Goal: Task Accomplishment & Management: Manage account settings

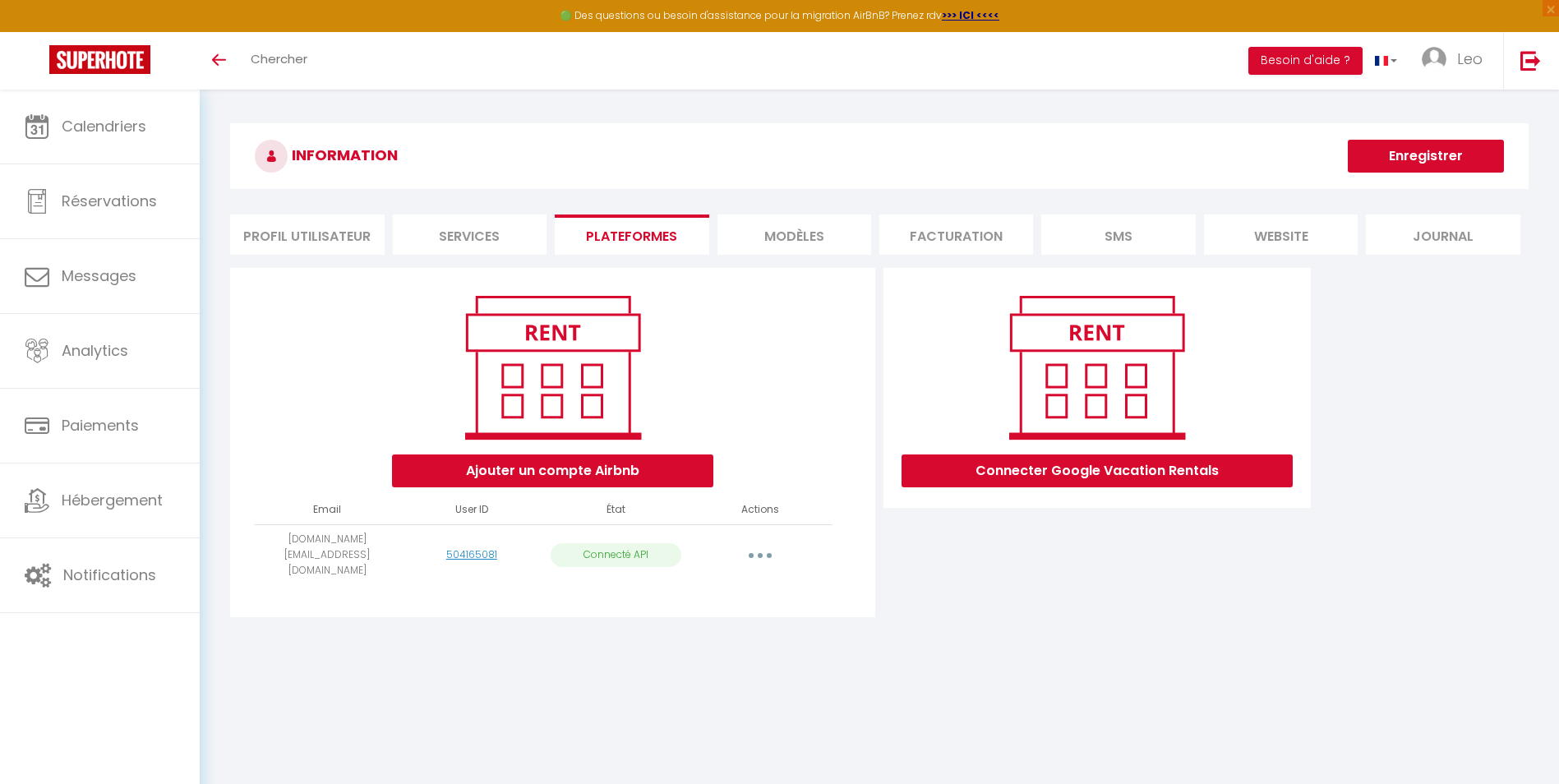
click at [759, 541] on button "button" at bounding box center [760, 554] width 46 height 26
click at [737, 581] on link "Importer les appartements" at bounding box center [687, 592] width 182 height 28
select select
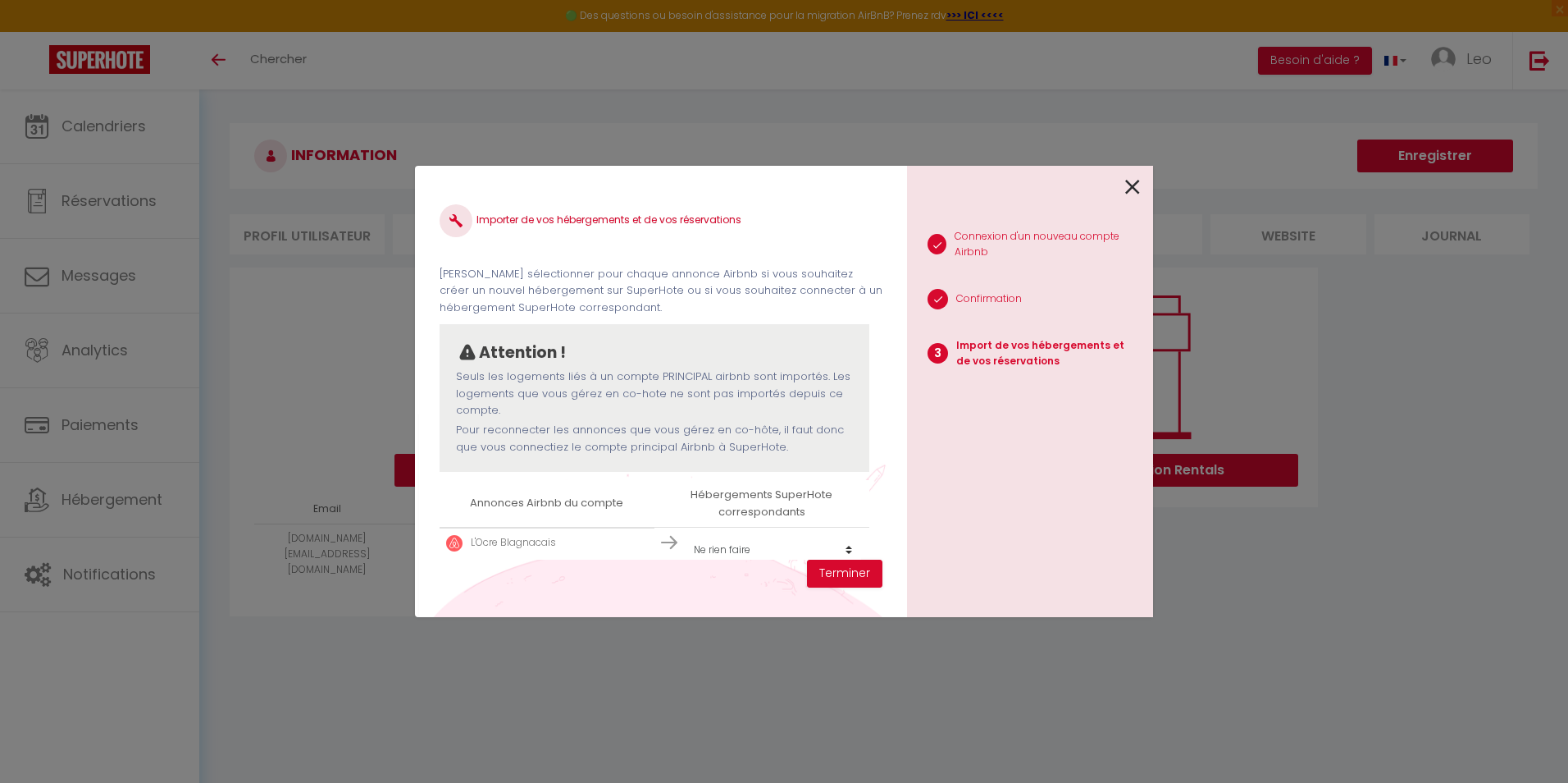
scroll to position [24, 0]
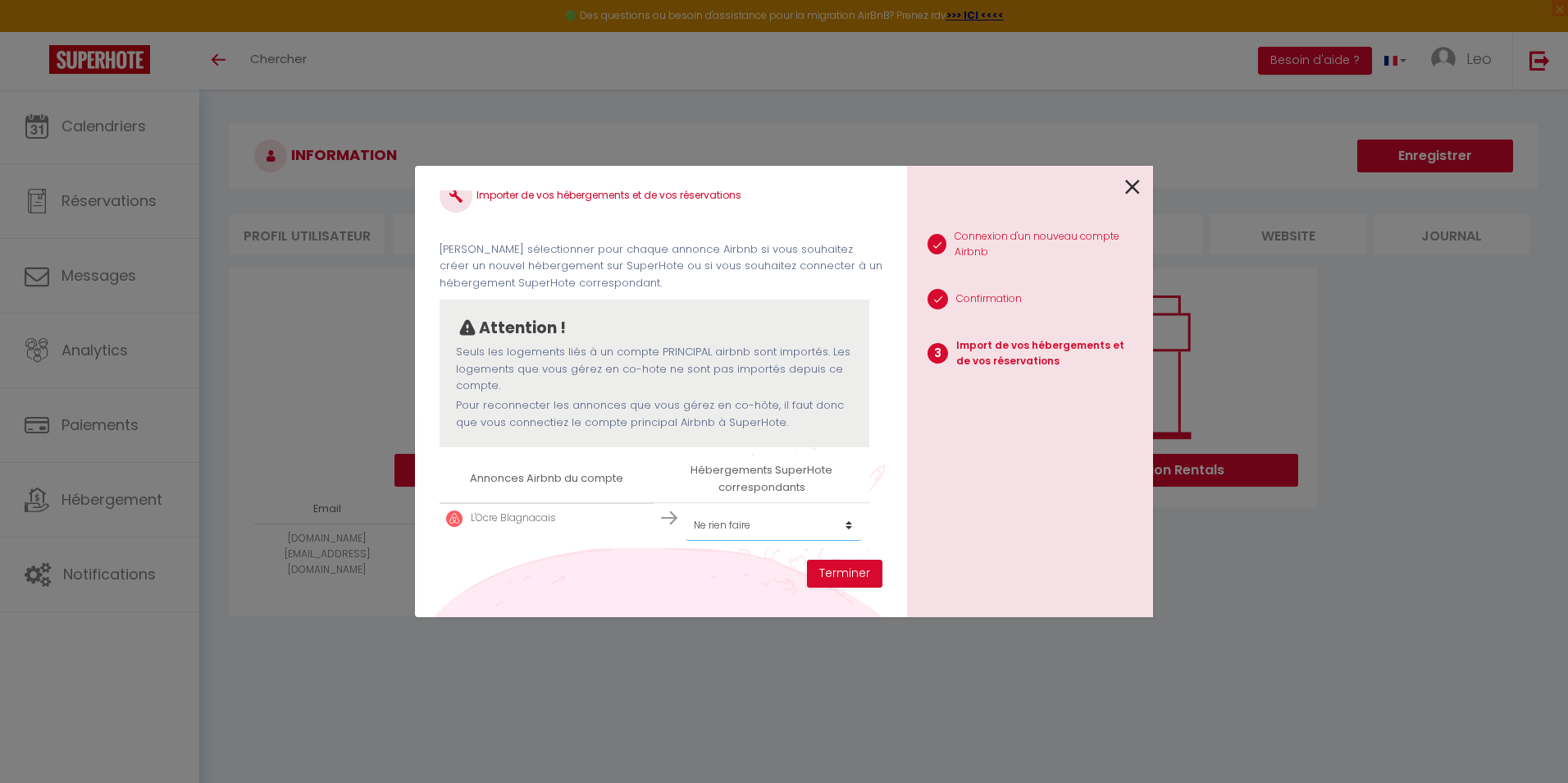
click at [740, 526] on select "Créer un nouvel hébergement Ne rien faire" at bounding box center [773, 524] width 175 height 31
click at [686, 509] on select "Créer un nouvel hébergement Ne rien faire" at bounding box center [773, 524] width 175 height 31
click at [738, 529] on select "Créer un nouvel hébergement Ne rien faire" at bounding box center [773, 524] width 175 height 31
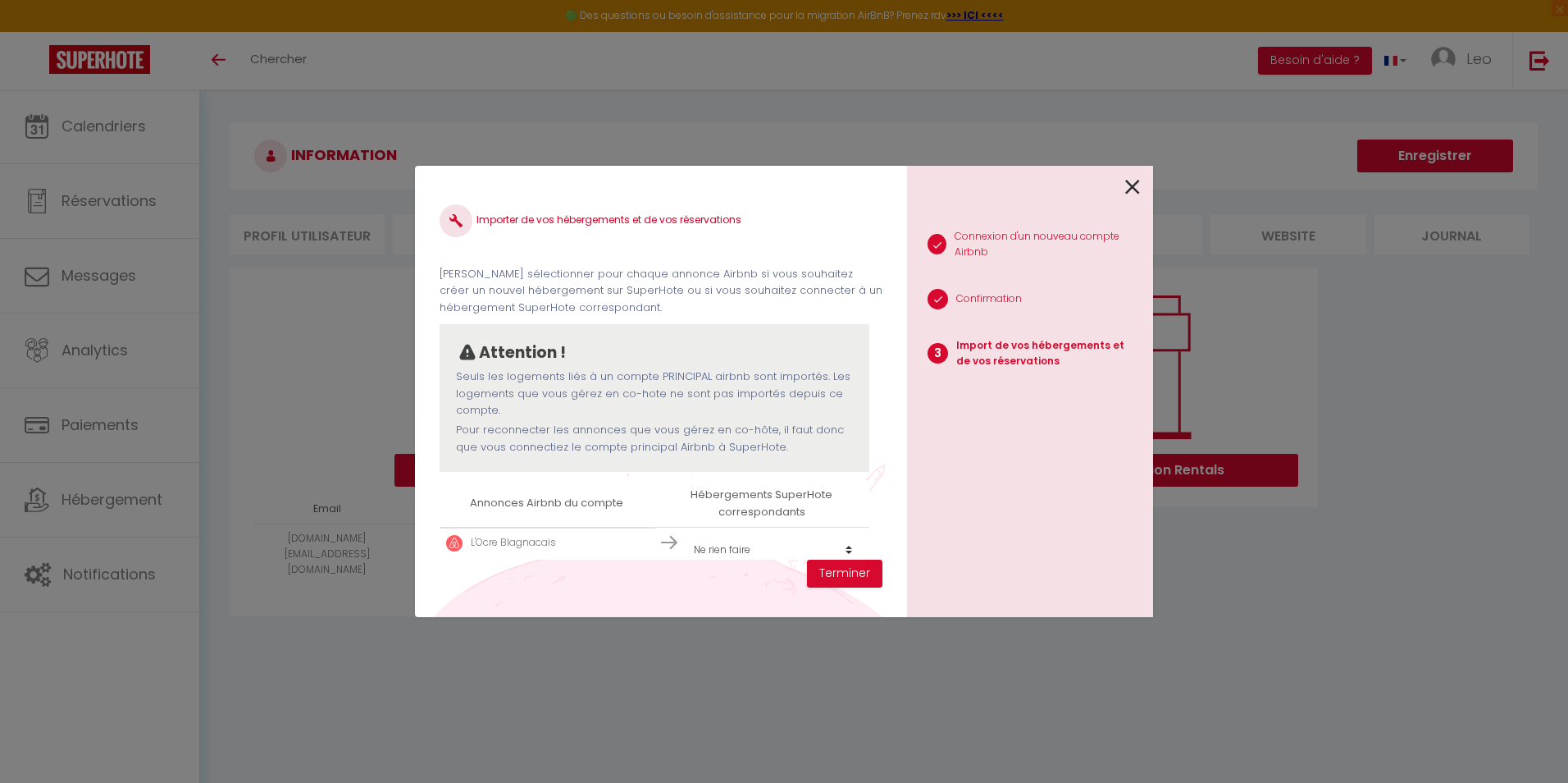
click at [753, 553] on select "Créer un nouvel hébergement Ne rien faire" at bounding box center [773, 550] width 175 height 31
click at [686, 534] on select "Créer un nouvel hébergement Ne rien faire" at bounding box center [773, 550] width 175 height 31
click at [831, 564] on button "Terminer" at bounding box center [844, 573] width 75 height 28
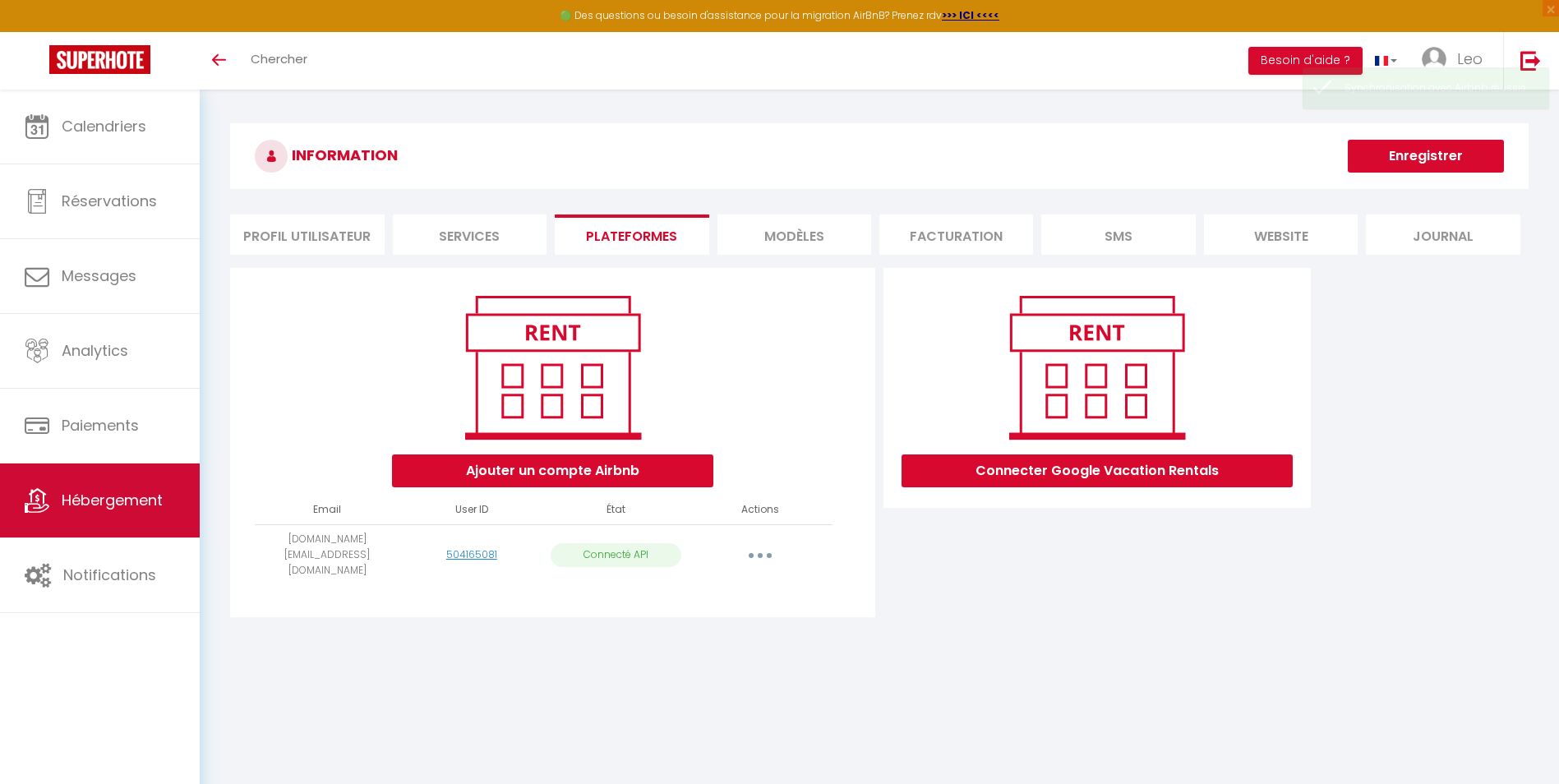
click at [177, 483] on link "Hébergement" at bounding box center [100, 500] width 200 height 74
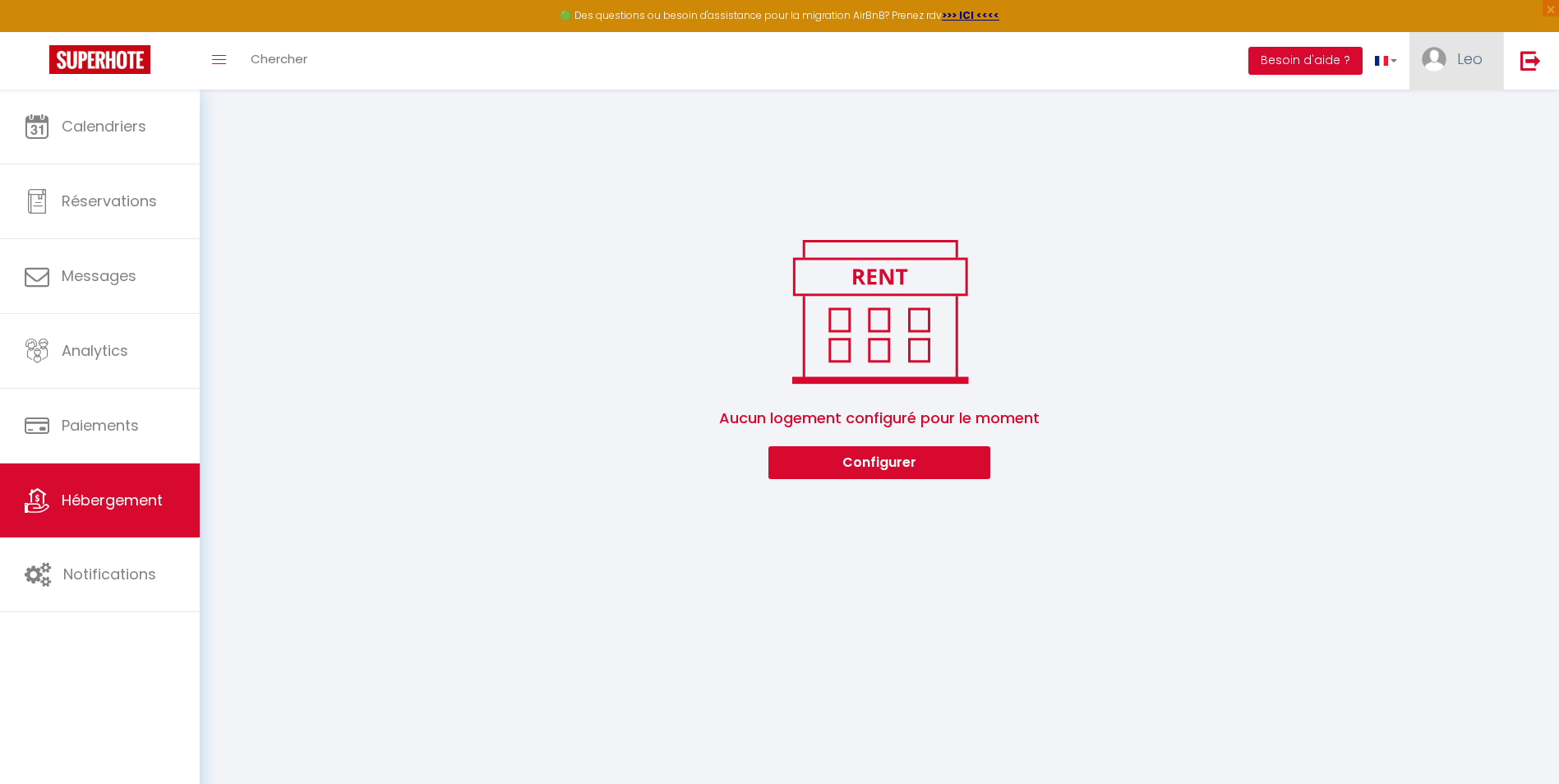
click at [1479, 61] on span "Leo" at bounding box center [1470, 58] width 25 height 21
click at [1428, 104] on link "Paramètres" at bounding box center [1437, 114] width 122 height 28
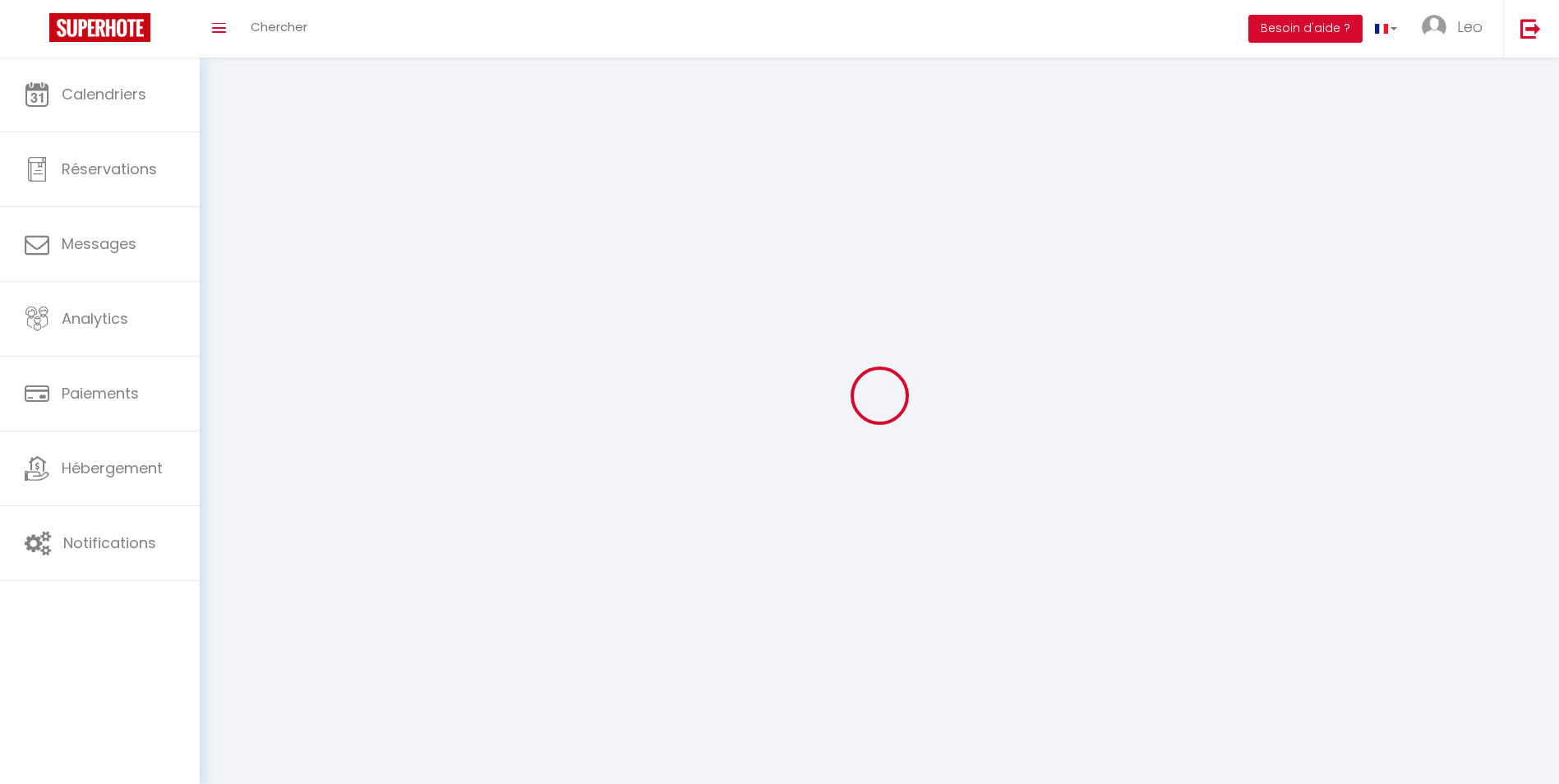
select select
type input "Leo"
type input "Corts"
type input "[PHONE_NUMBER]"
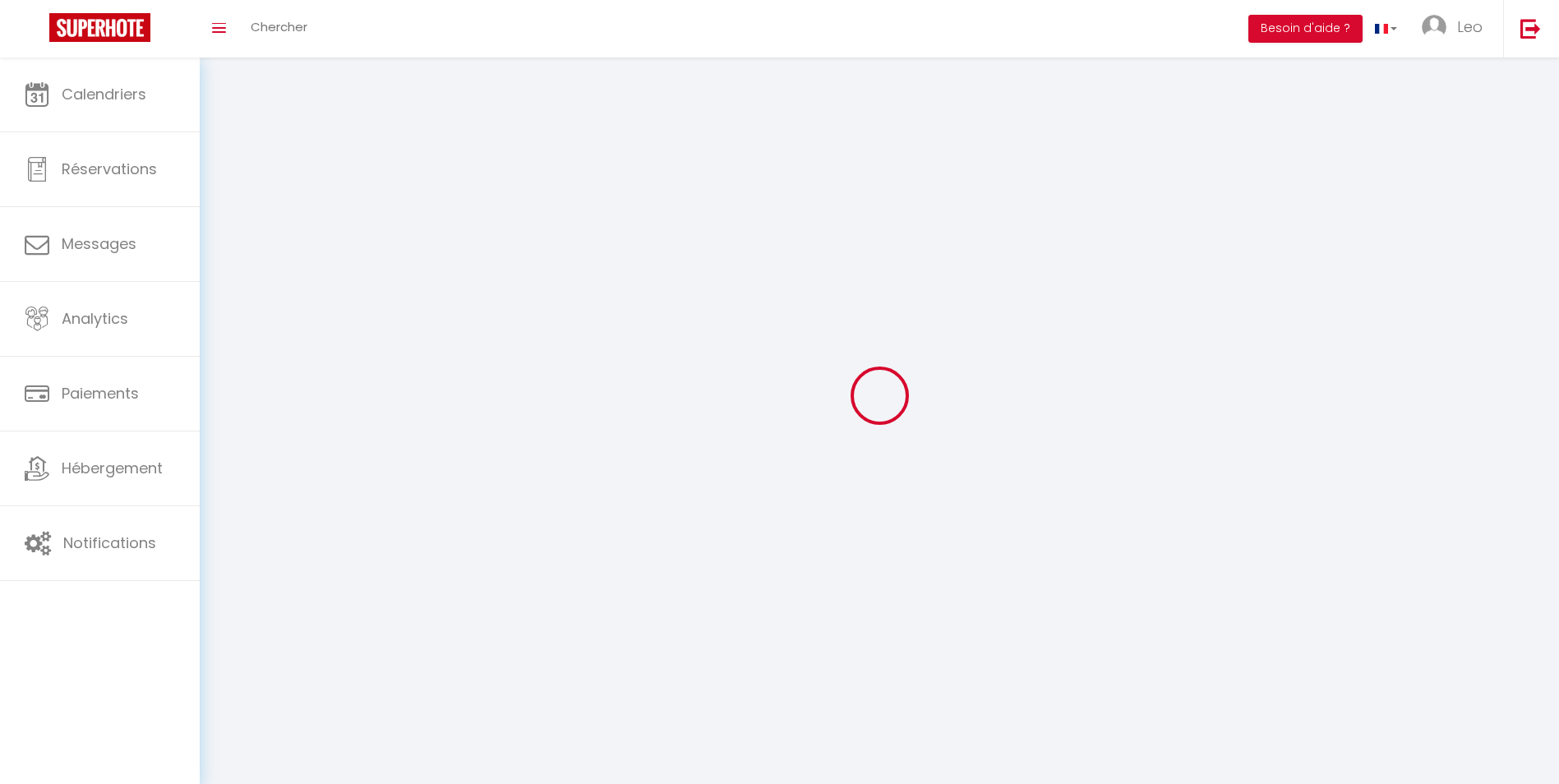
type input "[STREET_ADDRESS]"
type input "31700"
type input "Blagnac"
type input "ReHIvyFW6Q6Xiye7HVTh18G0i"
type input "wAgL1IpiZGeGeqPQLi3ks2Sor"
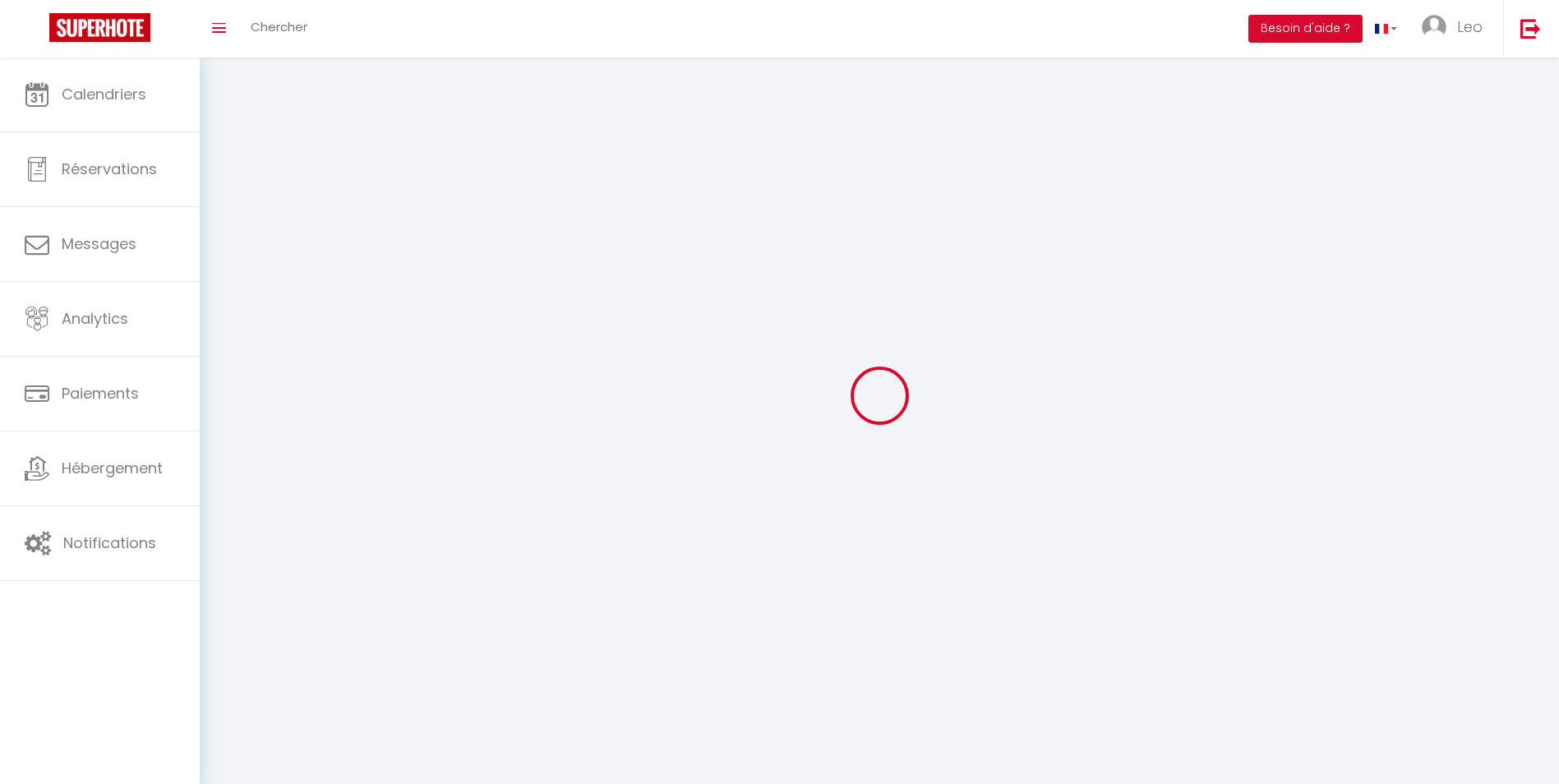
type input "[URL][DOMAIN_NAME]"
select select "28"
select select "fr"
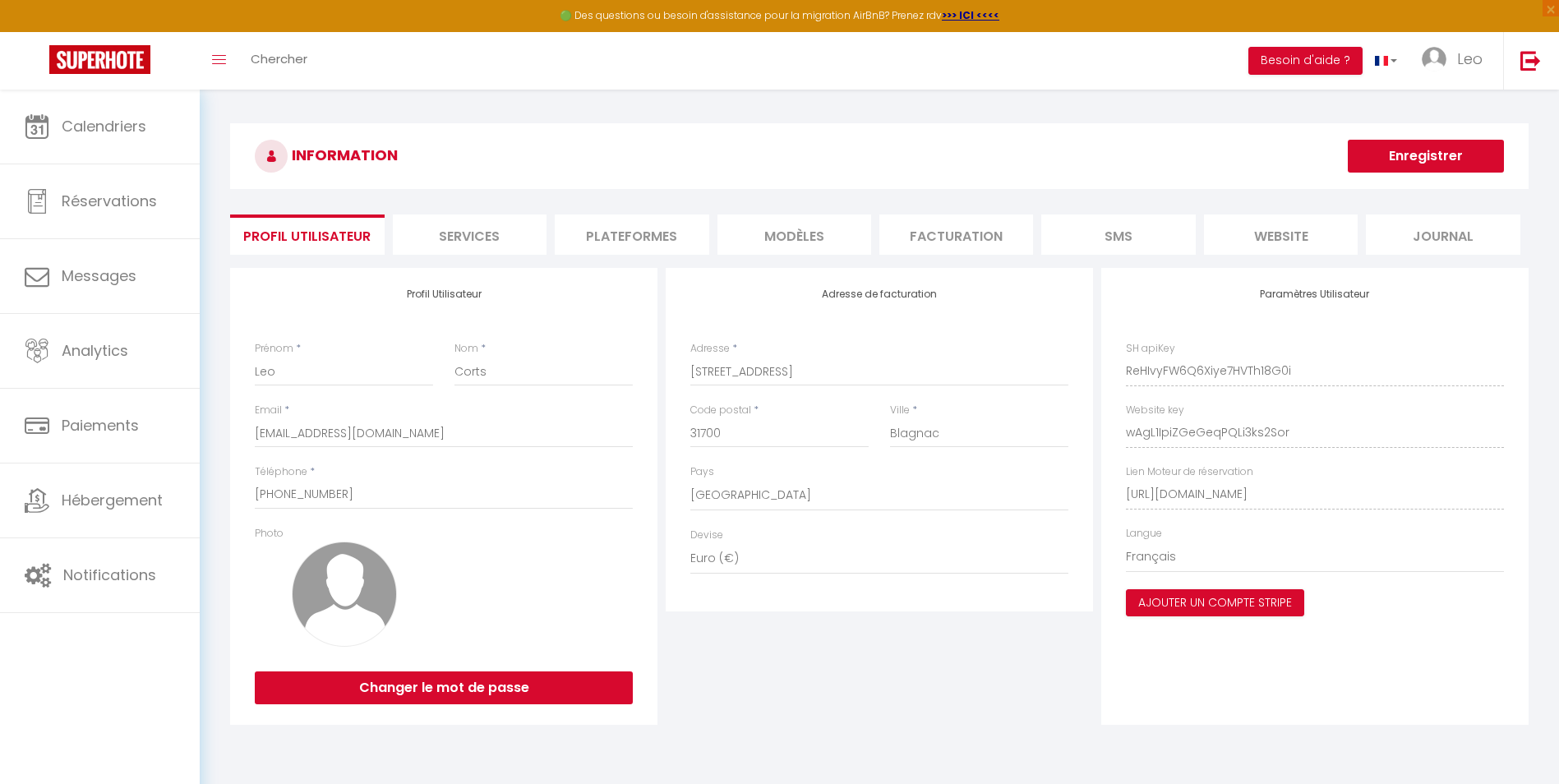
click at [644, 239] on li "Plateformes" at bounding box center [631, 234] width 154 height 40
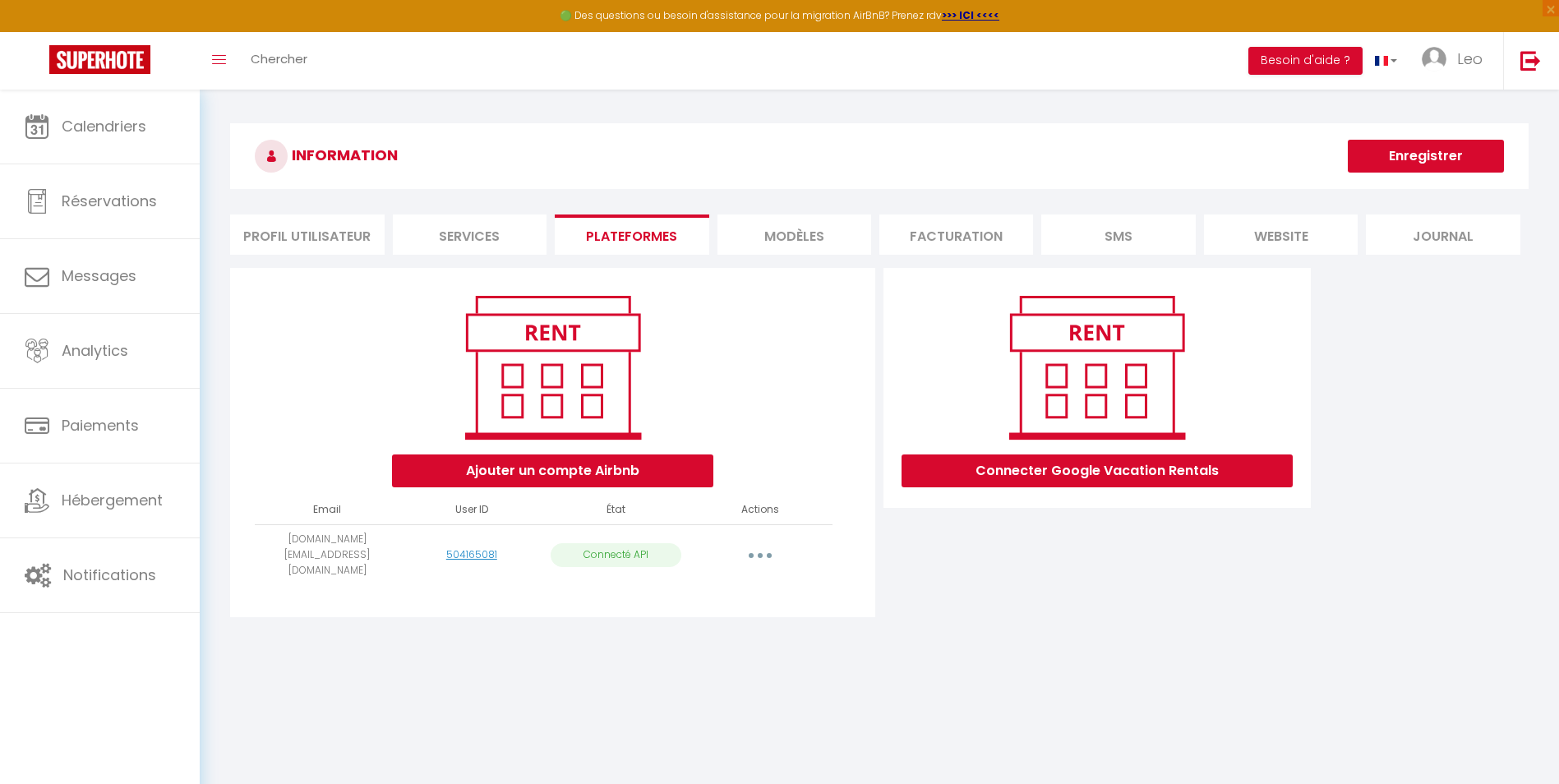
click at [767, 541] on button "button" at bounding box center [760, 554] width 46 height 26
click at [735, 579] on link "Importer les appartements" at bounding box center [687, 592] width 182 height 28
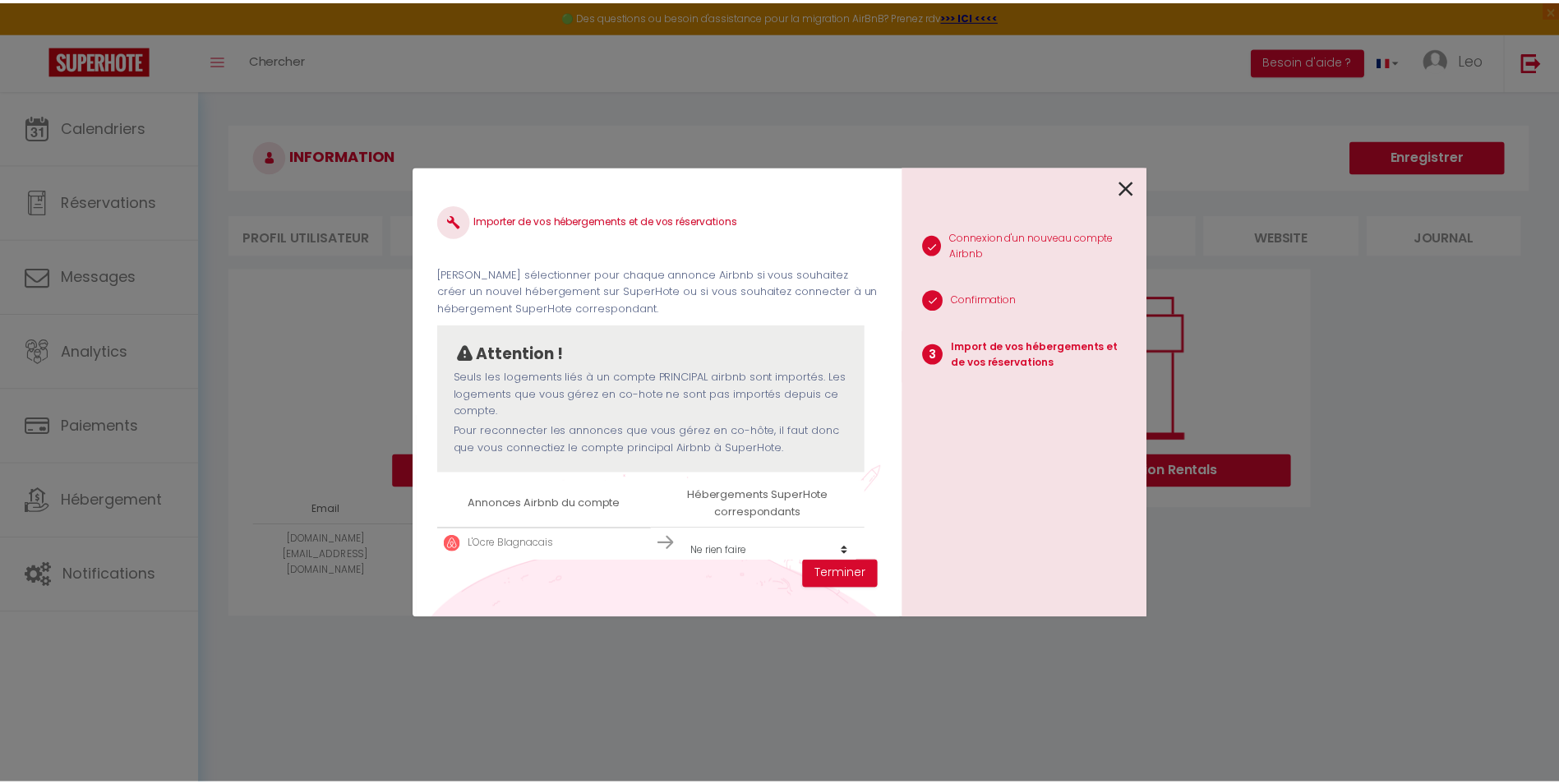
scroll to position [5, 0]
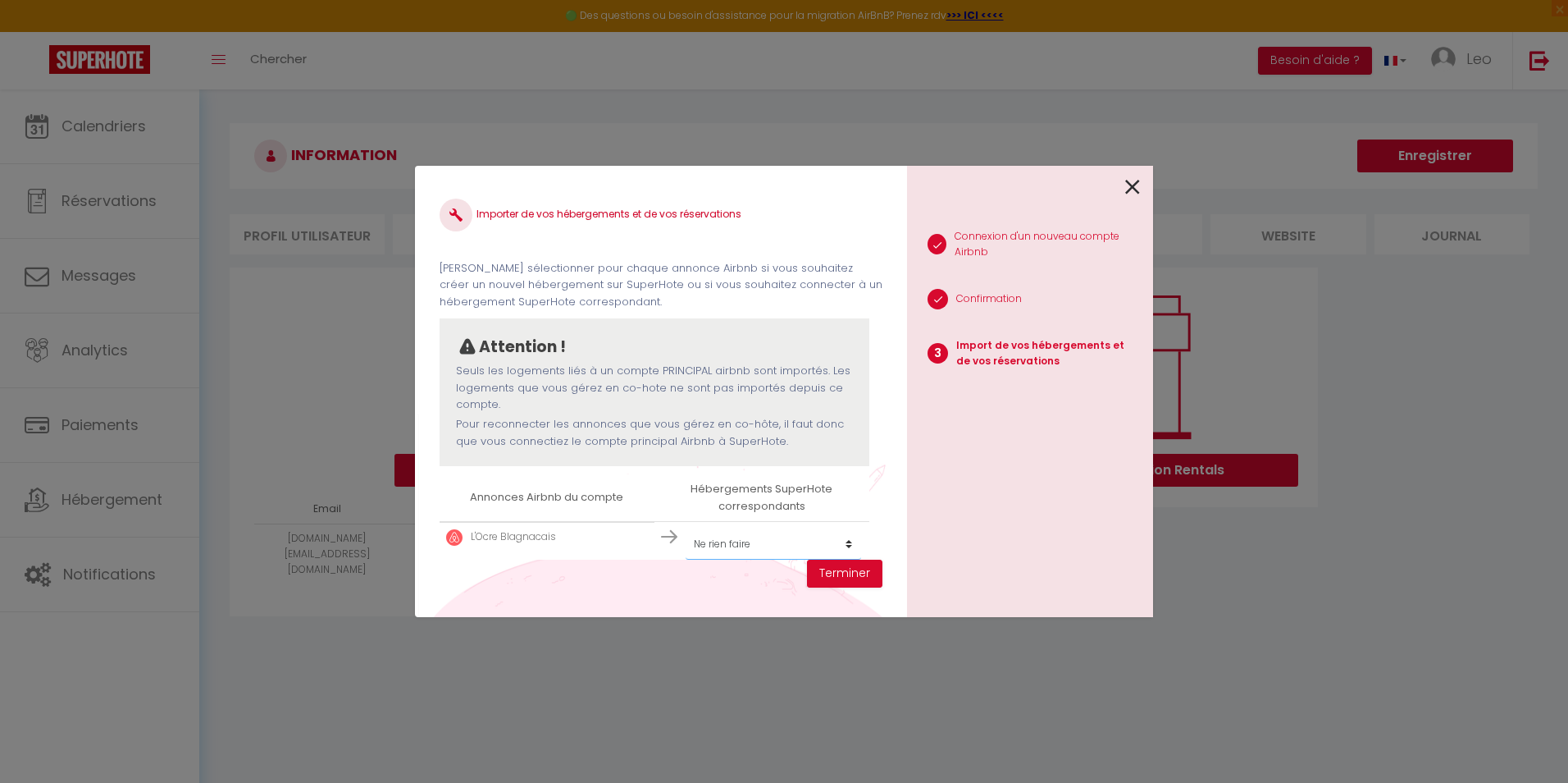
click at [743, 552] on select "Créer un nouvel hébergement Ne rien faire" at bounding box center [773, 543] width 175 height 31
select select "create_new"
click at [686, 528] on select "Créer un nouvel hébergement Ne rien faire" at bounding box center [773, 543] width 175 height 31
click at [834, 572] on button "Terminer" at bounding box center [844, 573] width 75 height 28
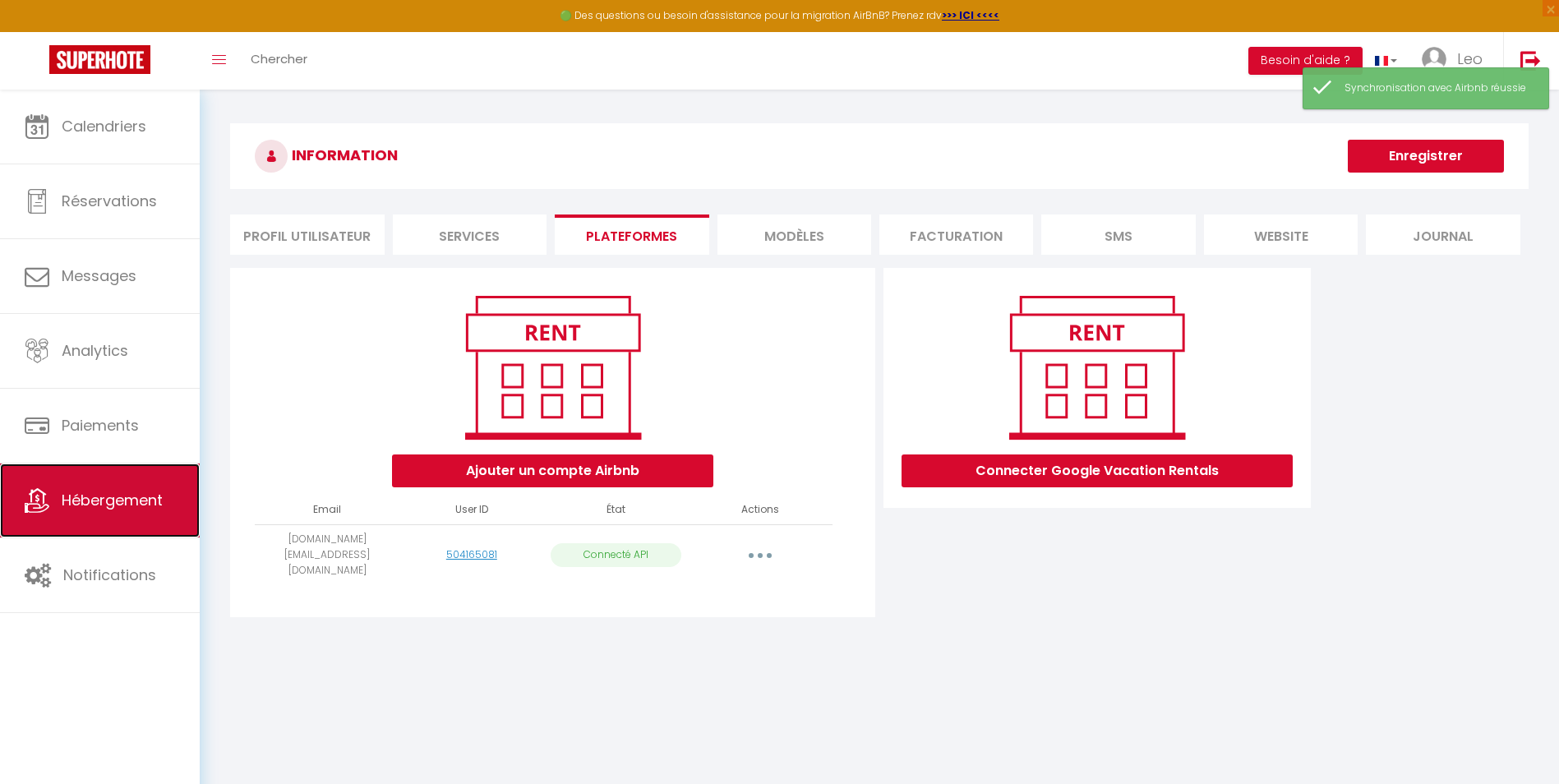
click at [136, 486] on link "Hébergement" at bounding box center [100, 500] width 200 height 74
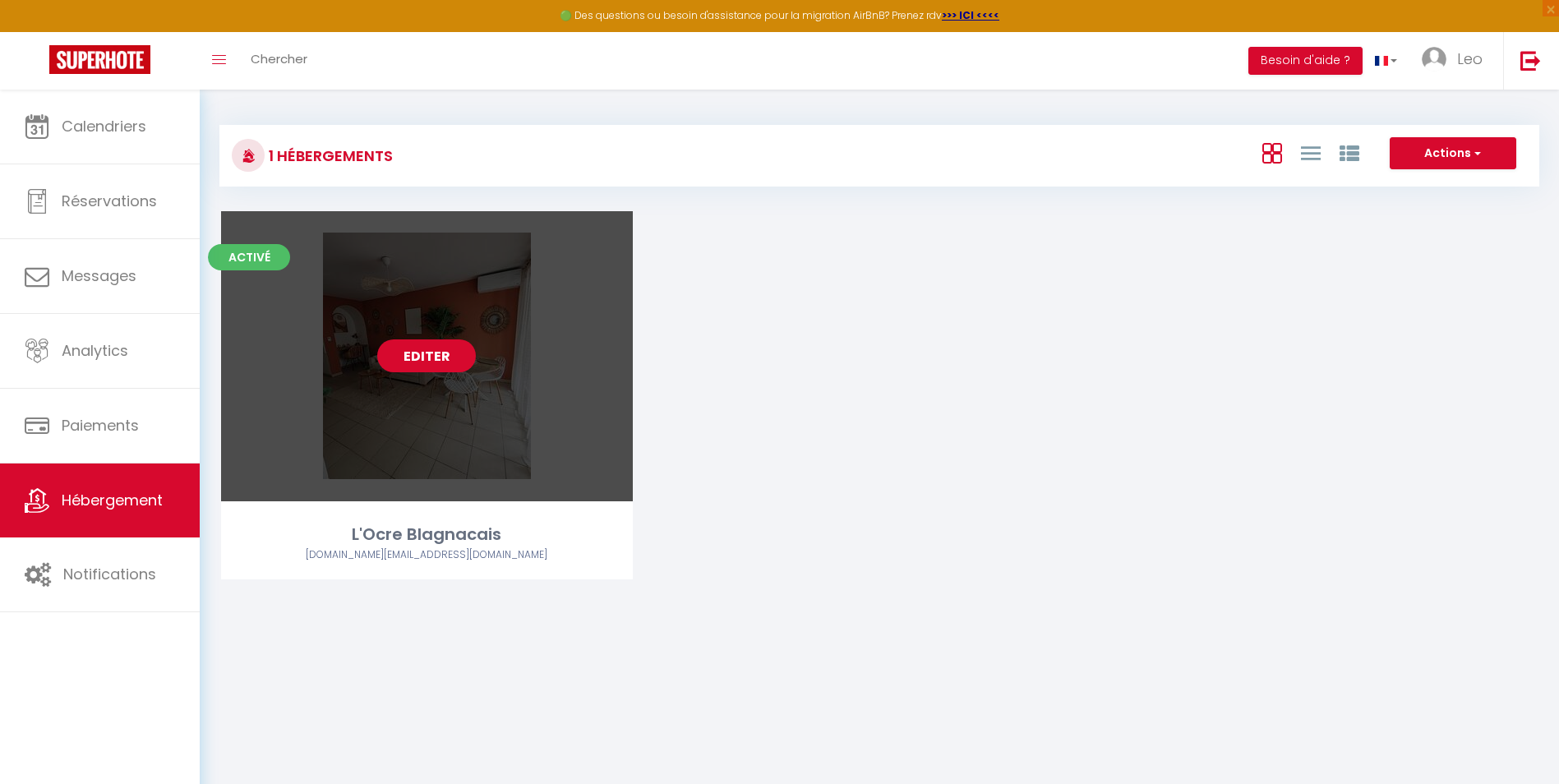
click at [420, 344] on link "Editer" at bounding box center [426, 355] width 98 height 33
select select "3"
select select "2"
select select "1"
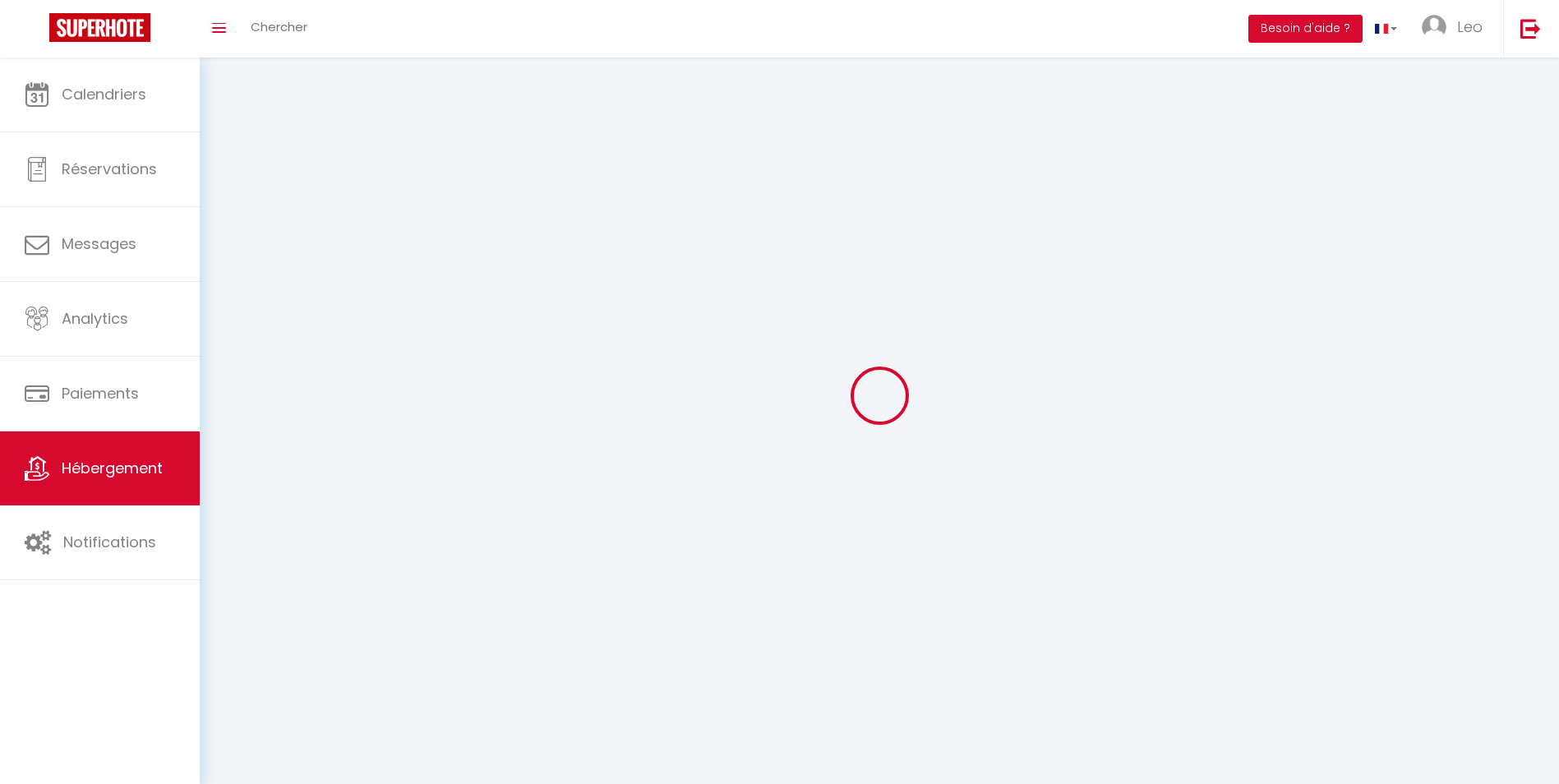
select select
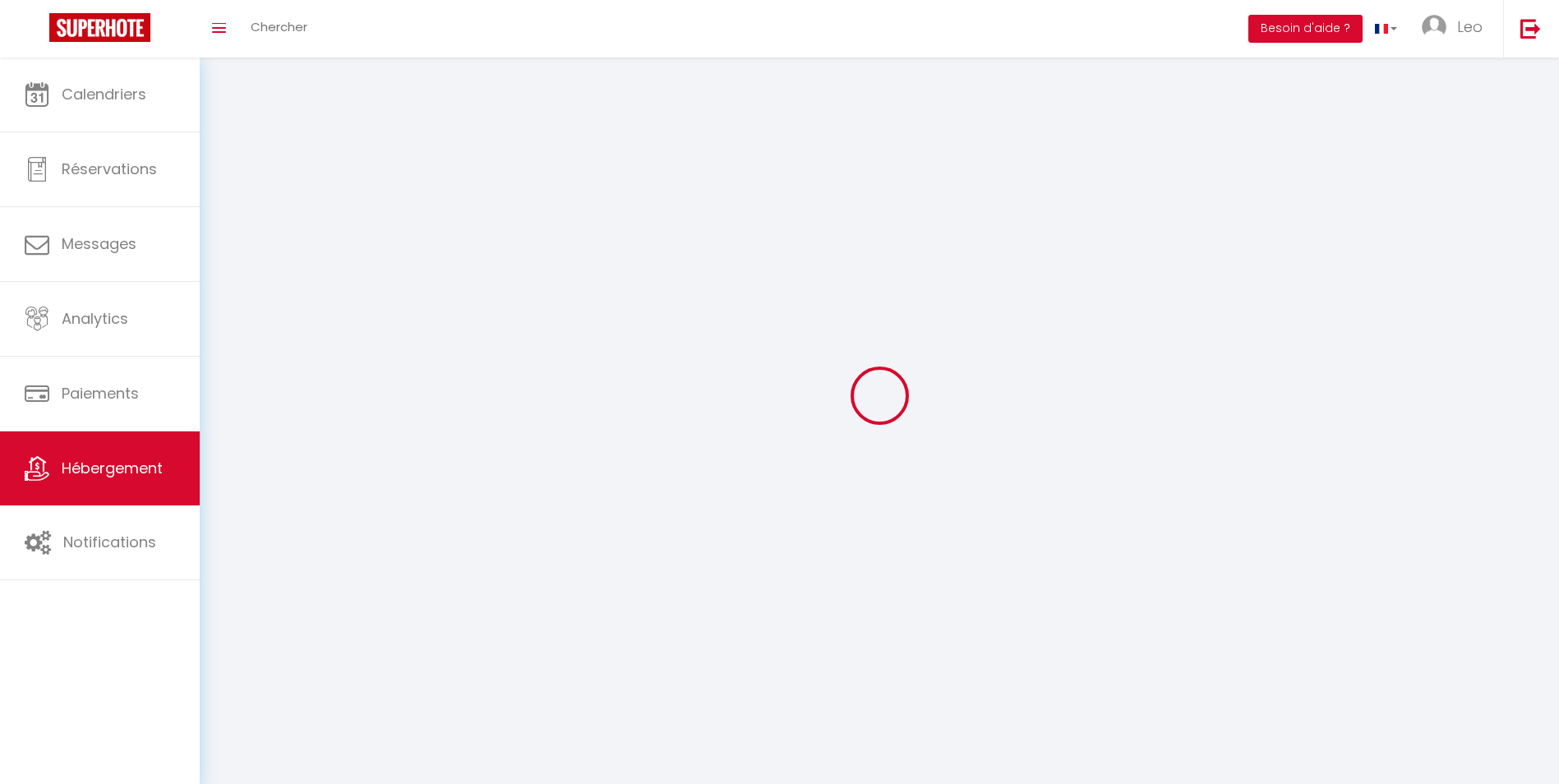
select select
checkbox input "false"
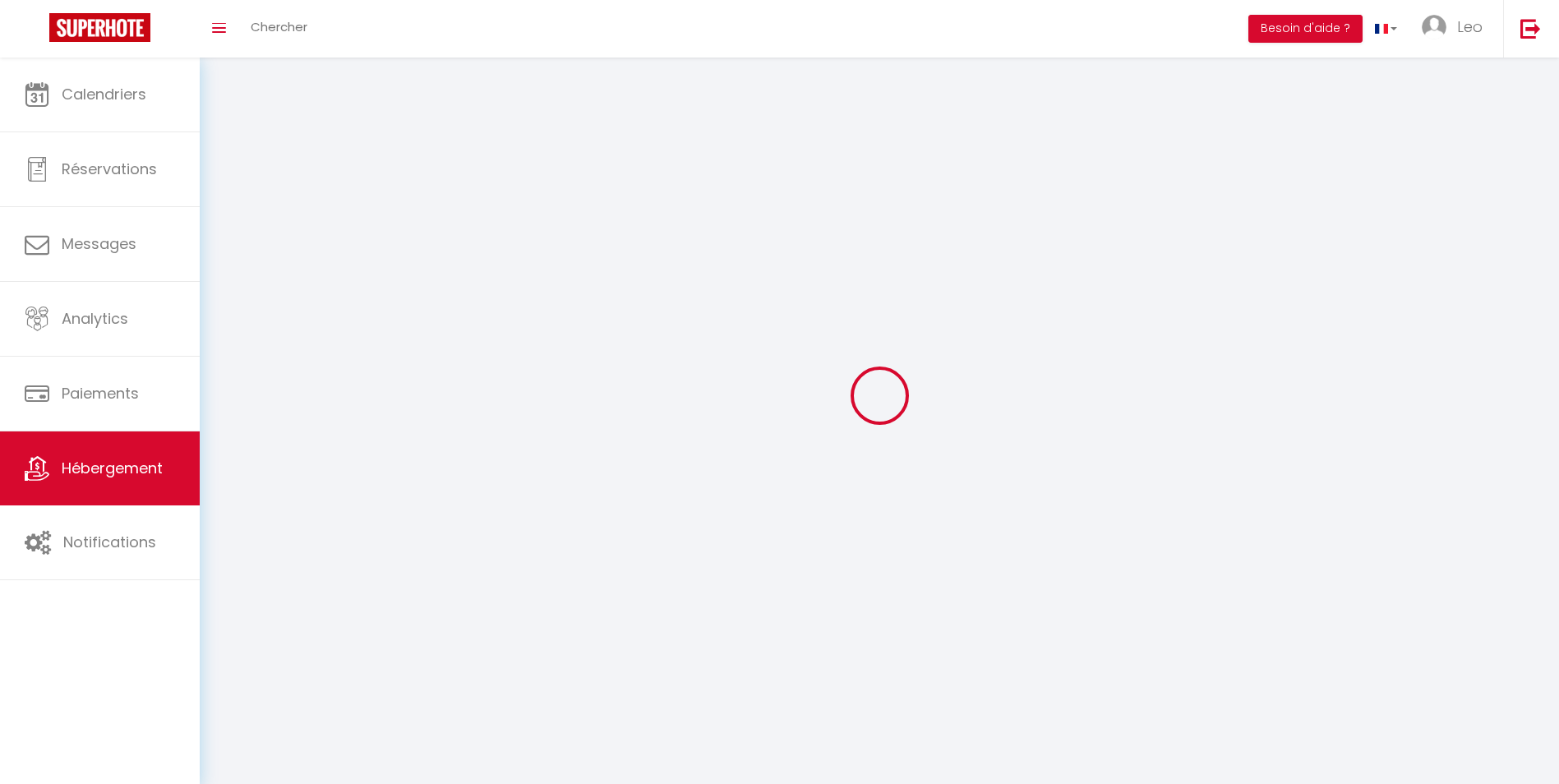
checkbox input "false"
select select
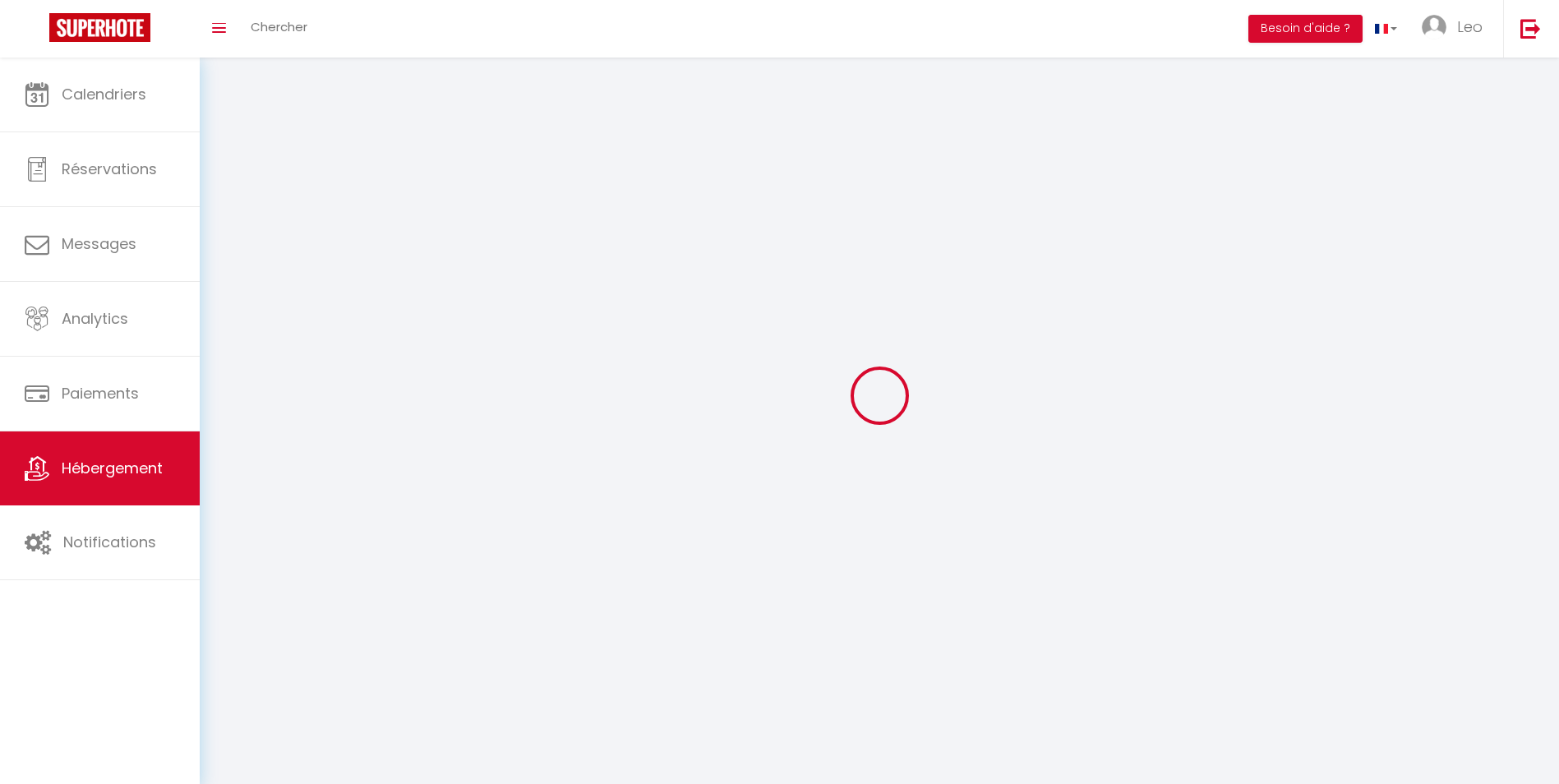
select select
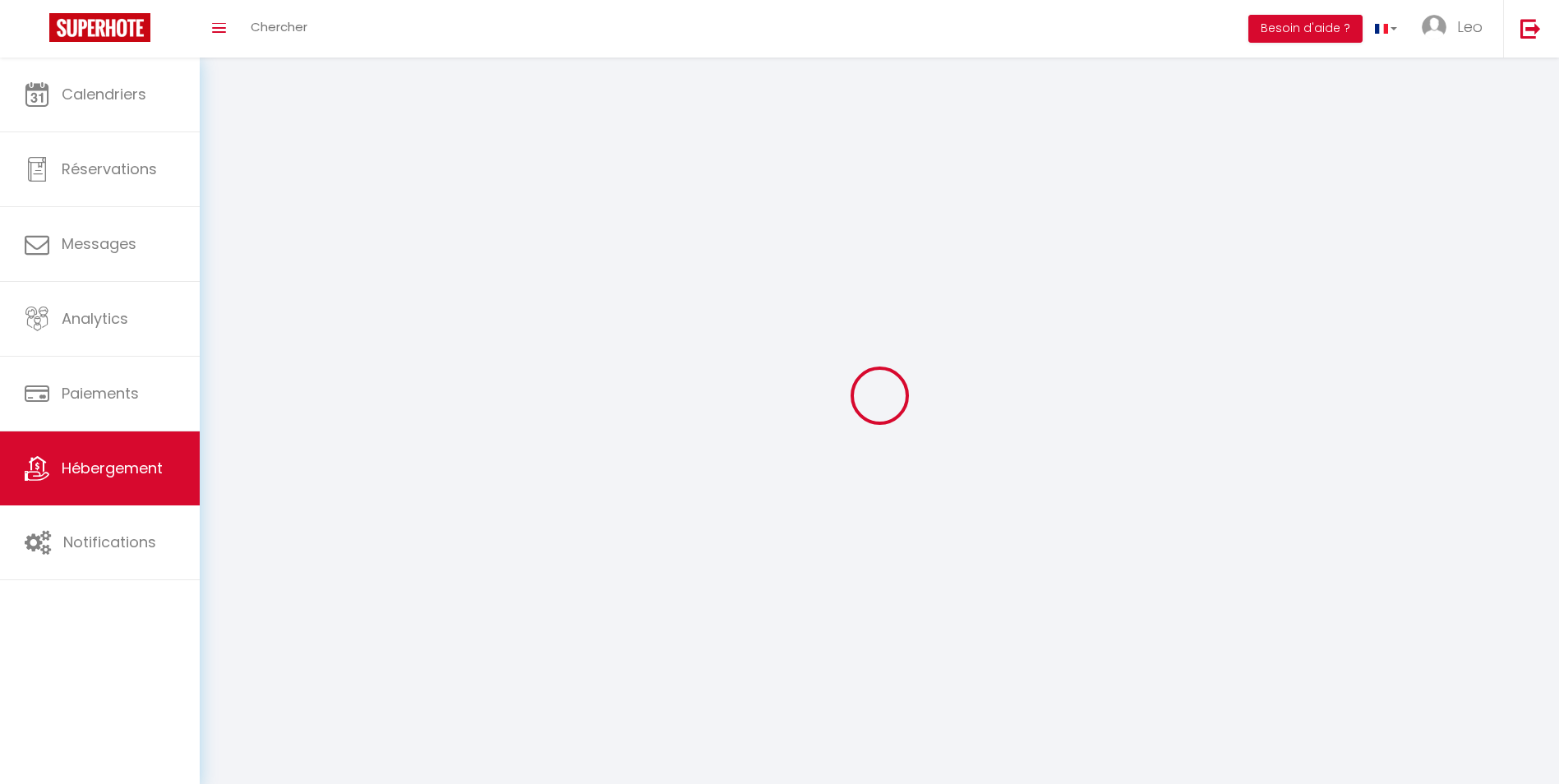
checkbox input "false"
select select
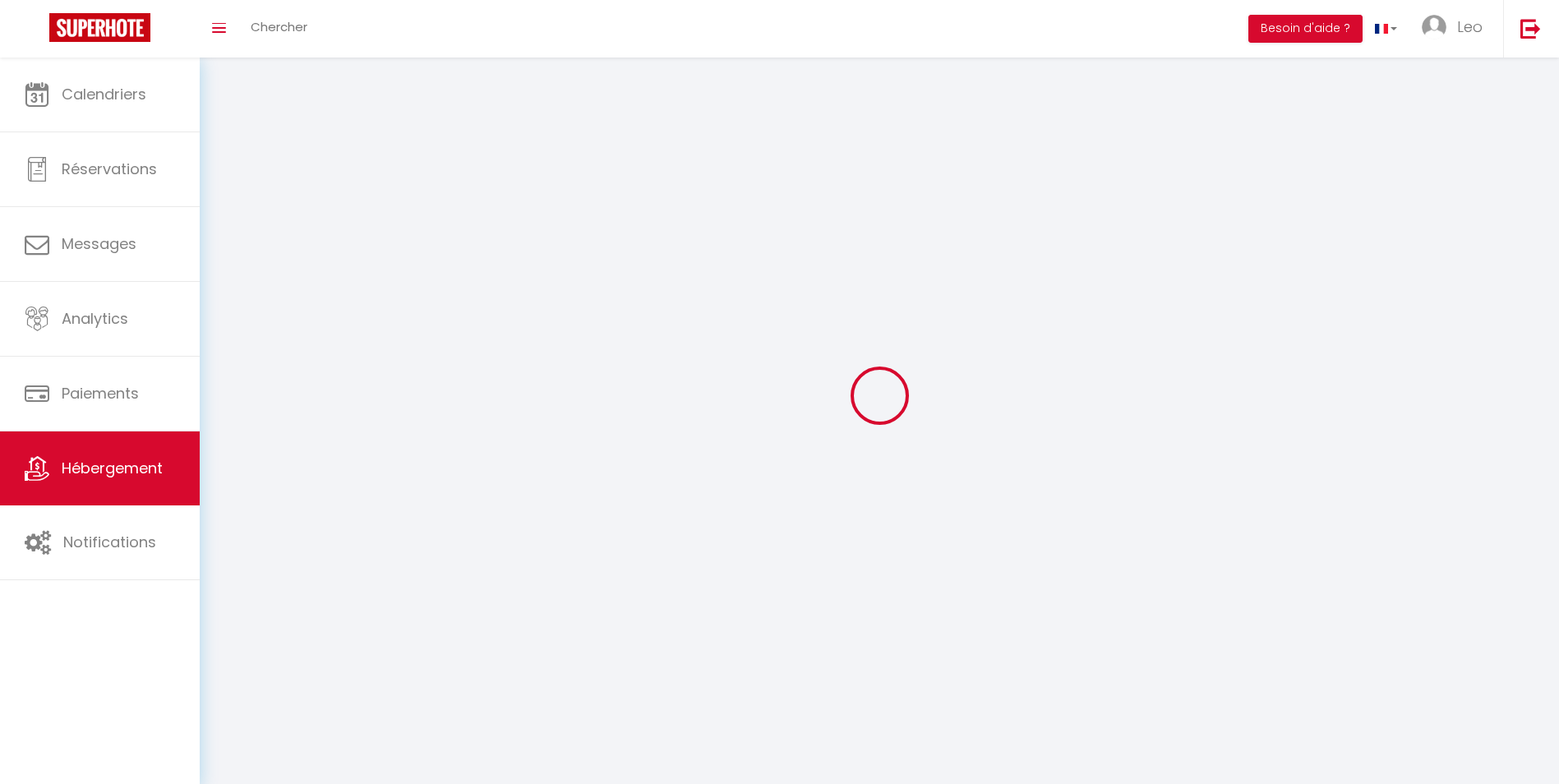
select select
select select "28"
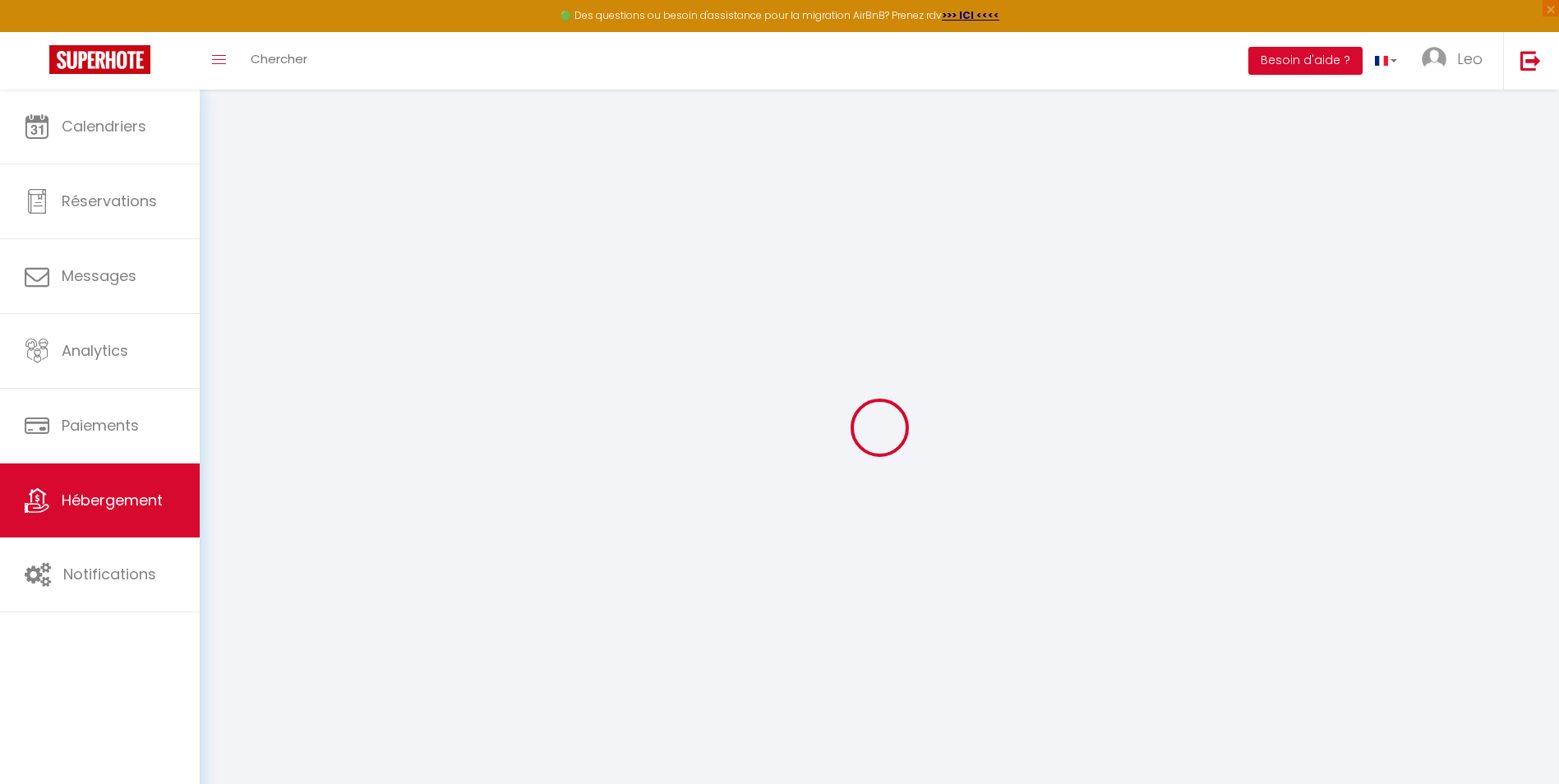
select select
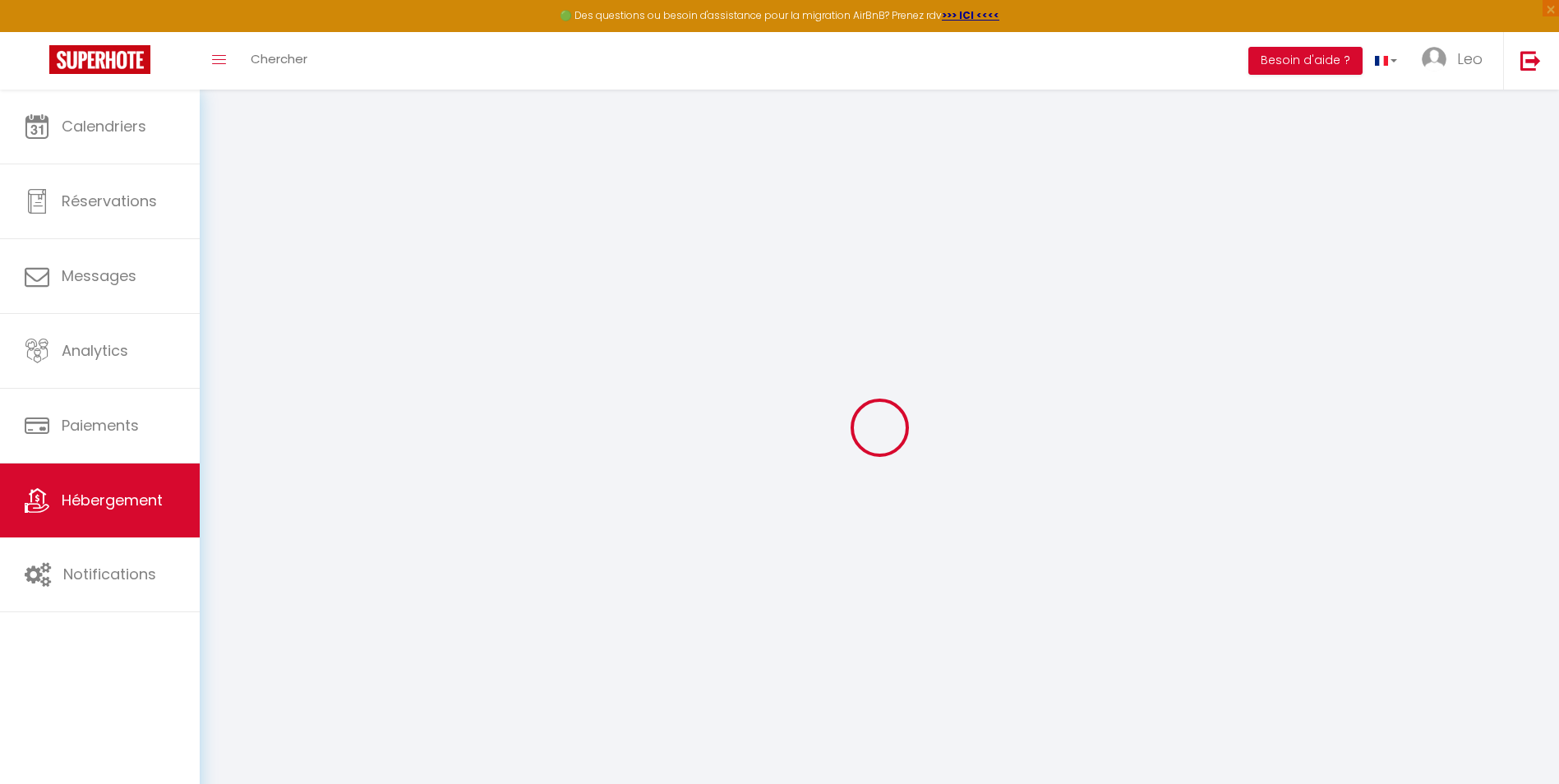
select select
checkbox input "false"
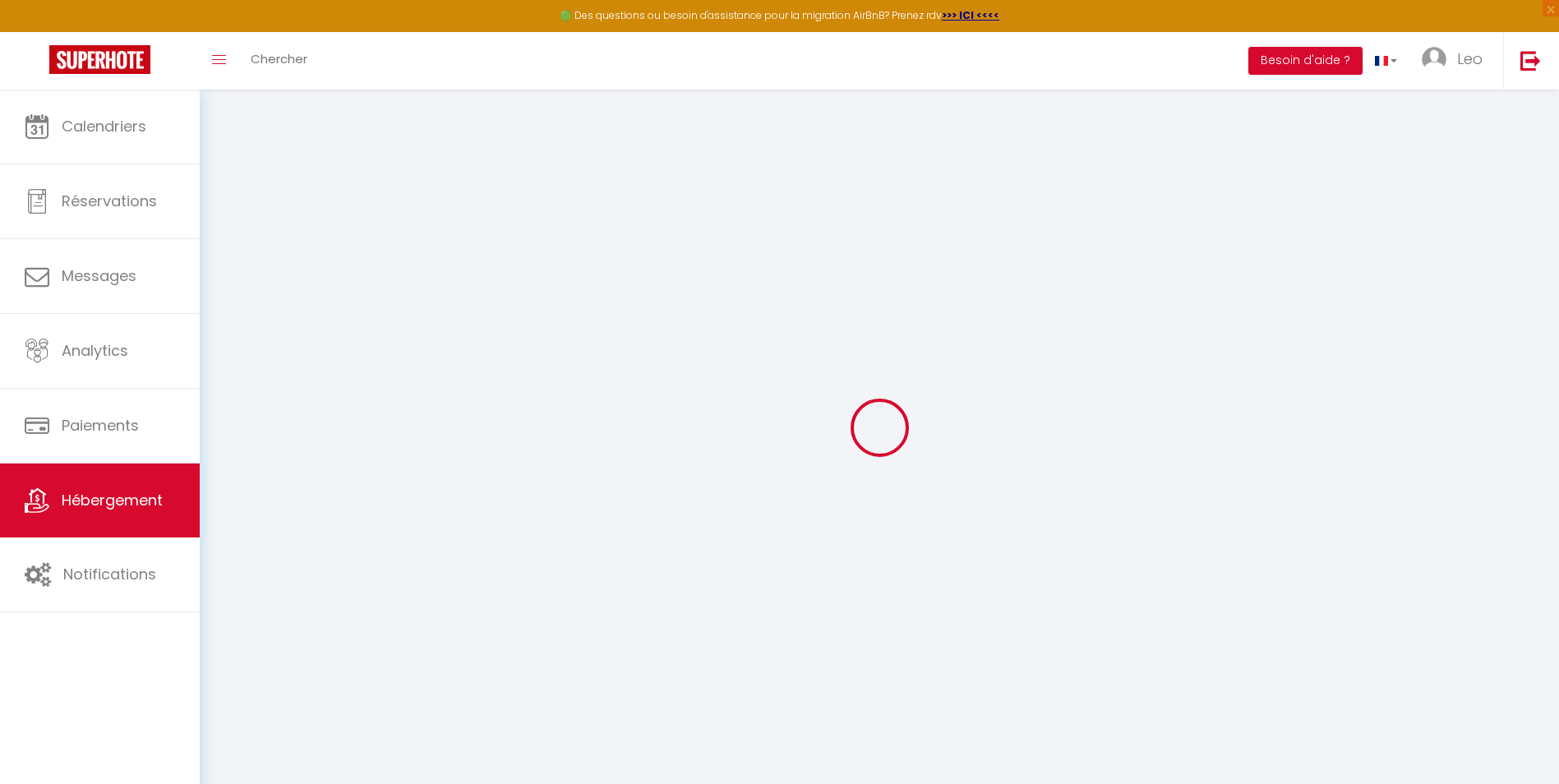
select select
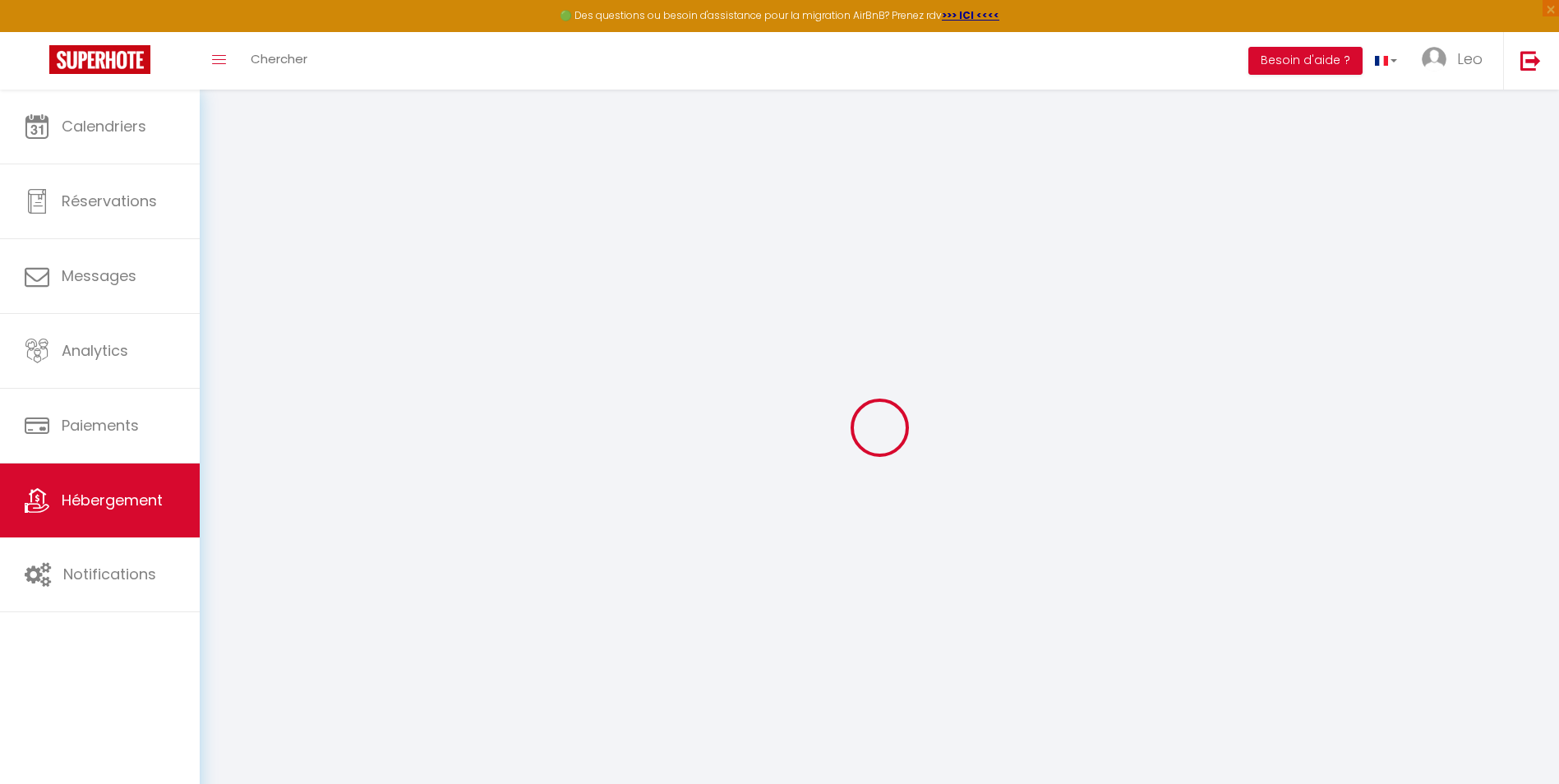
select select
checkbox input "false"
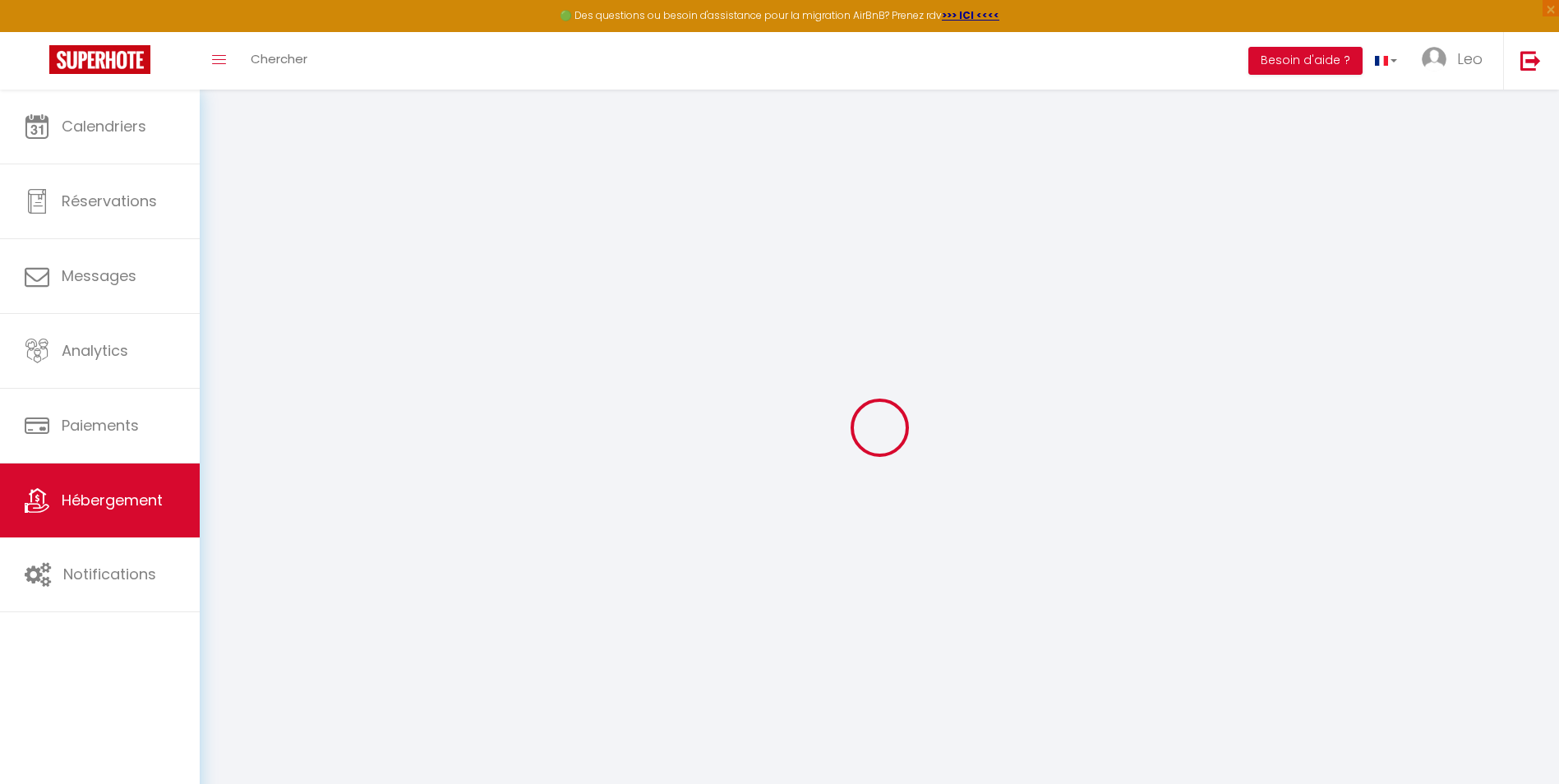
checkbox input "false"
select select
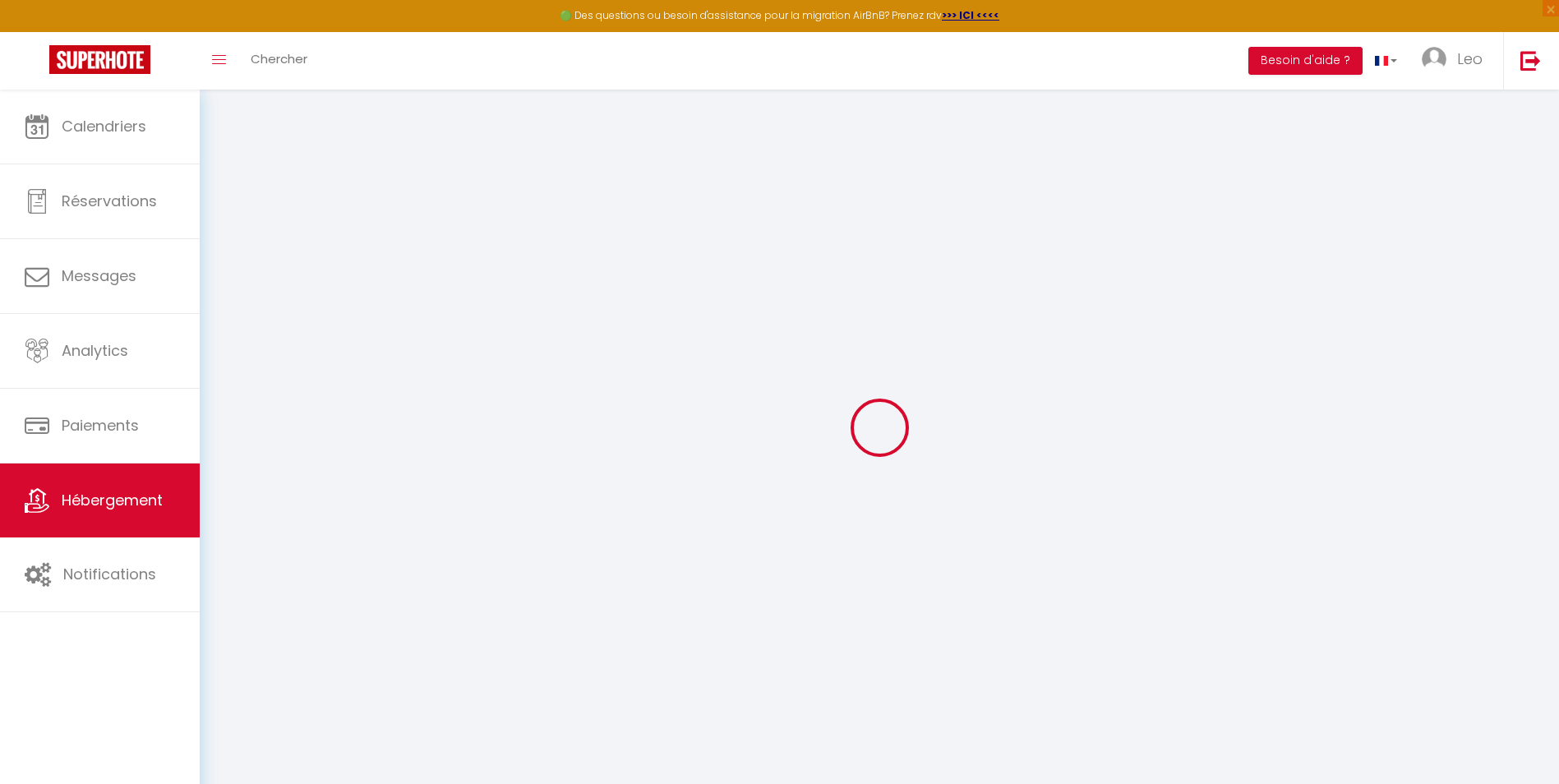
select select
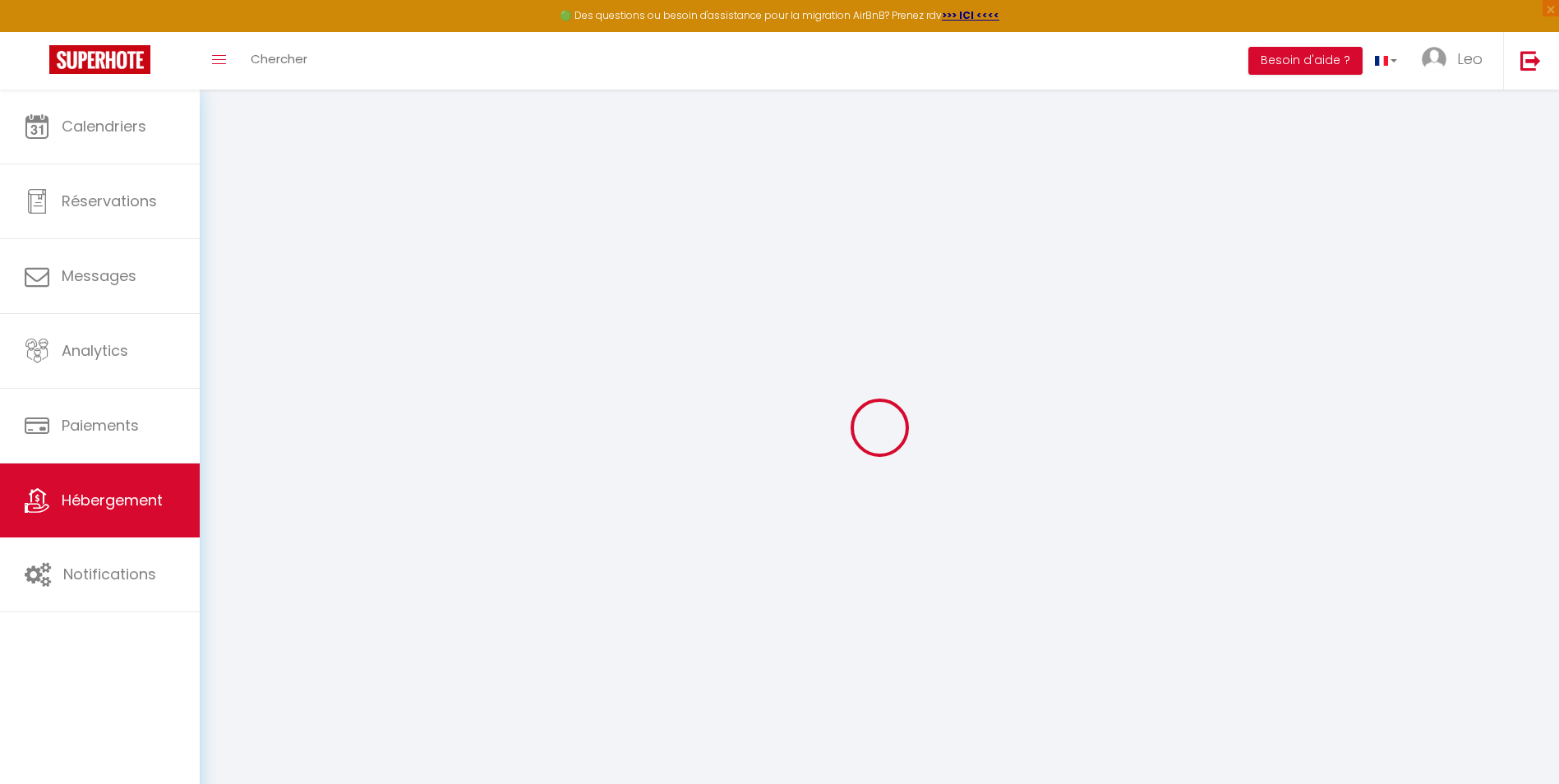
checkbox input "false"
select select
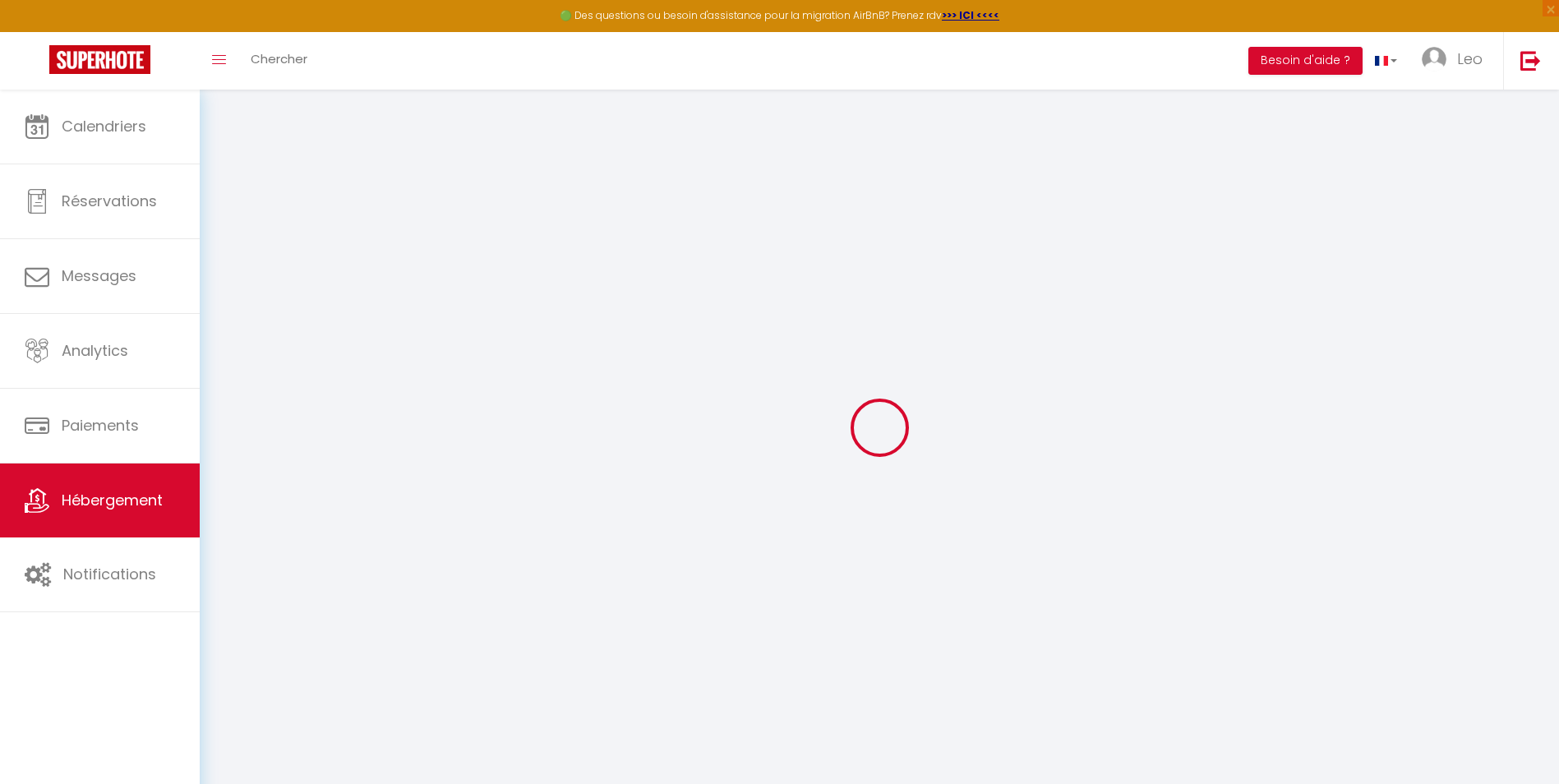
select select
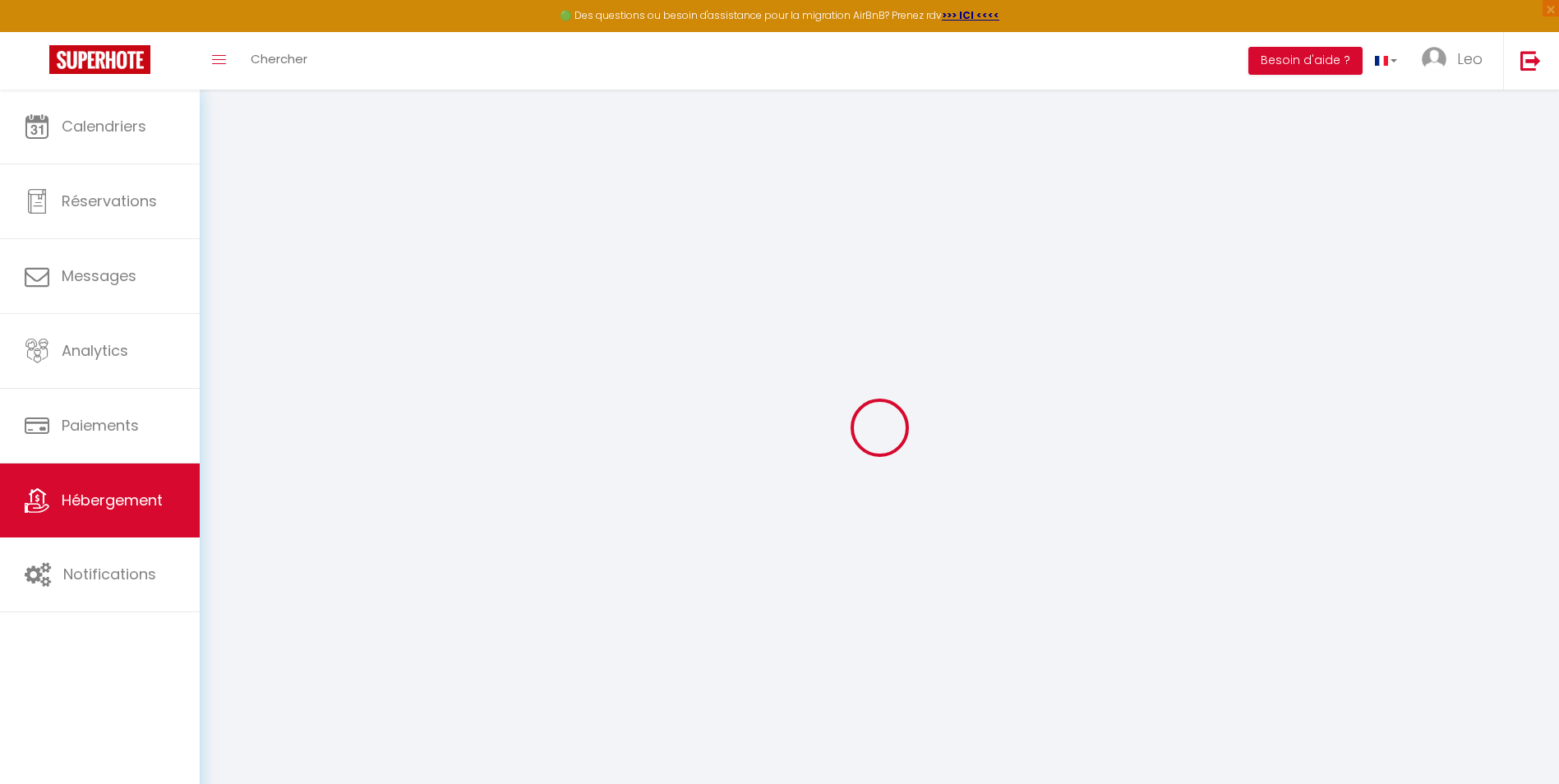
select select
checkbox input "false"
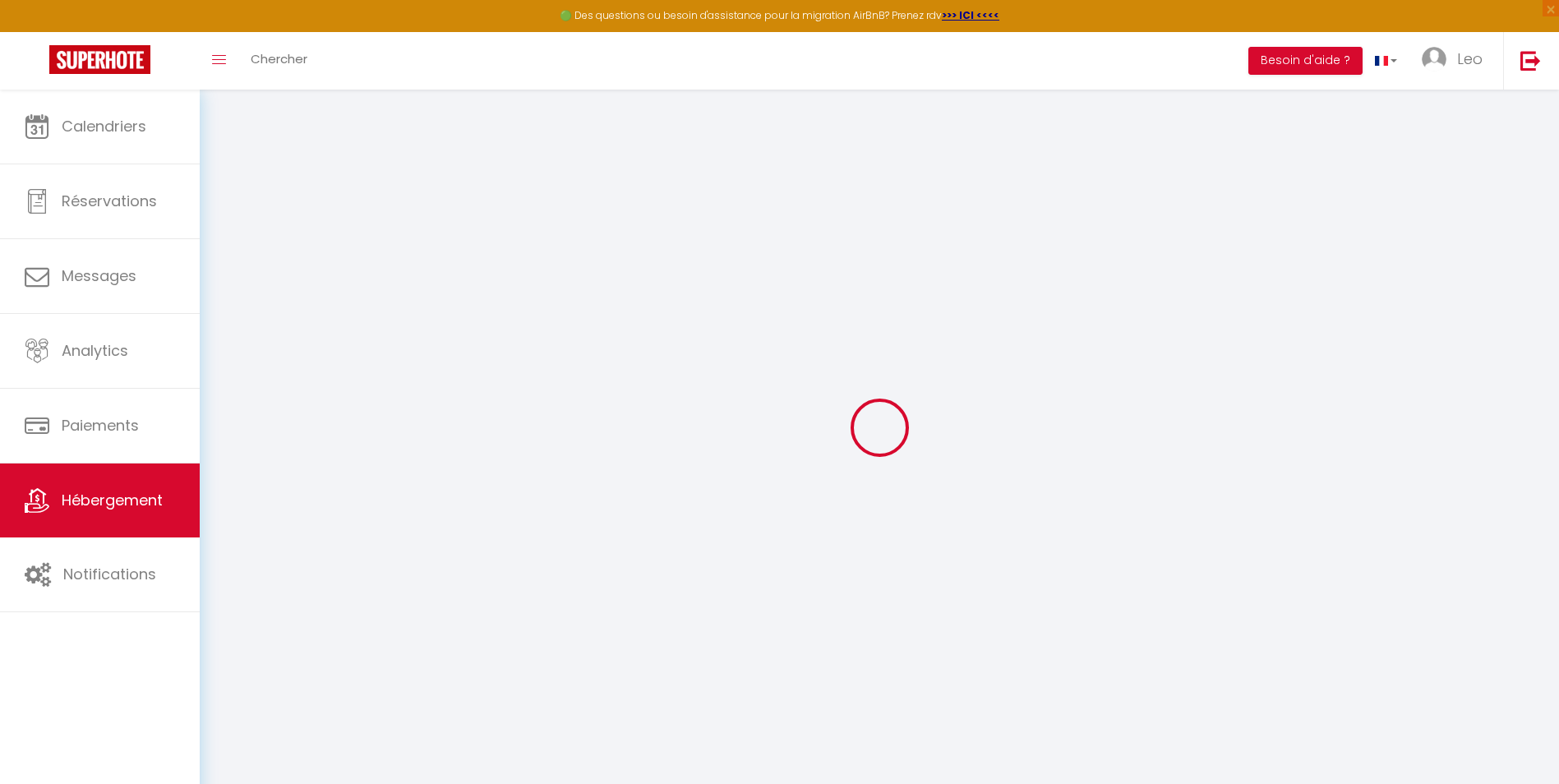
checkbox input "false"
select select
type input "L'Ocre Blagnacais"
type input "60"
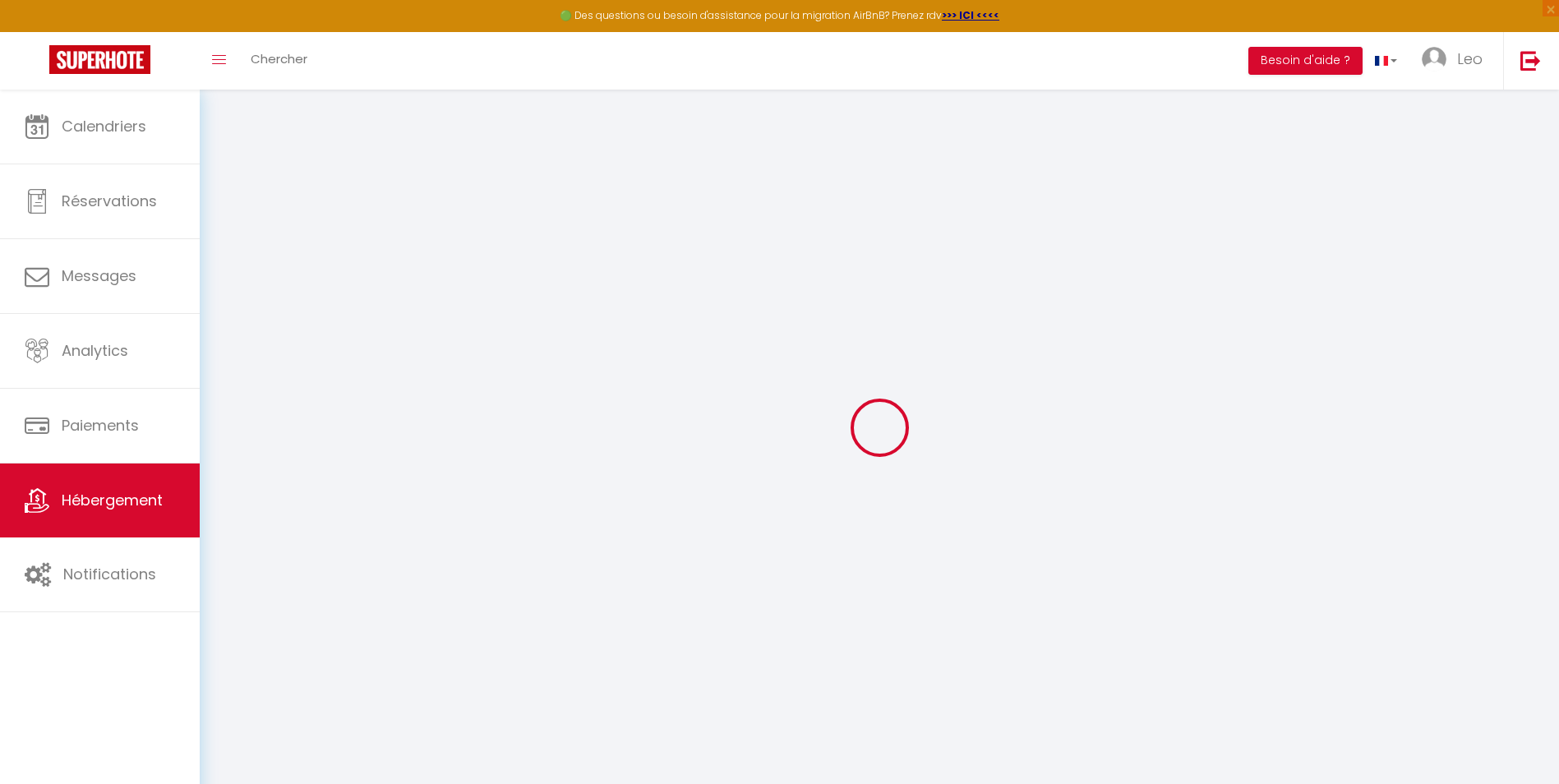
type input "25"
select select
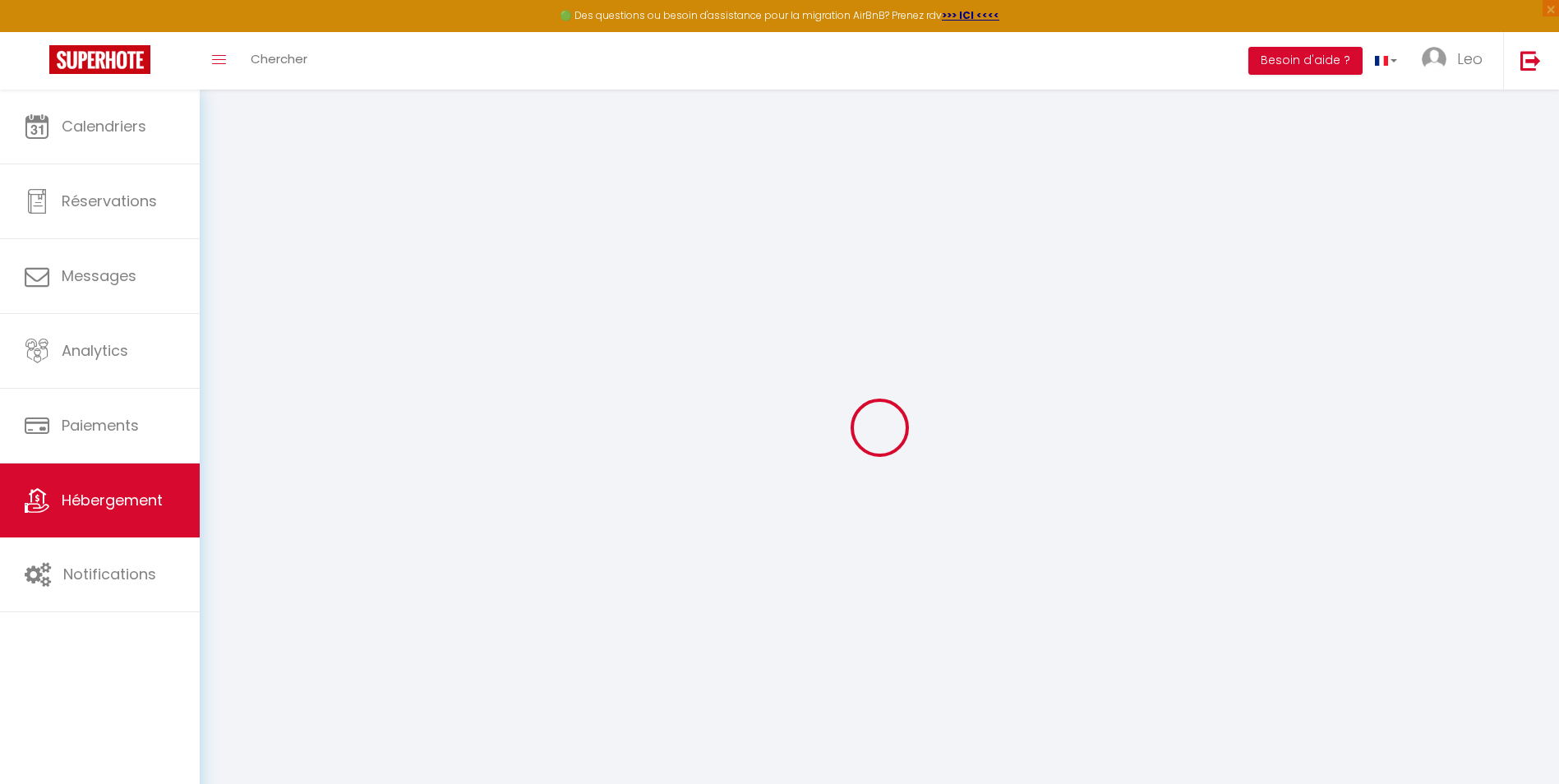
select select
type input "[STREET_ADDRESS]"
type input "31700"
type input "Blagnac"
type input "[EMAIL_ADDRESS][DOMAIN_NAME]"
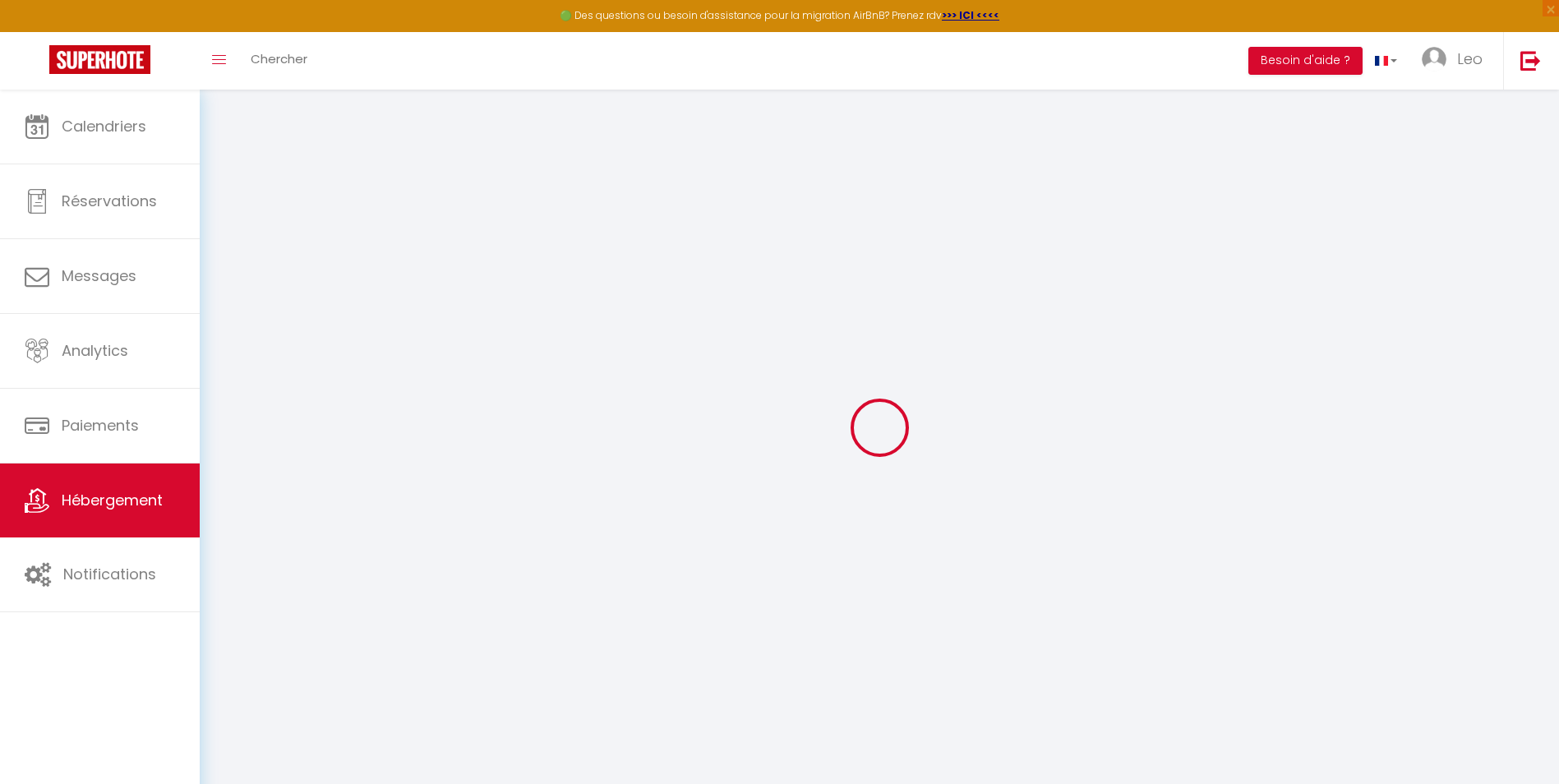
select select
checkbox input "false"
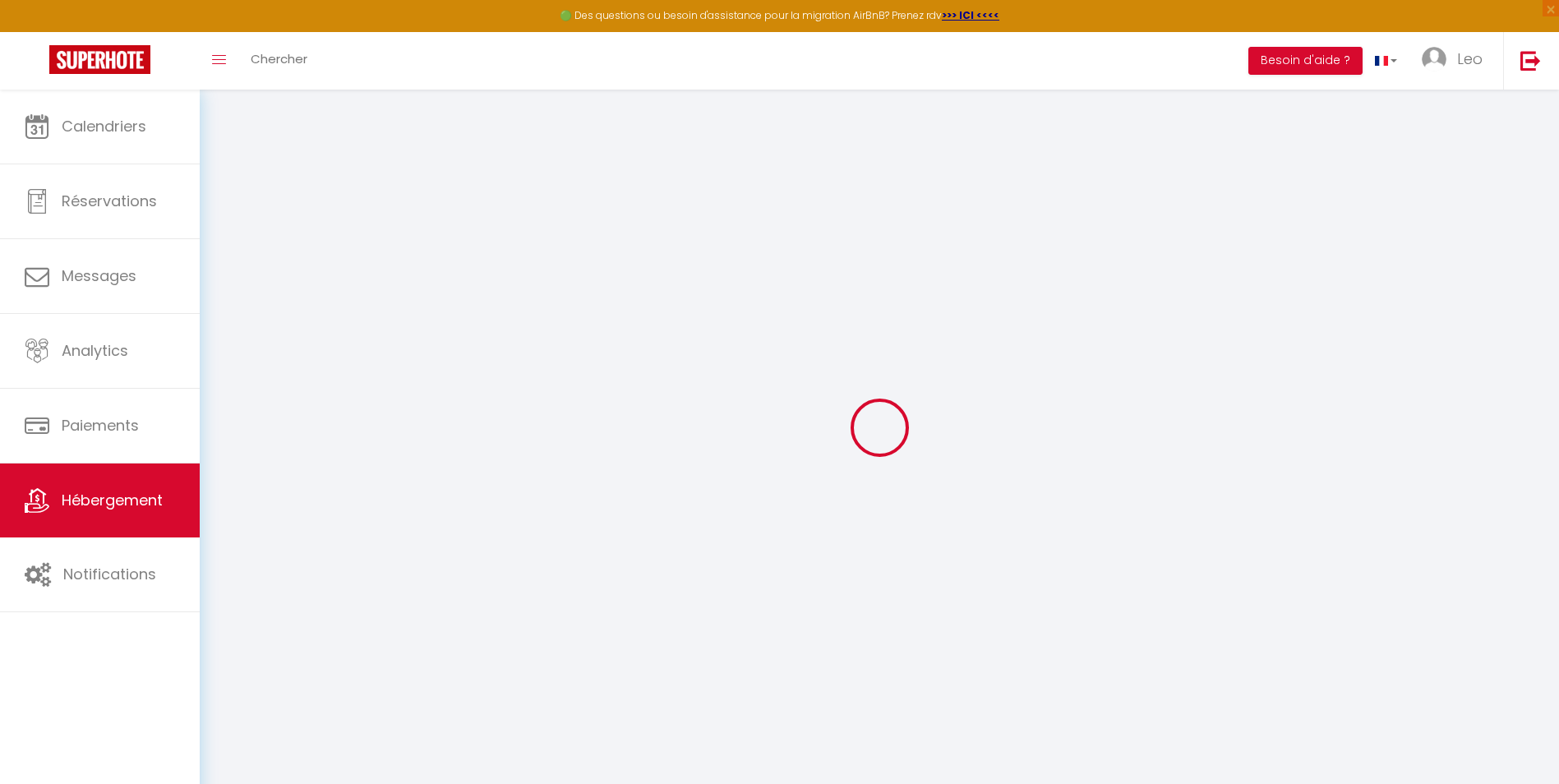
select select
type input "0"
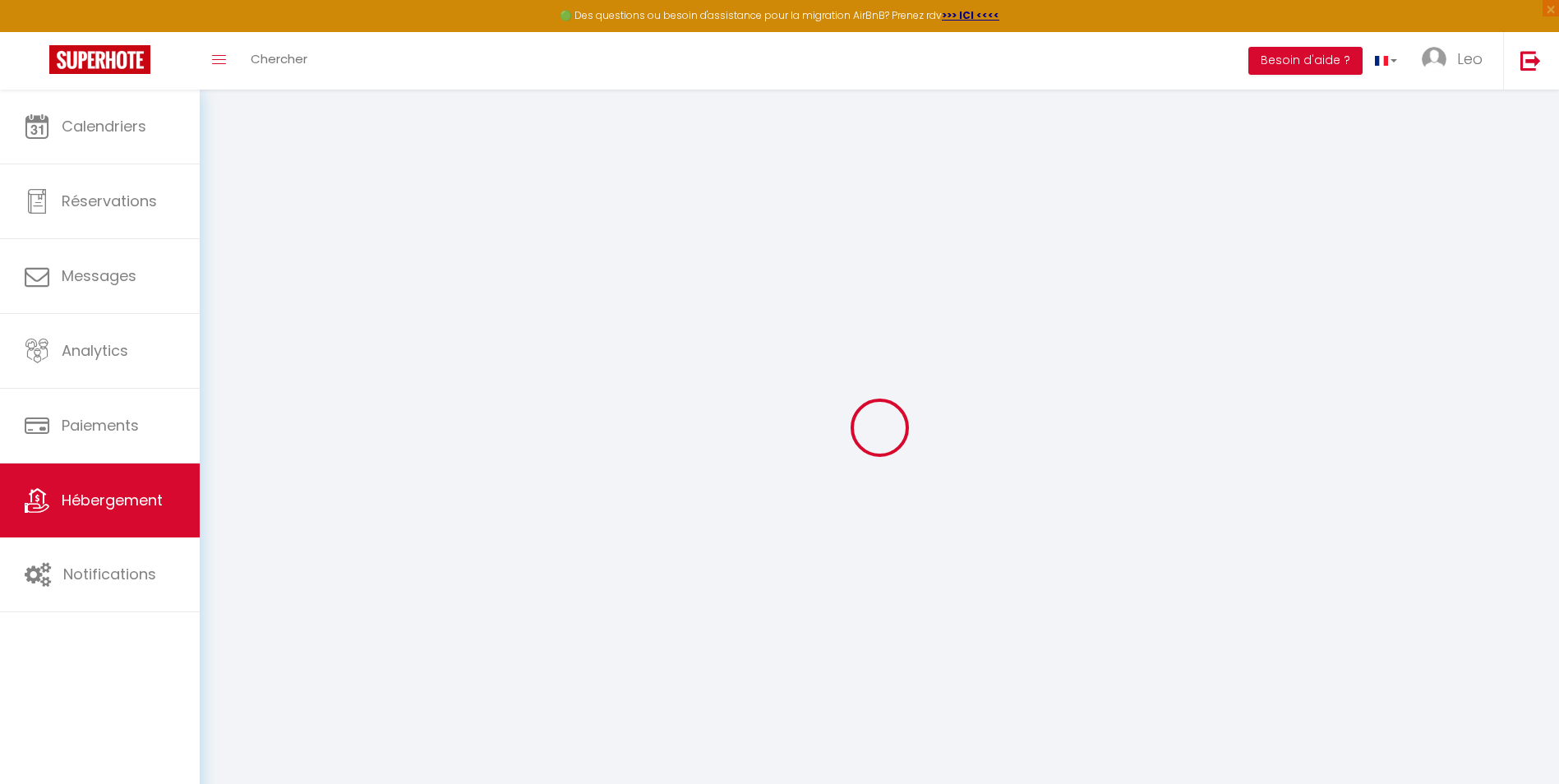
type input "0"
select select
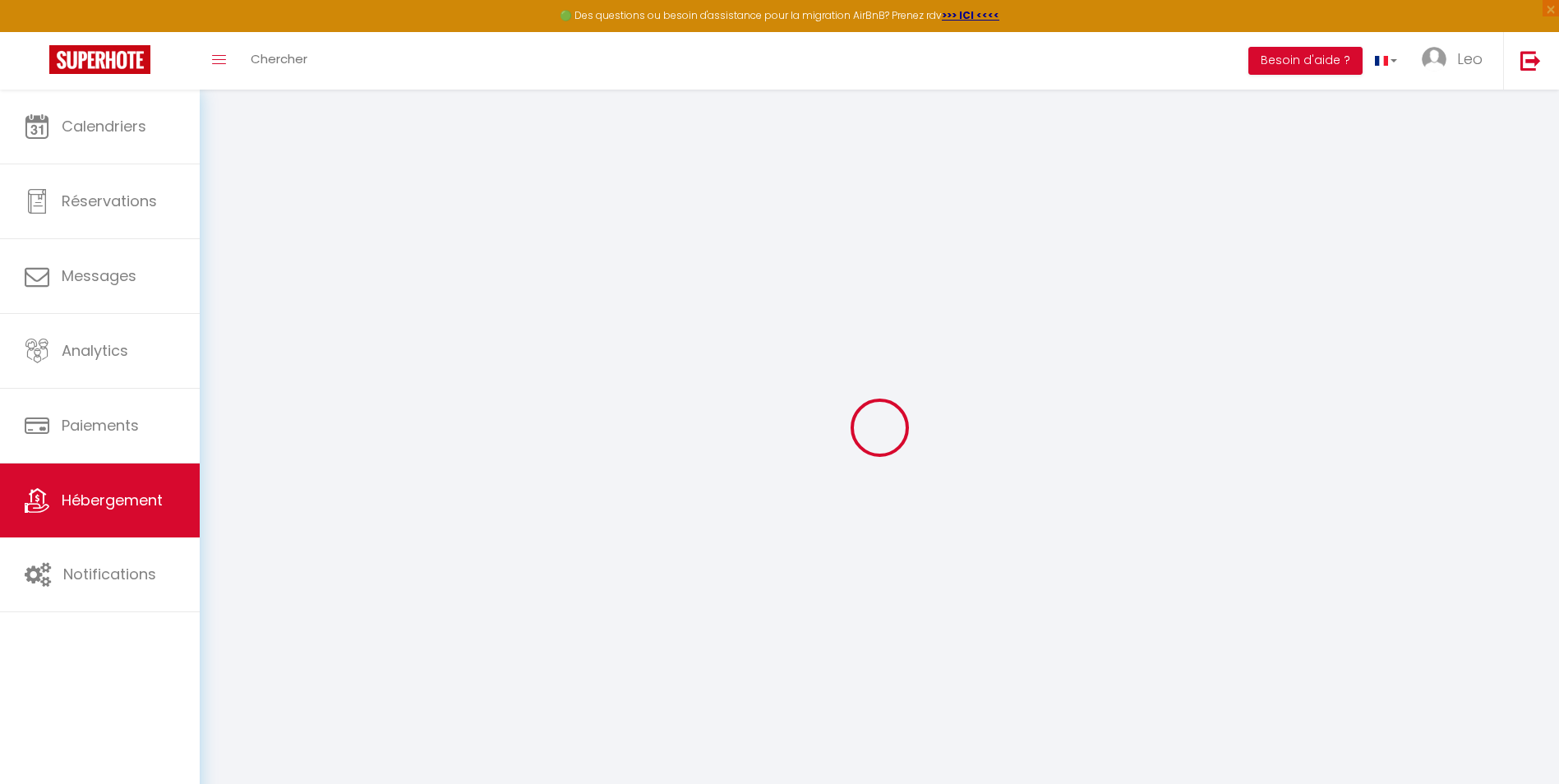
select select
checkbox input "false"
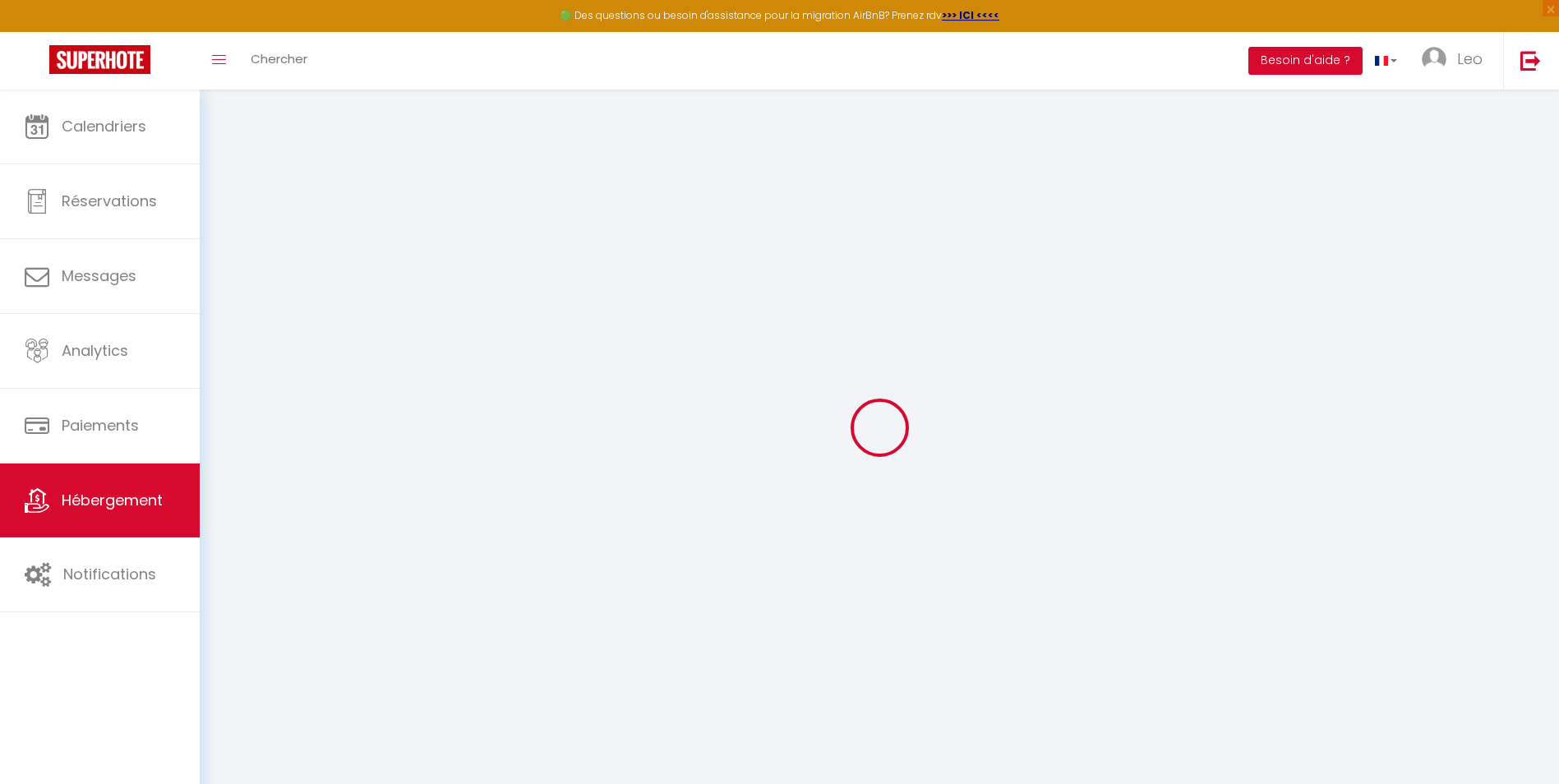
checkbox input "false"
select select
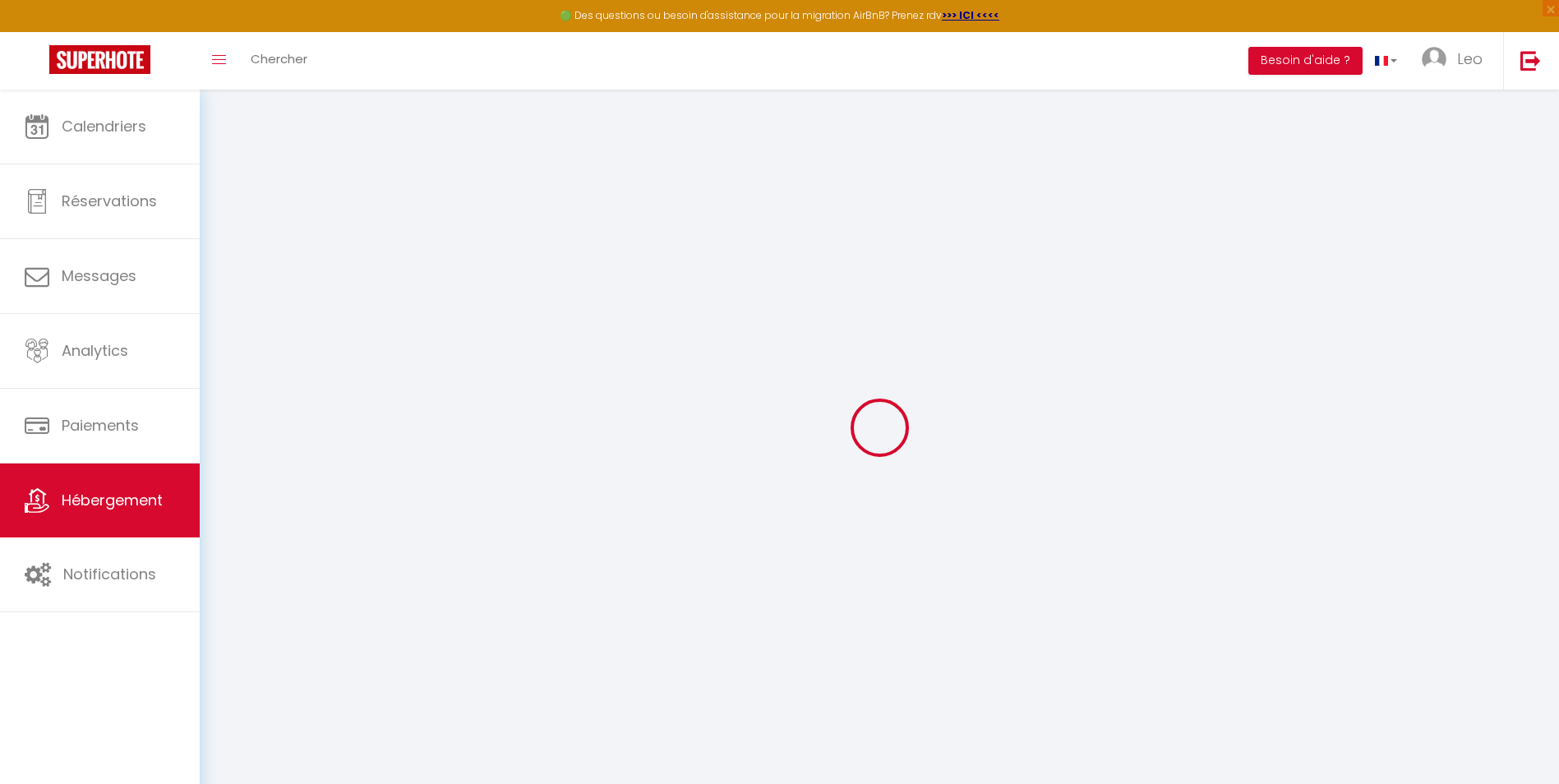
select select
checkbox input "false"
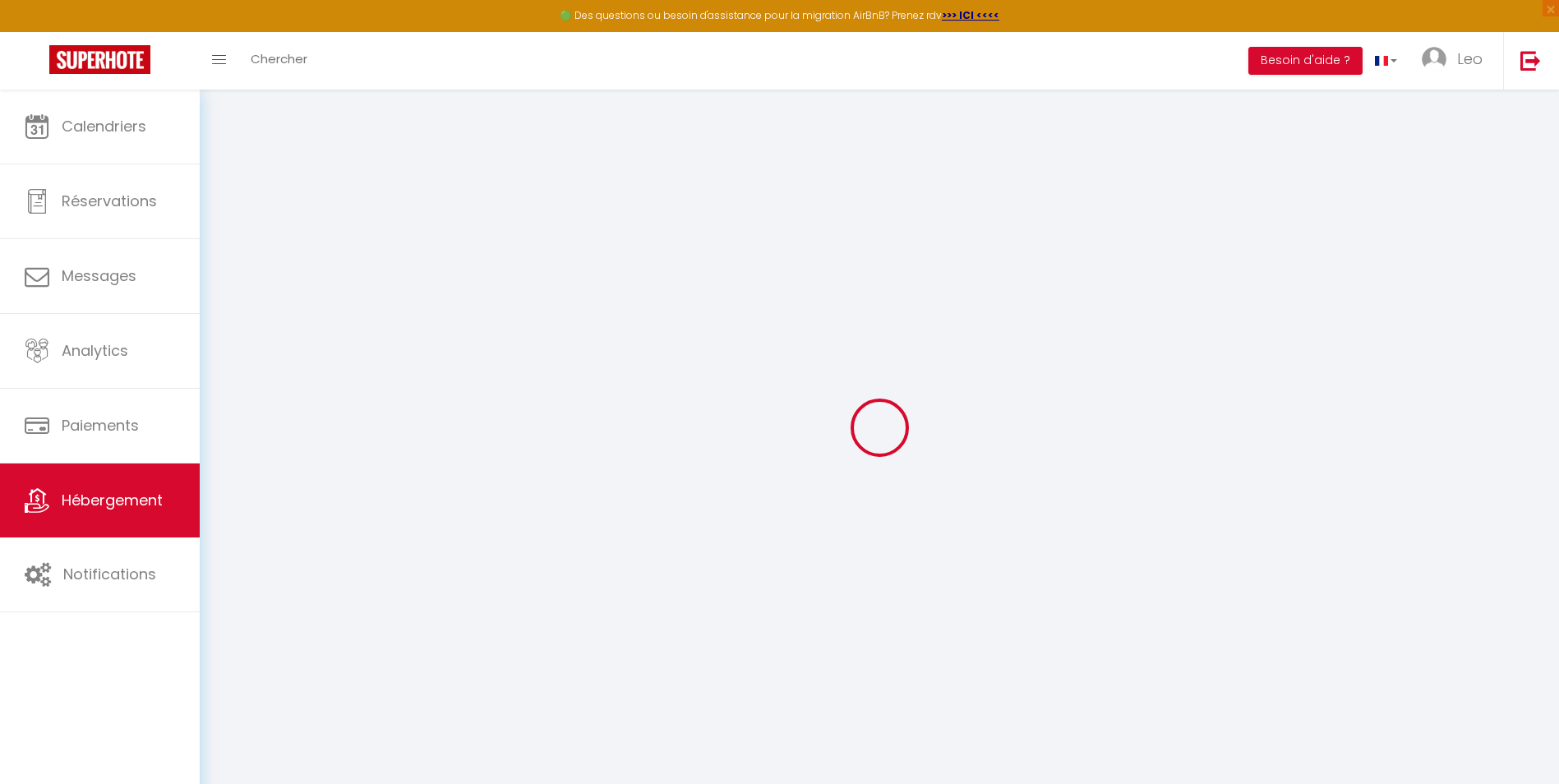
checkbox input "false"
select select
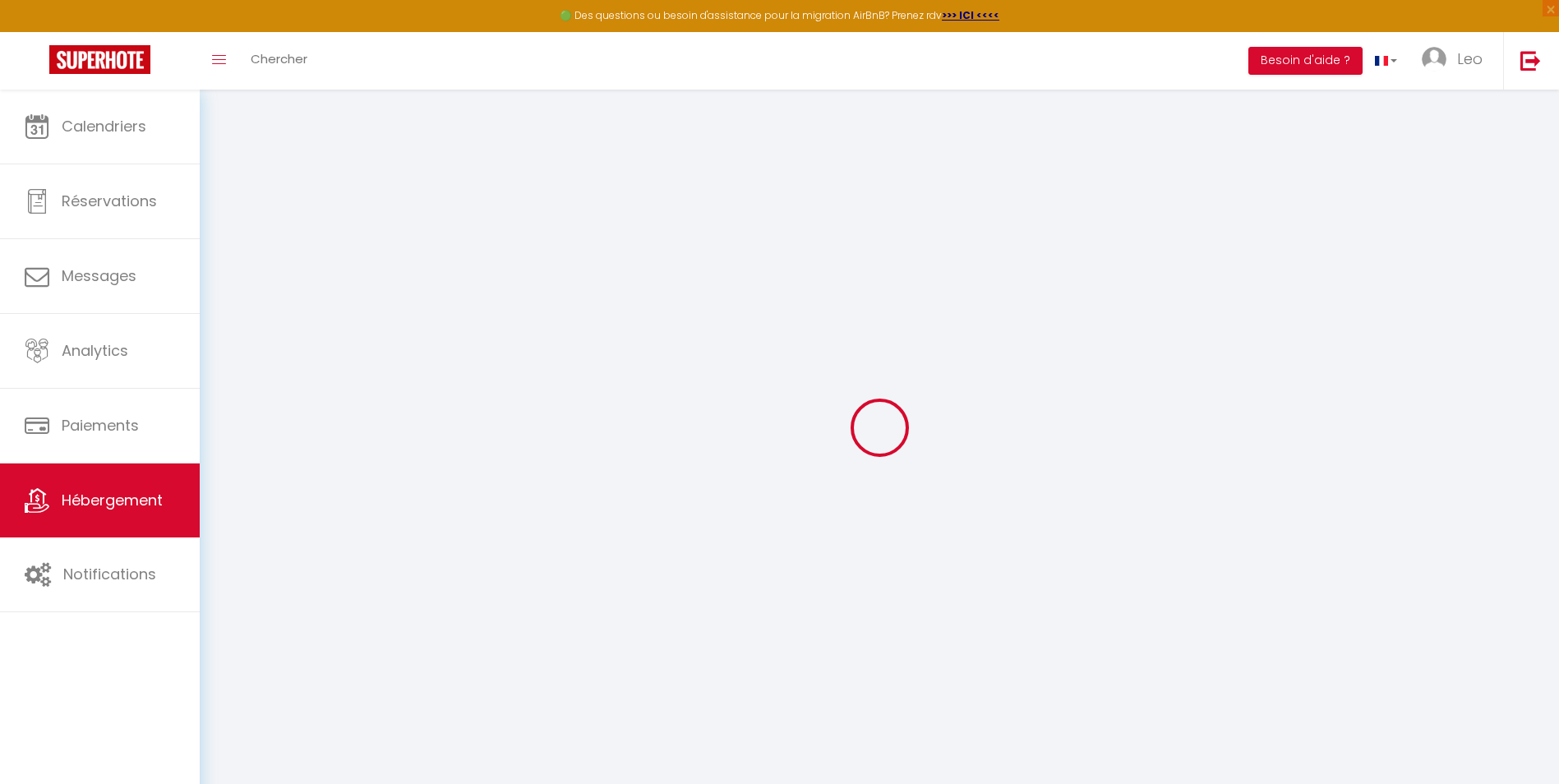
select select
checkbox input "false"
select select
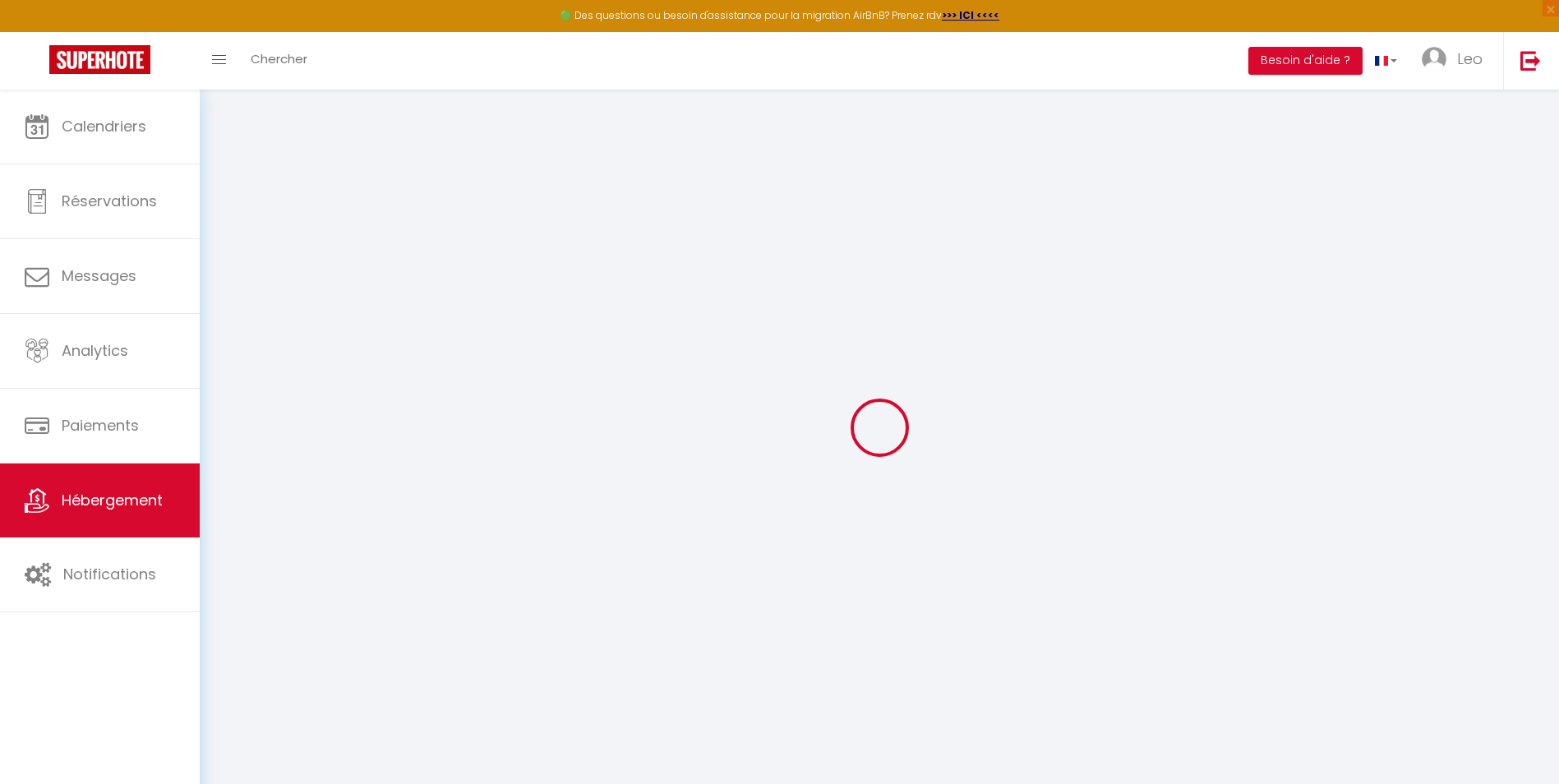
checkbox input "false"
select select "16:00"
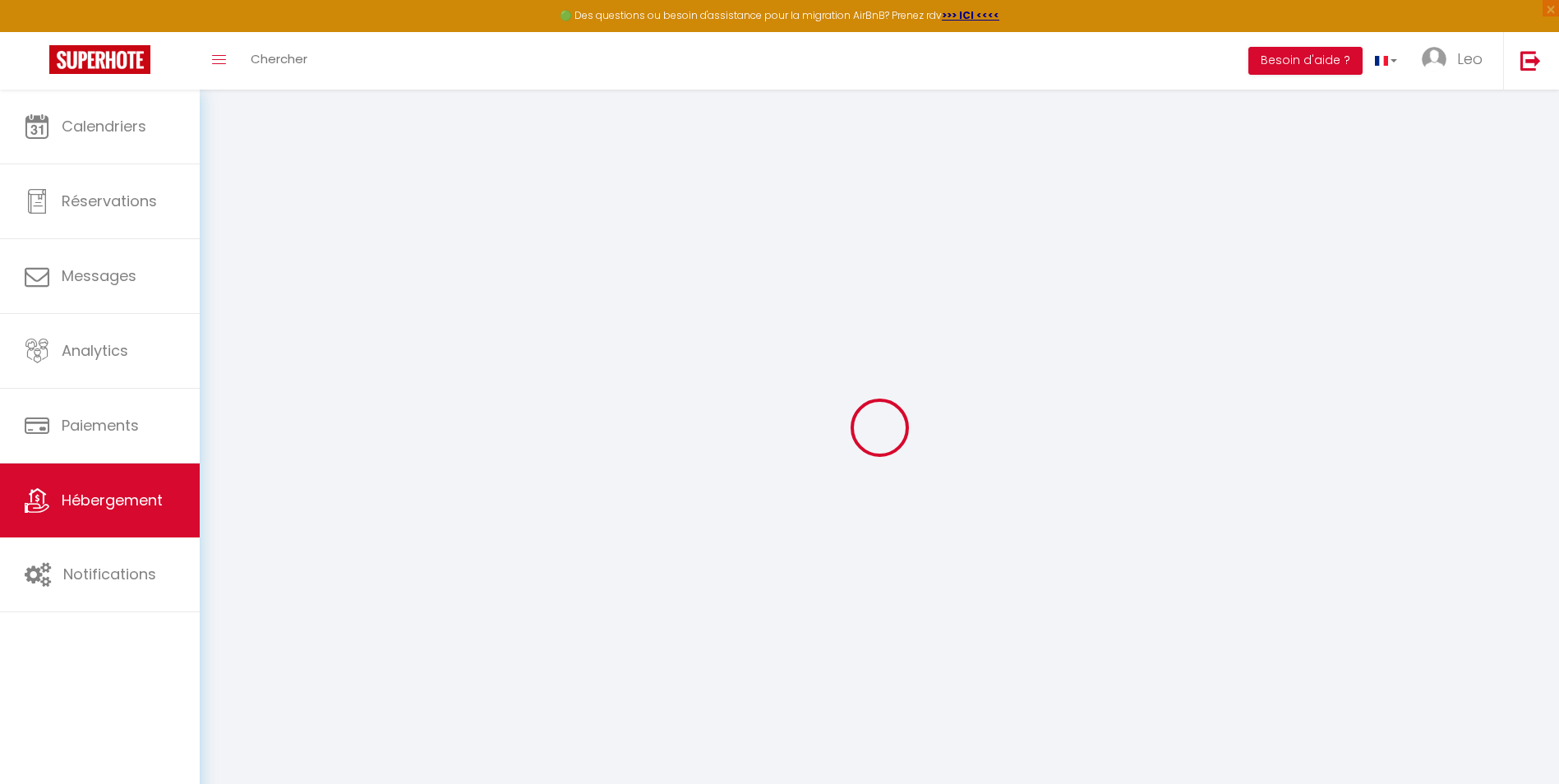
select select "23:45"
select select "11:00"
select select "30"
select select "120"
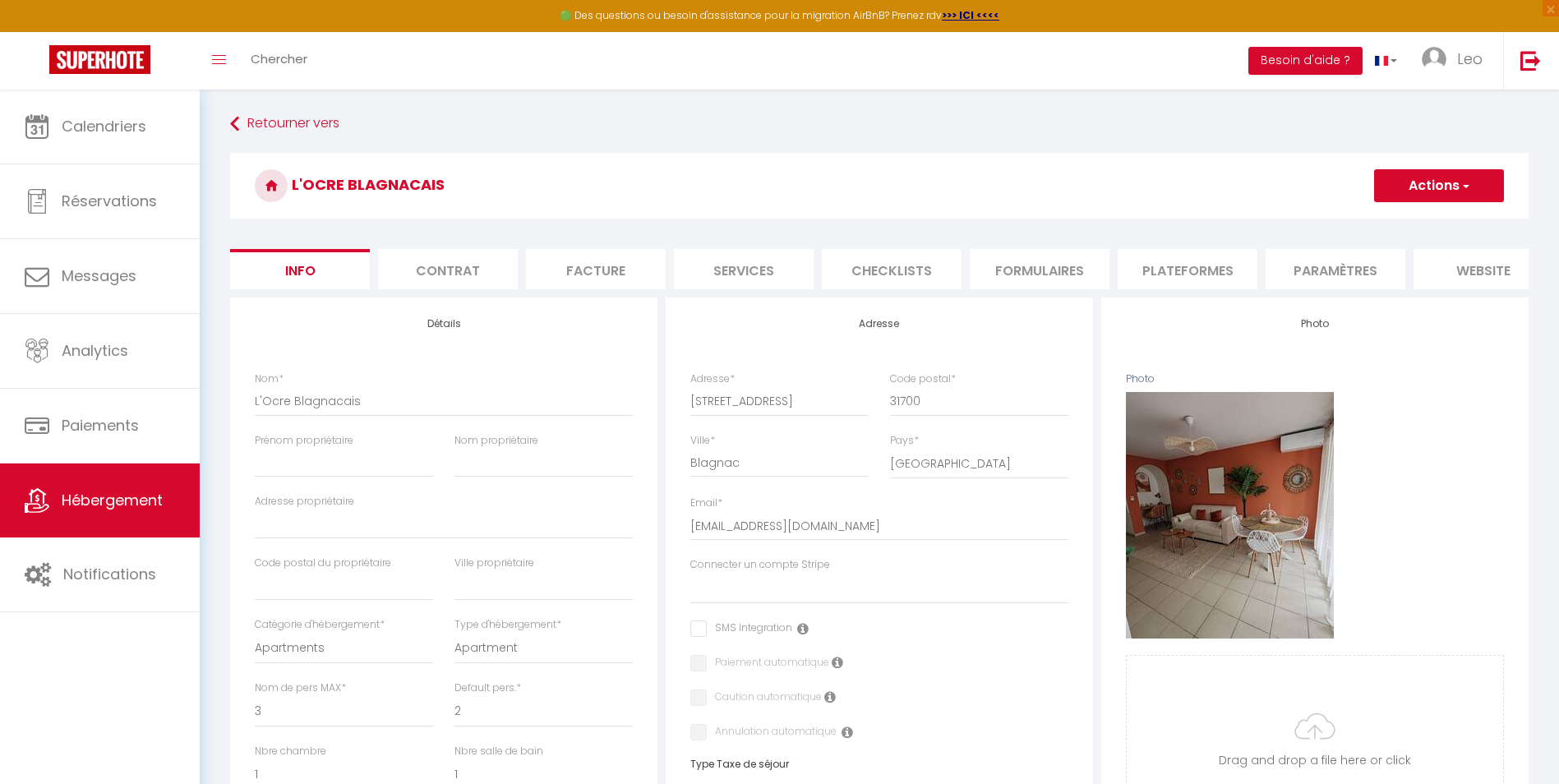
click at [429, 250] on li "Contrat" at bounding box center [448, 269] width 140 height 40
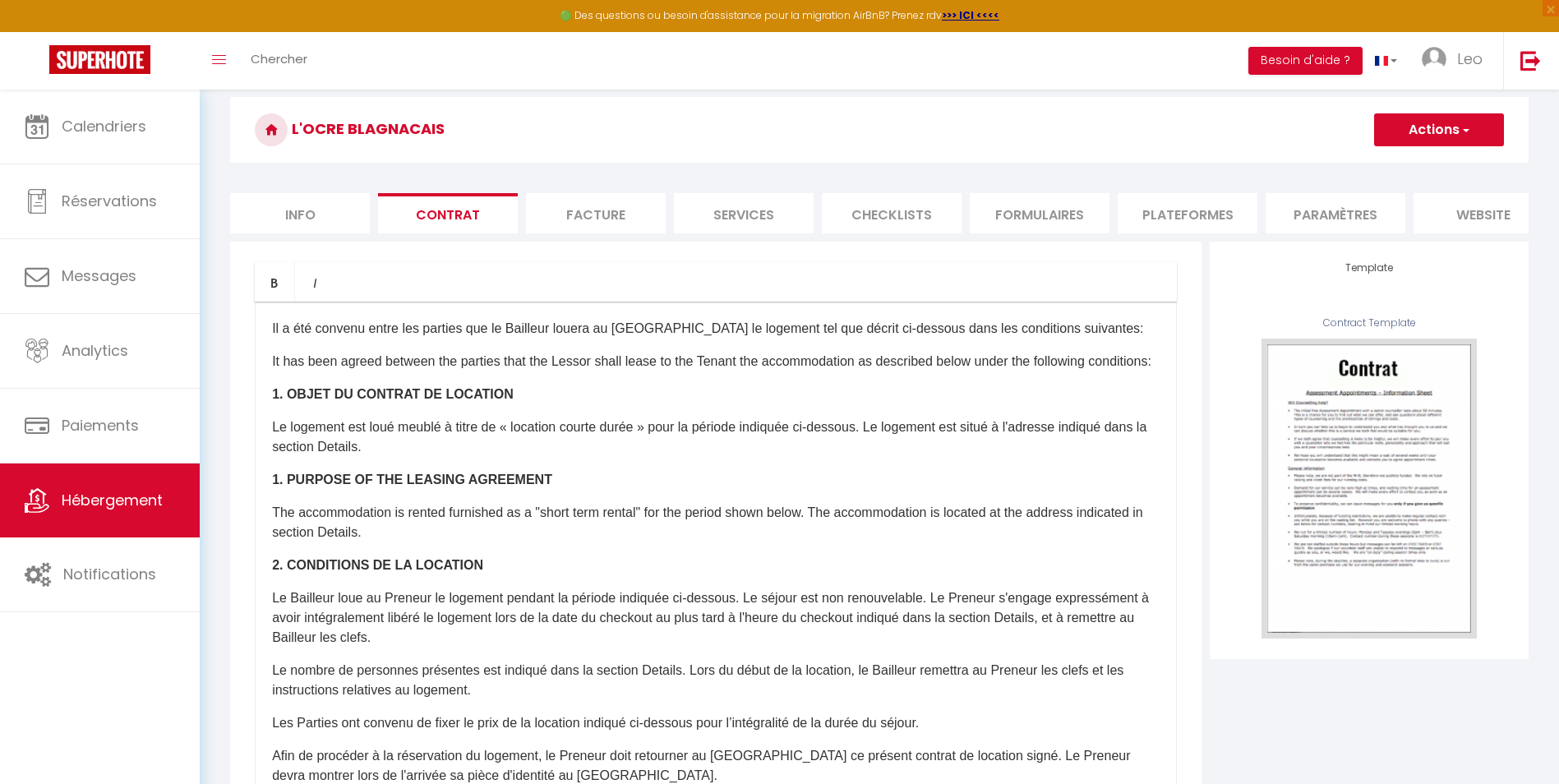
scroll to position [55, 0]
click at [601, 211] on li "Facture" at bounding box center [596, 213] width 140 height 40
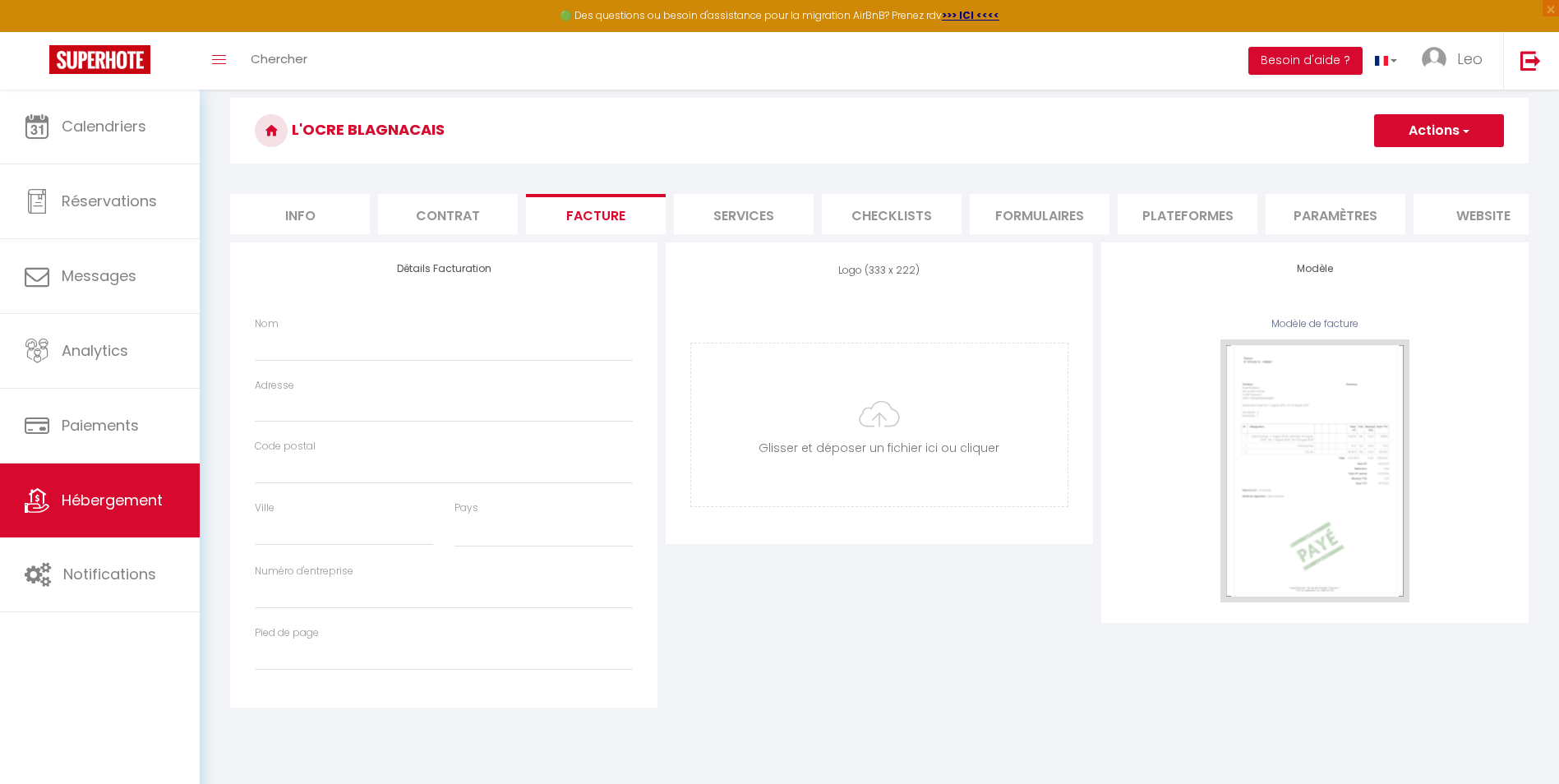
select select
click at [329, 221] on li "Info" at bounding box center [300, 213] width 140 height 40
select select
checkbox input "false"
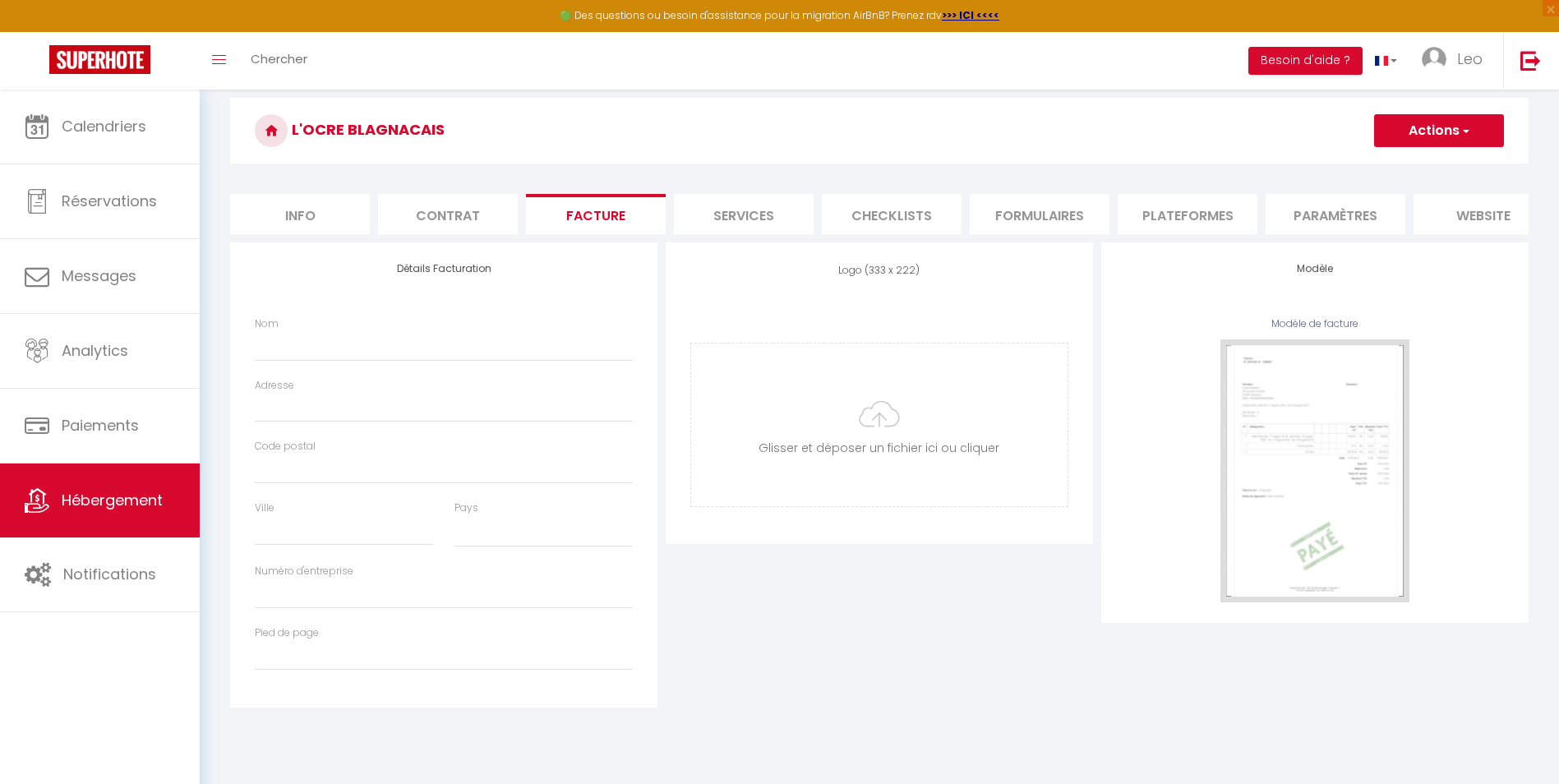
checkbox input "false"
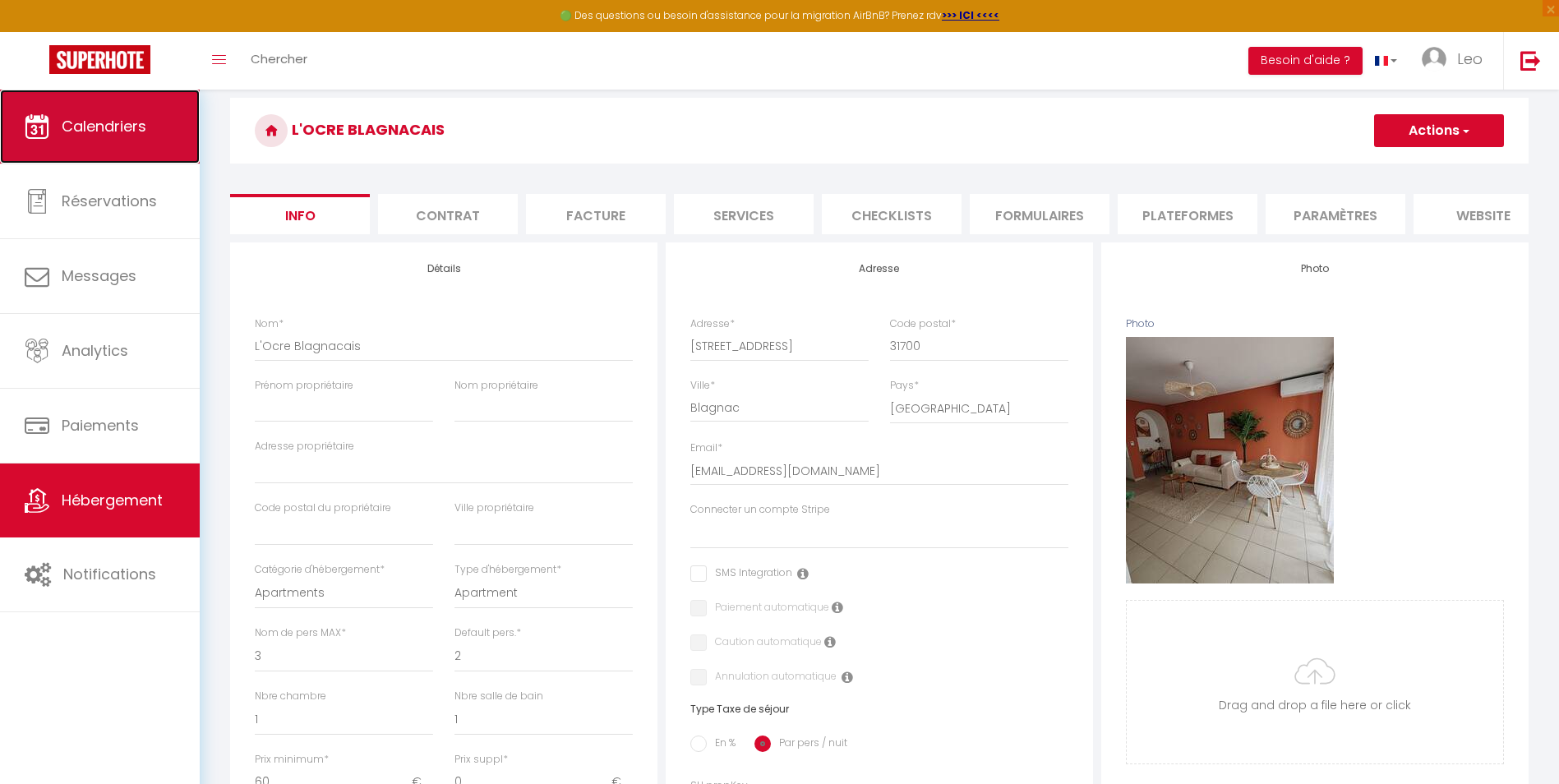
click at [150, 139] on link "Calendriers" at bounding box center [100, 126] width 200 height 74
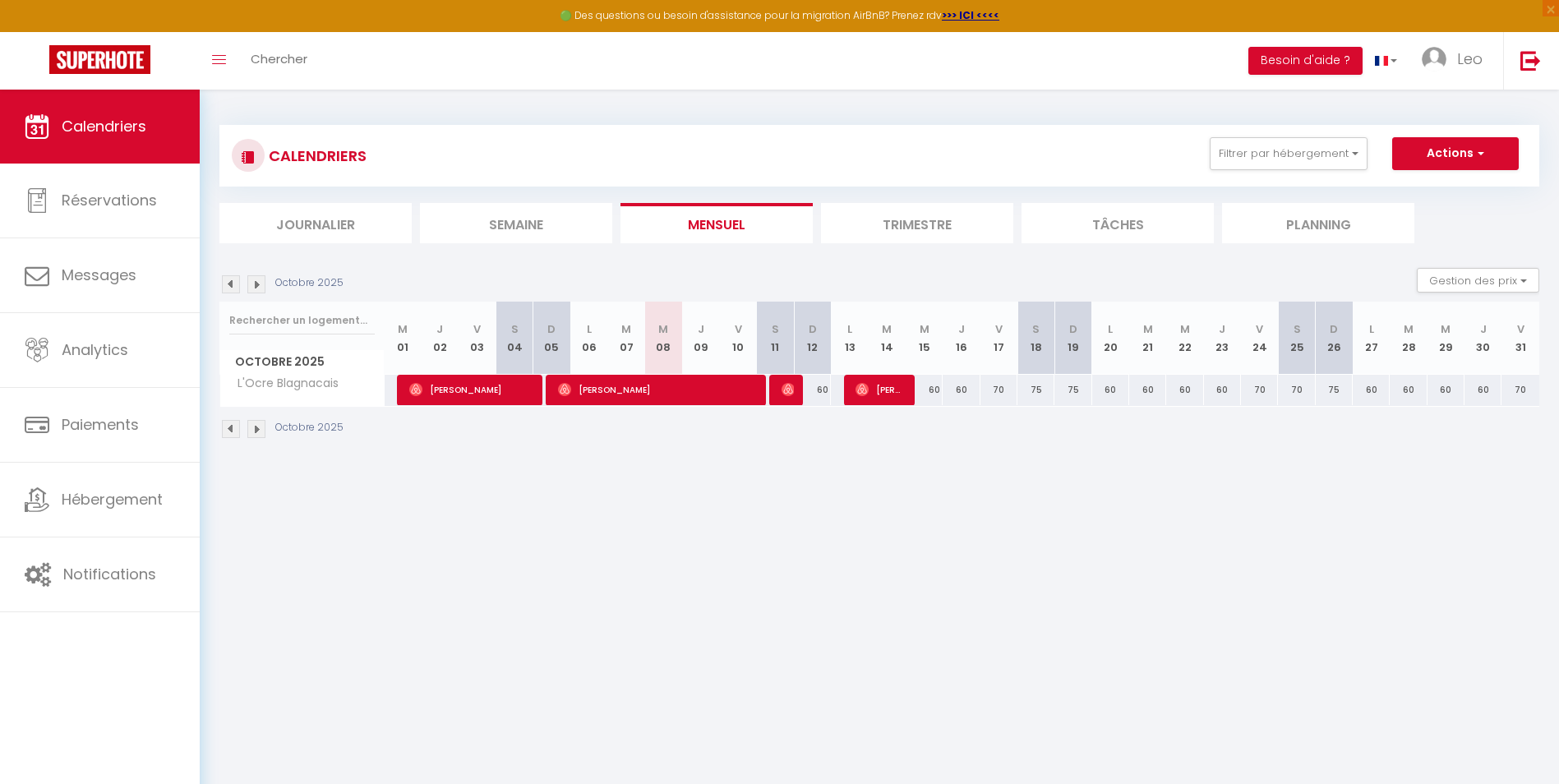
click at [1092, 535] on body "🟢 Des questions ou besoin d'assistance pour la migration AirBnB? Prenez rdv >>>…" at bounding box center [779, 481] width 1559 height 784
click at [1109, 639] on body "🟢 Des questions ou besoin d'assistance pour la migration AirBnB? Prenez rdv >>>…" at bounding box center [779, 481] width 1559 height 784
click at [478, 225] on li "Semaine" at bounding box center [516, 223] width 193 height 40
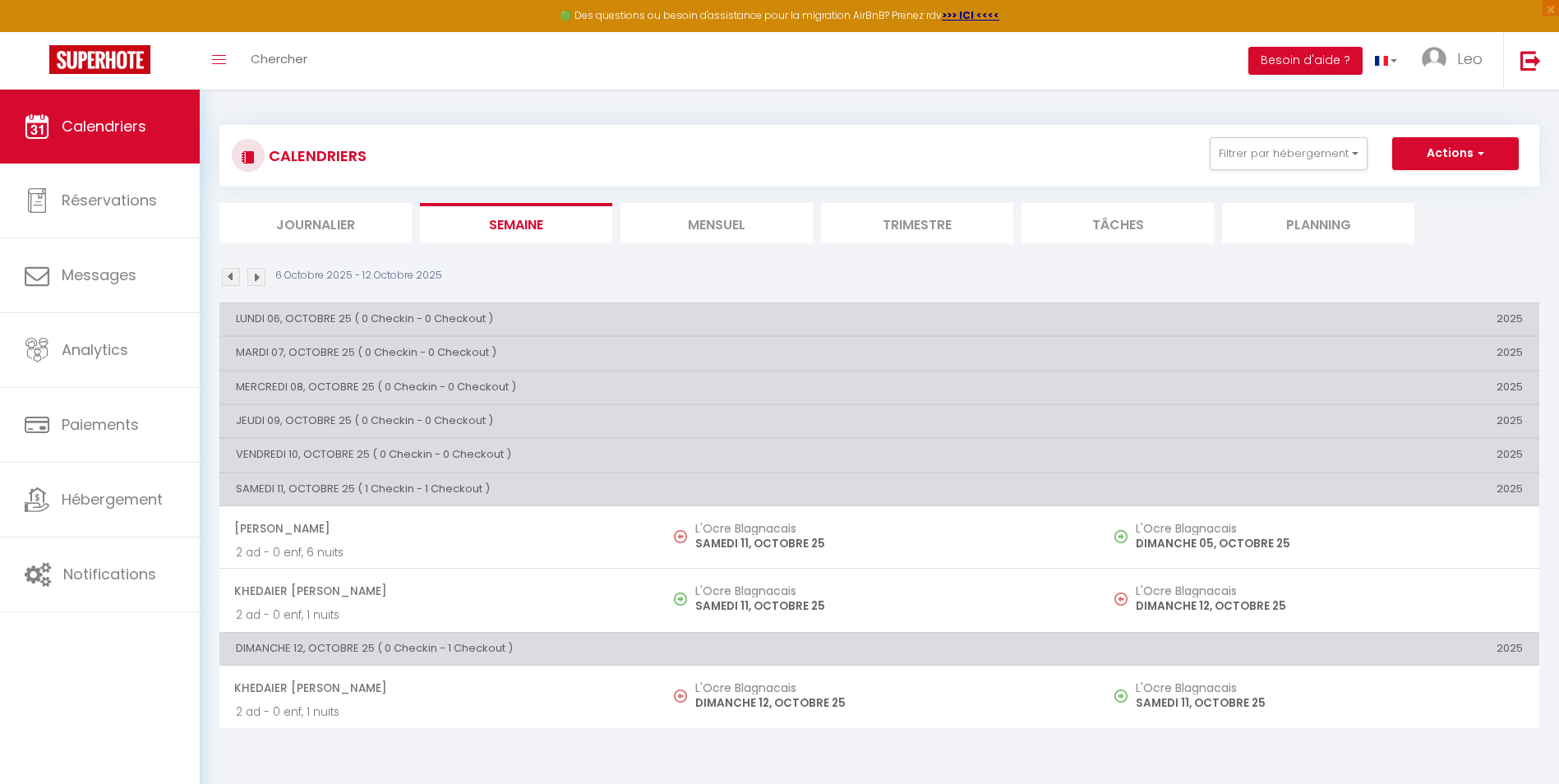
click at [685, 221] on li "Mensuel" at bounding box center [717, 223] width 193 height 40
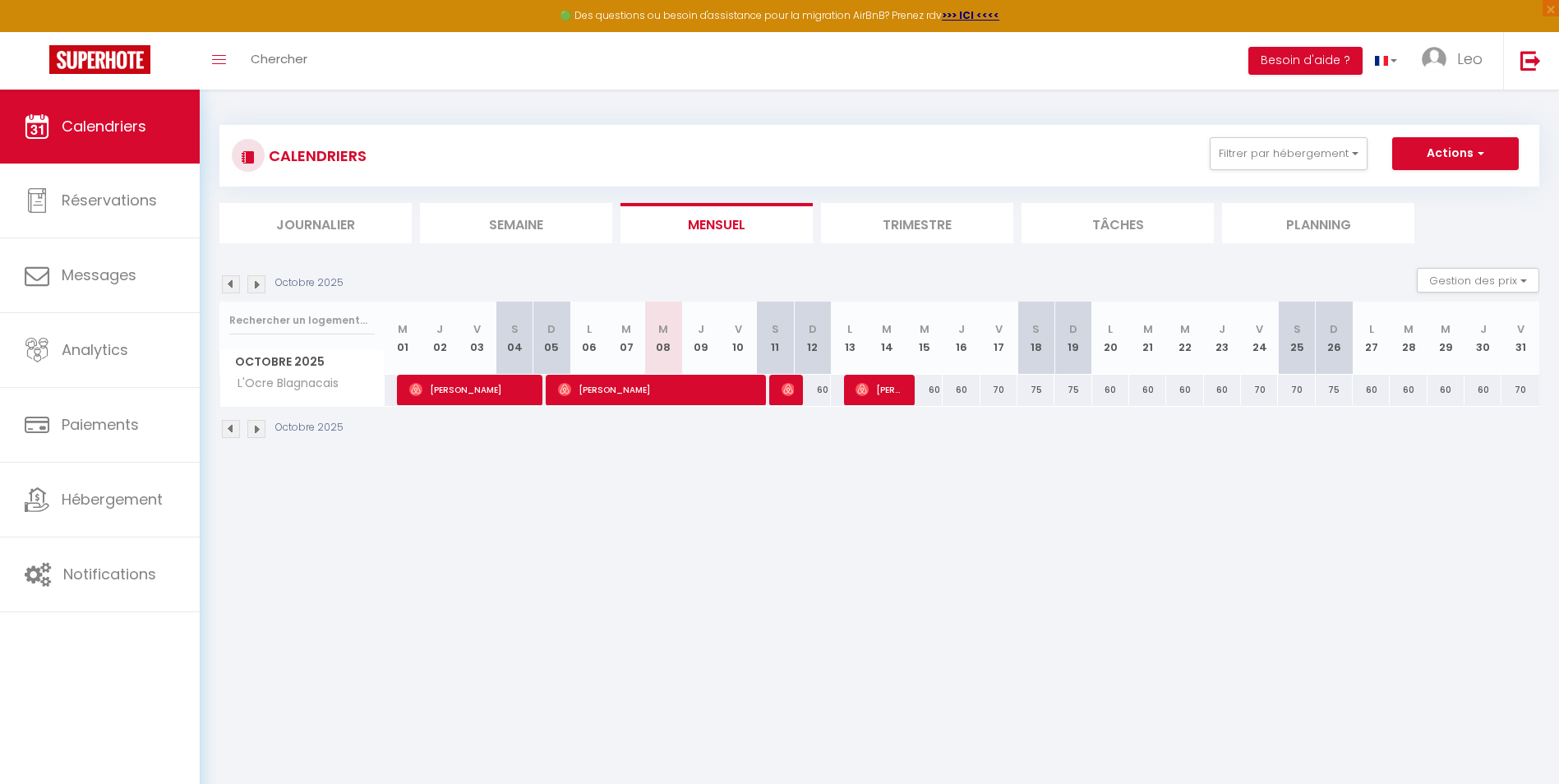
click at [916, 227] on li "Trimestre" at bounding box center [917, 223] width 193 height 40
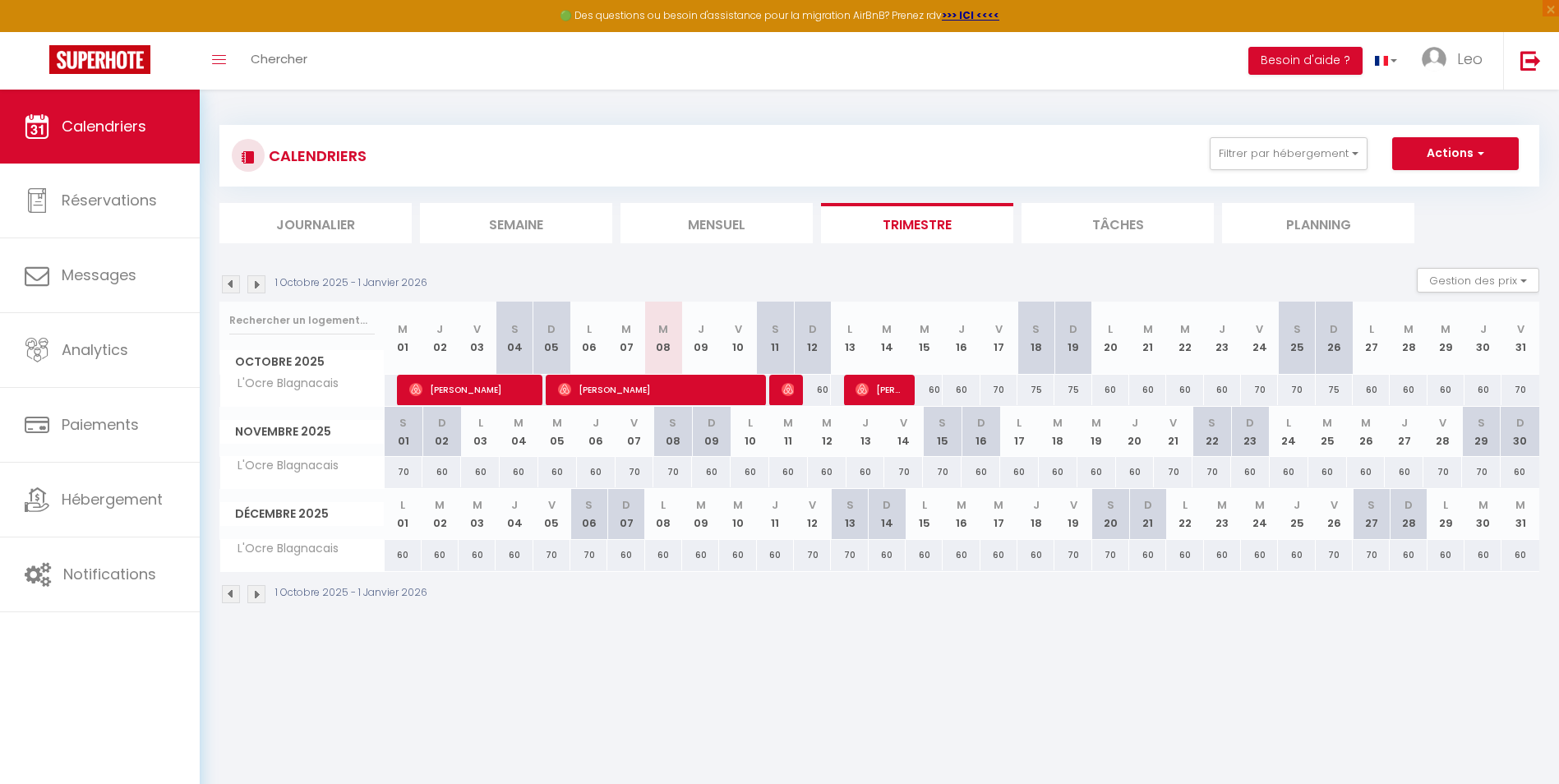
click at [1091, 218] on li "Tâches" at bounding box center [1118, 223] width 193 height 40
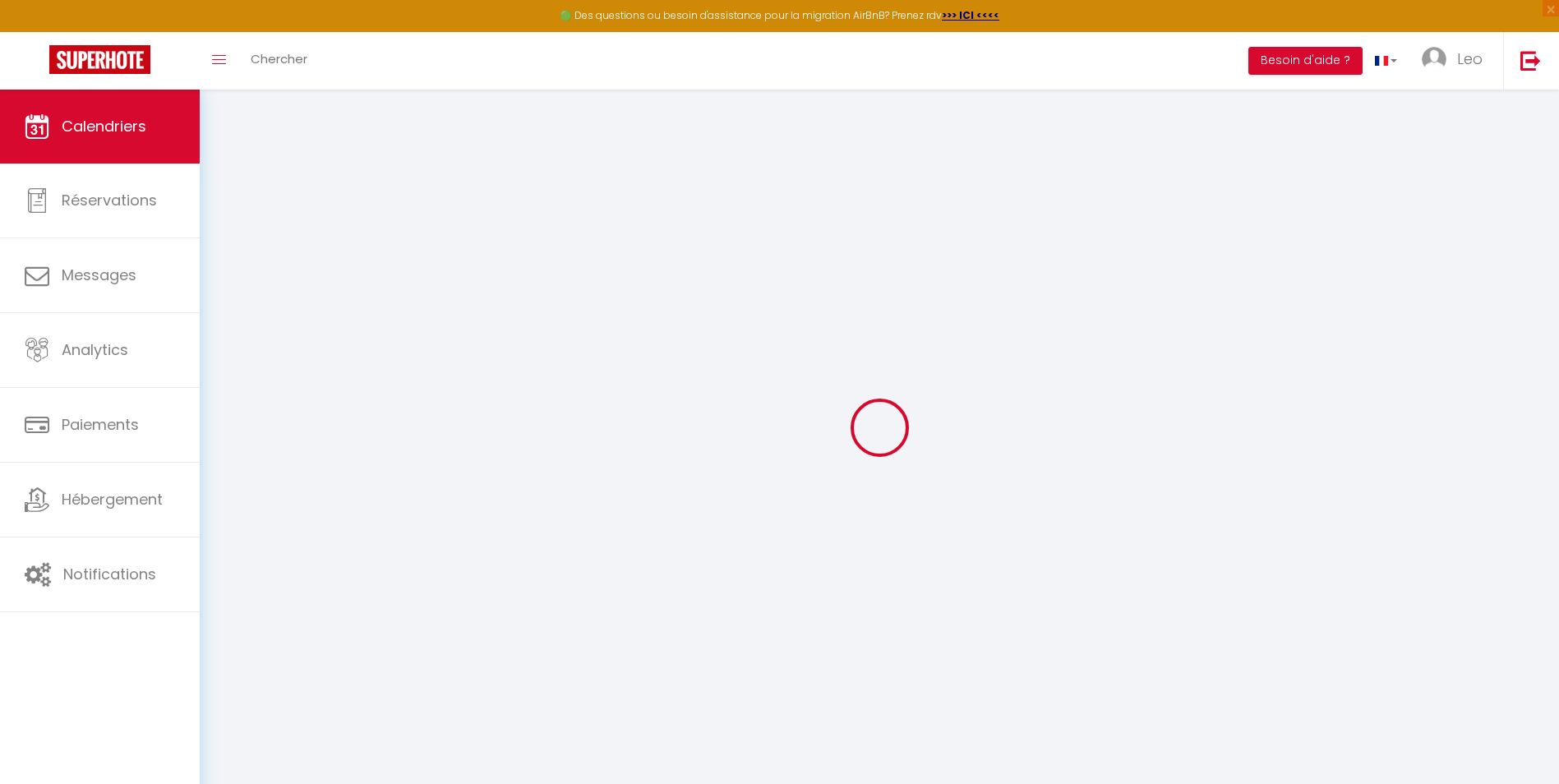
select select
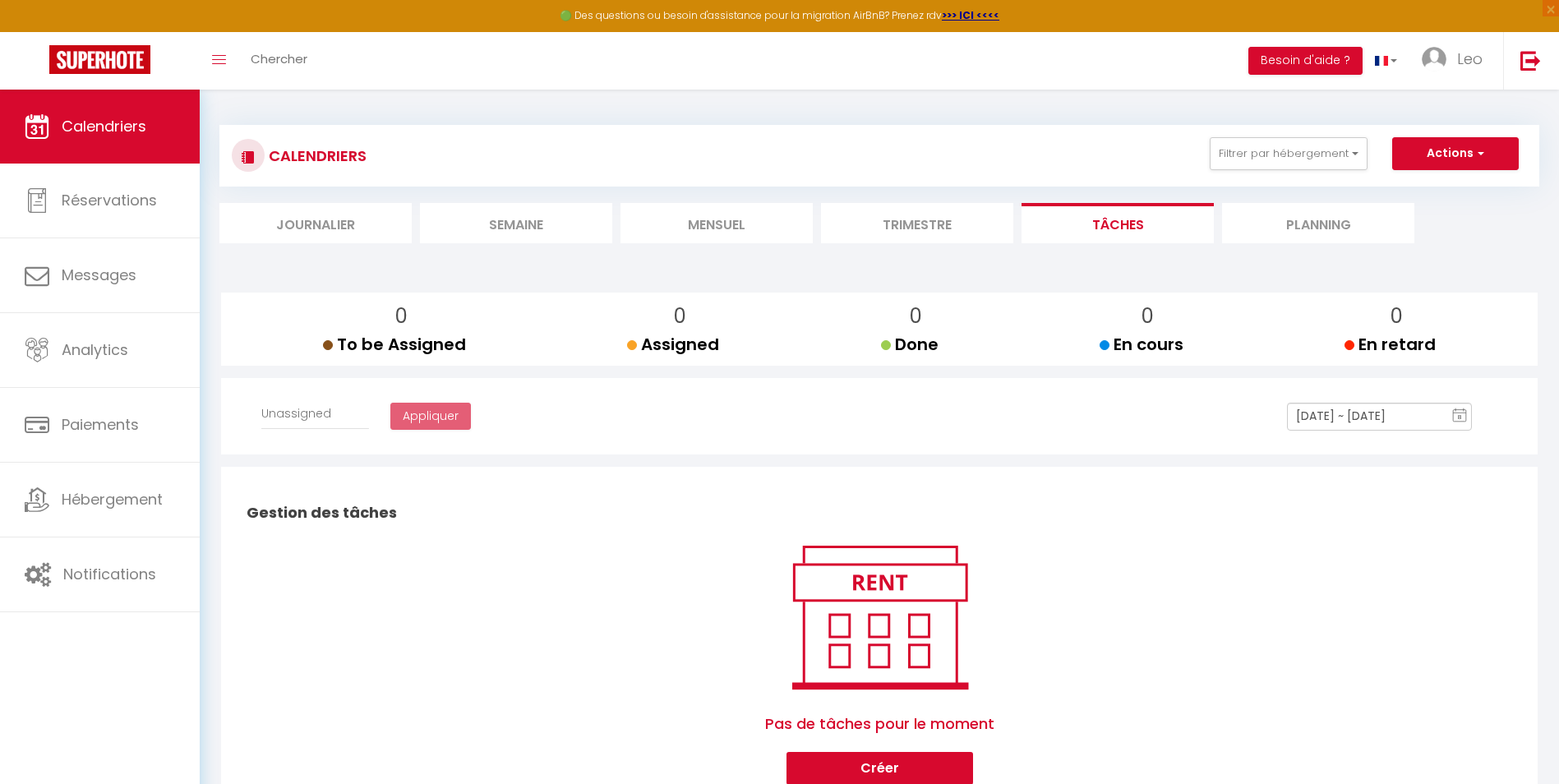
click at [787, 222] on li "Mensuel" at bounding box center [717, 223] width 193 height 40
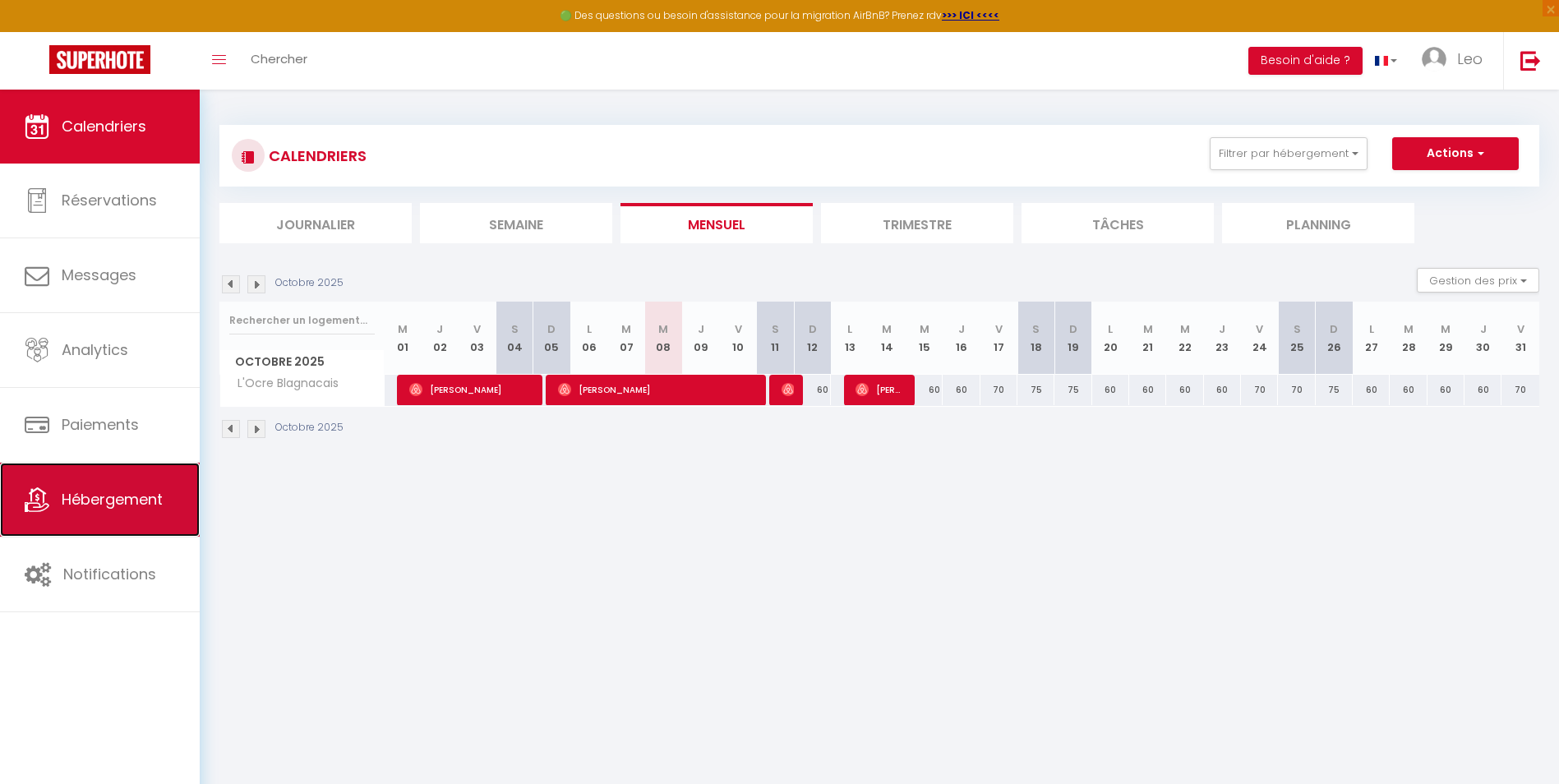
click at [134, 510] on span "Hébergement" at bounding box center [112, 499] width 101 height 21
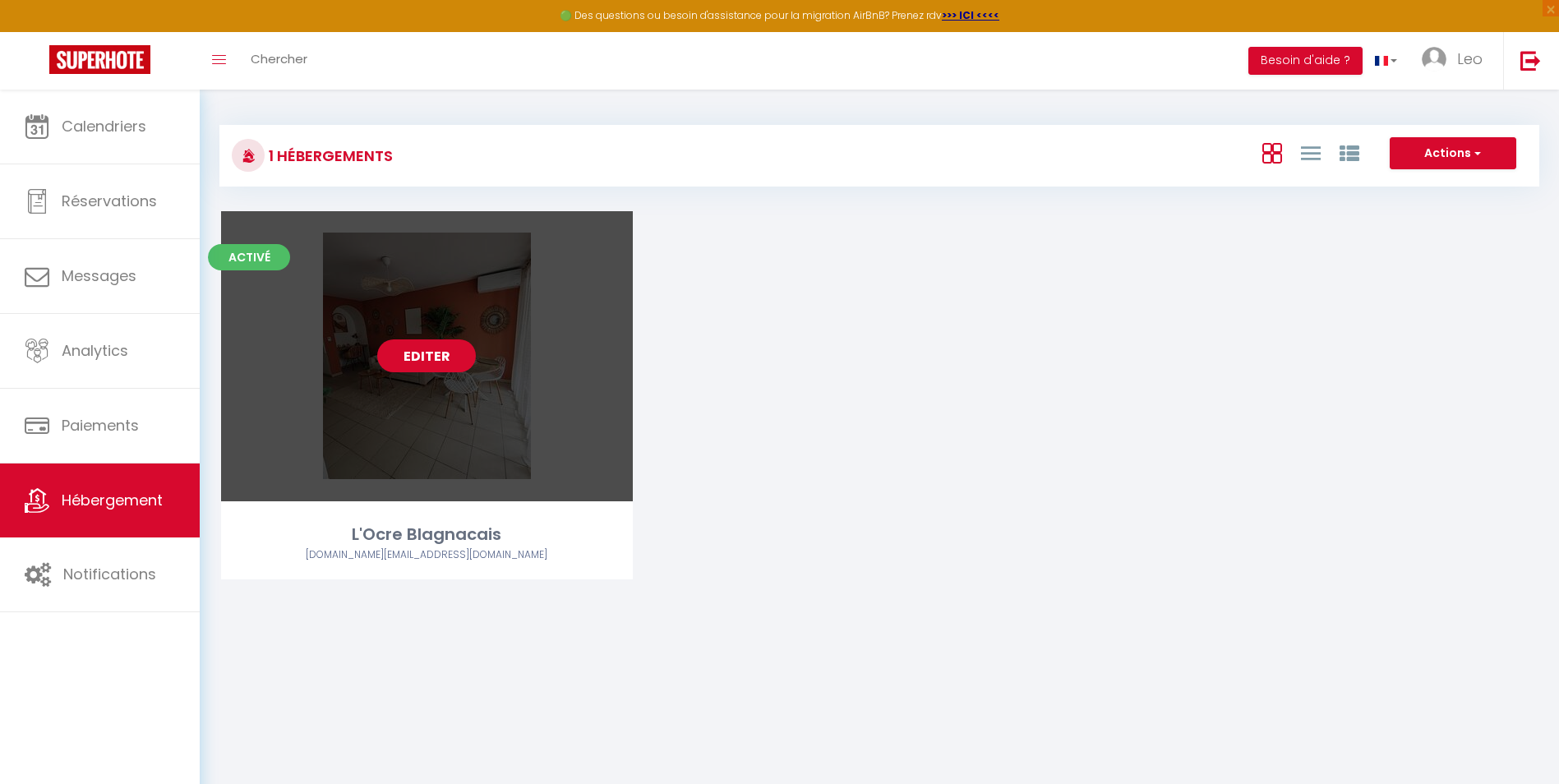
click at [435, 367] on link "Editer" at bounding box center [426, 355] width 98 height 33
select select "3"
select select "2"
select select "1"
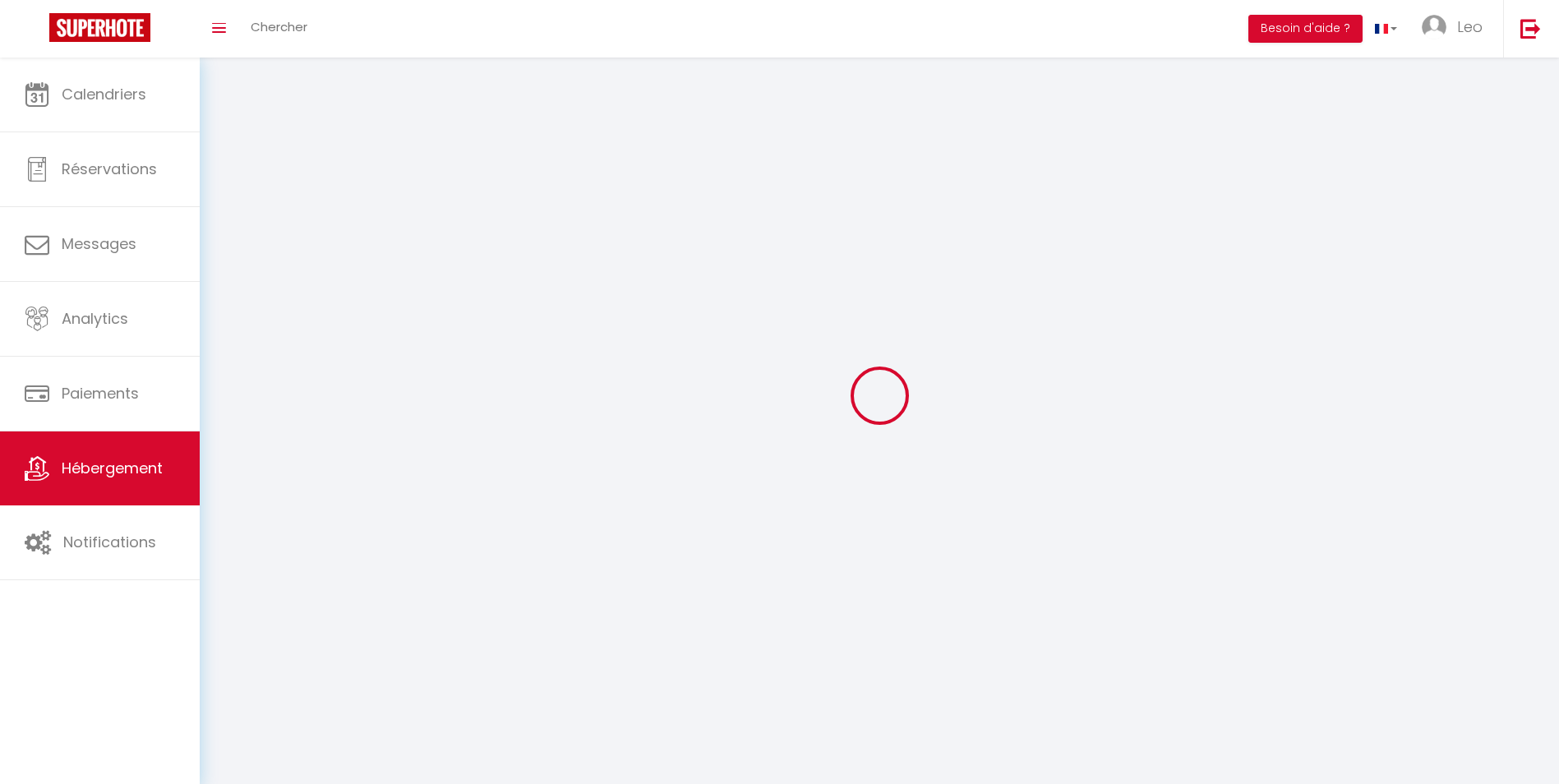
select select
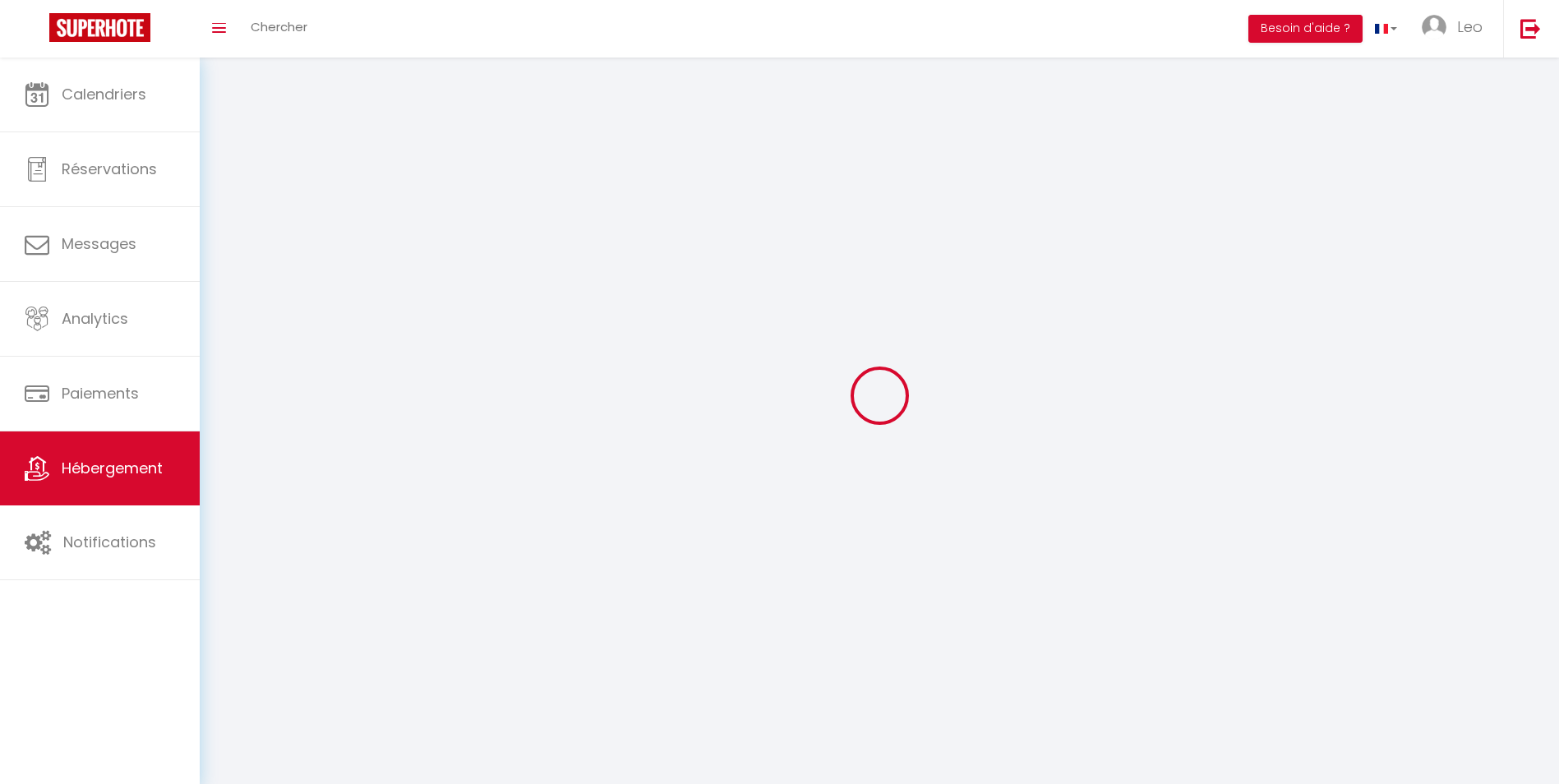
select select
checkbox input "false"
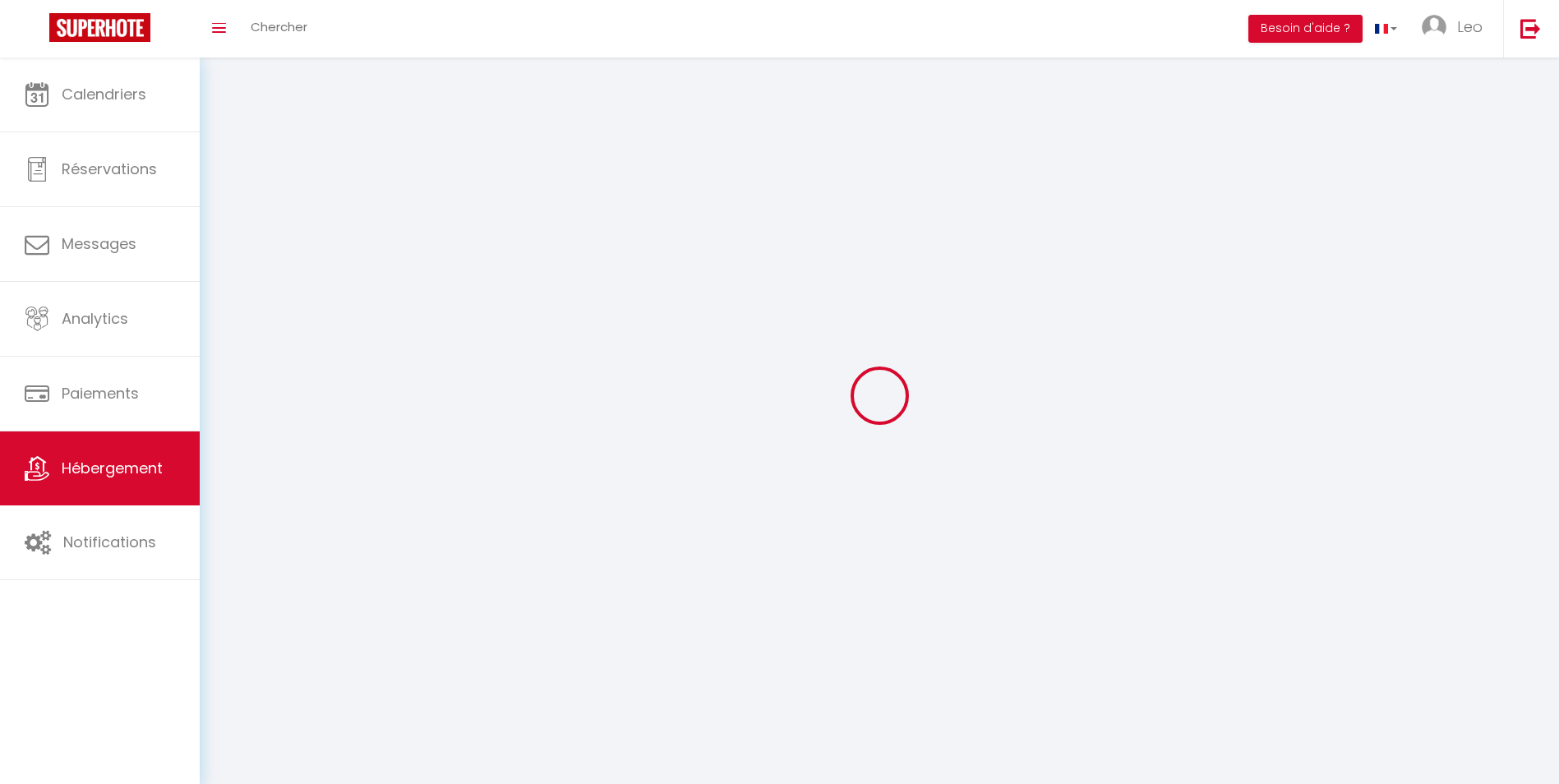
select select
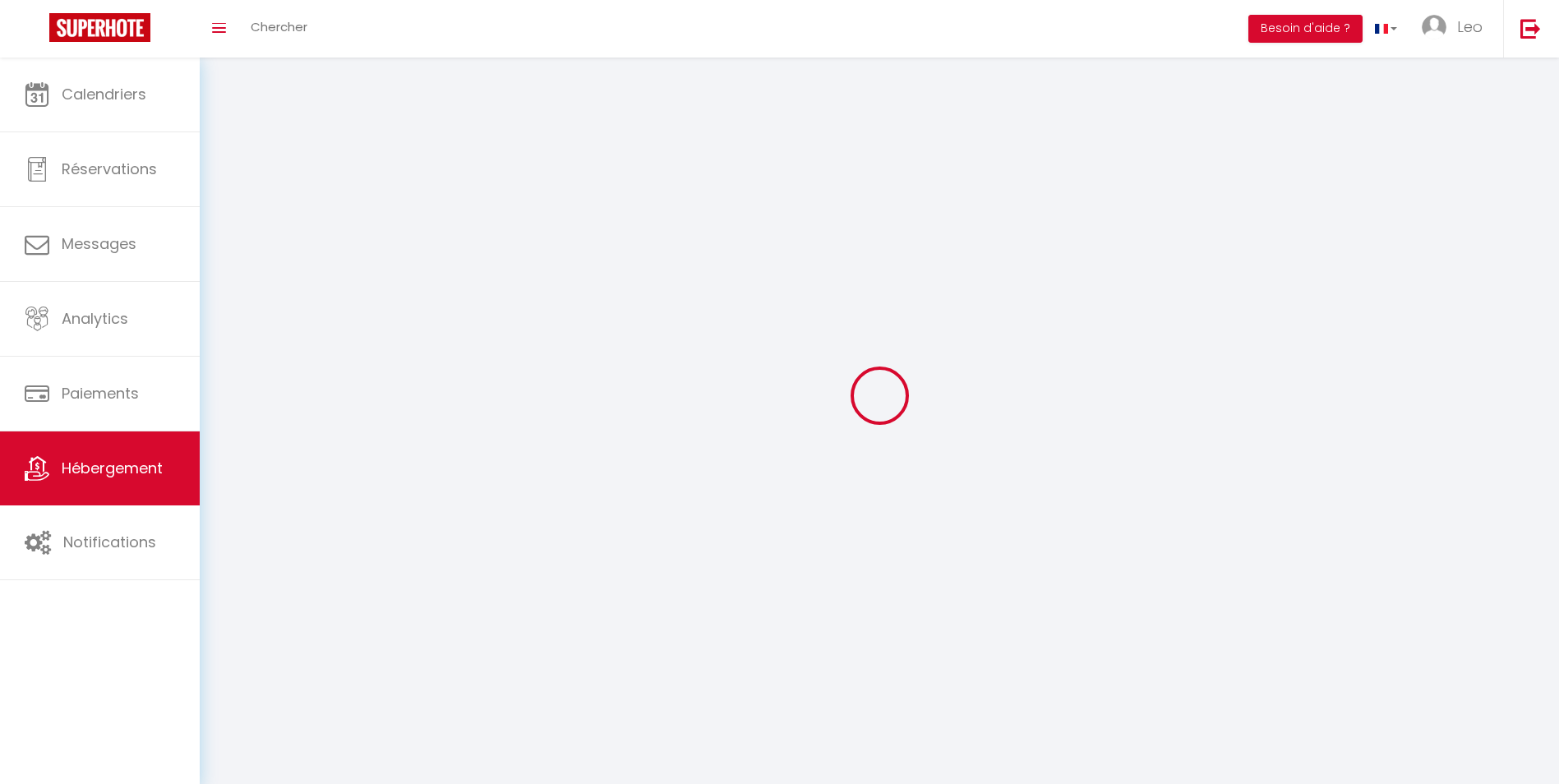
select select
checkbox input "false"
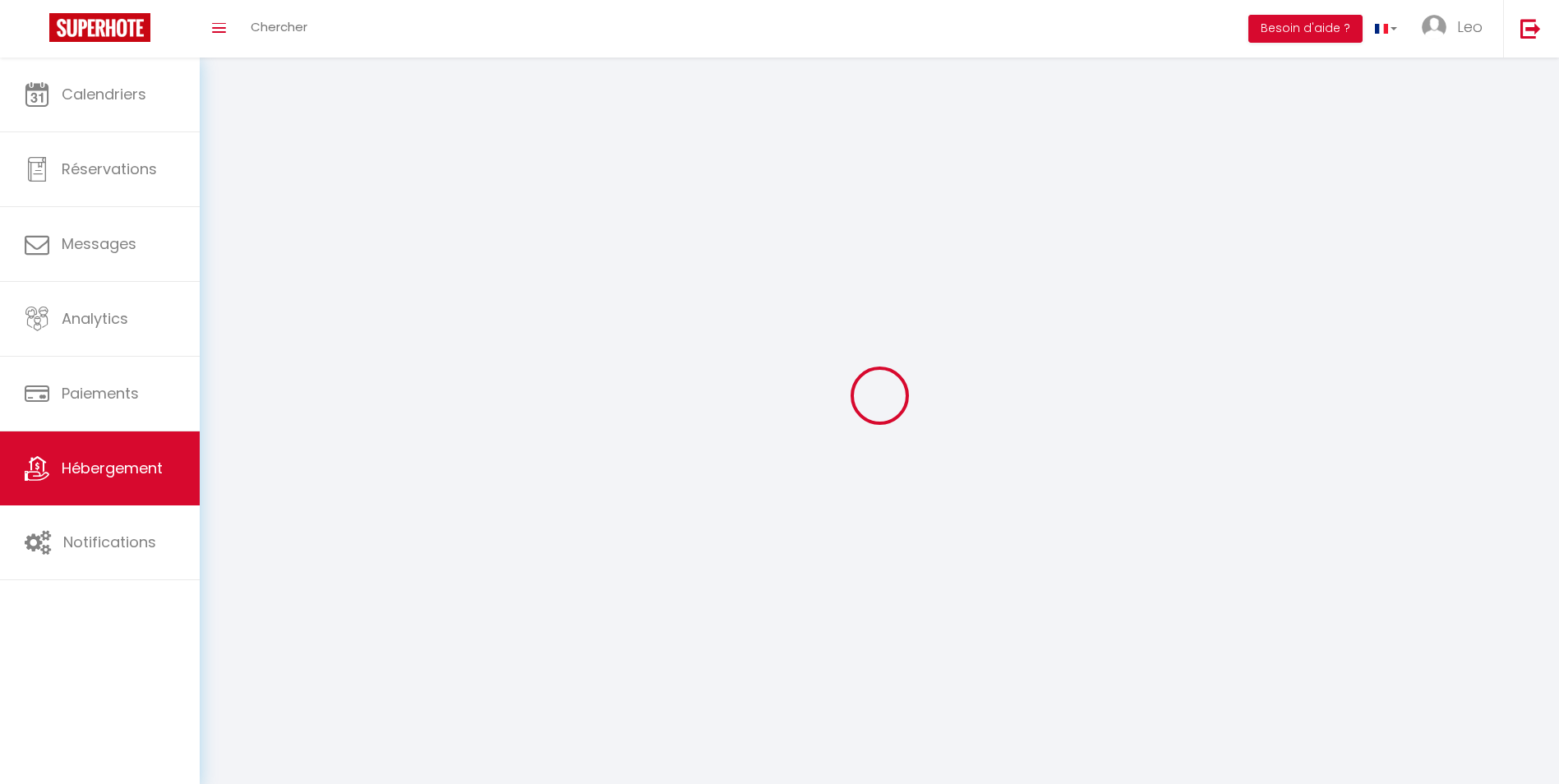
checkbox input "false"
select select
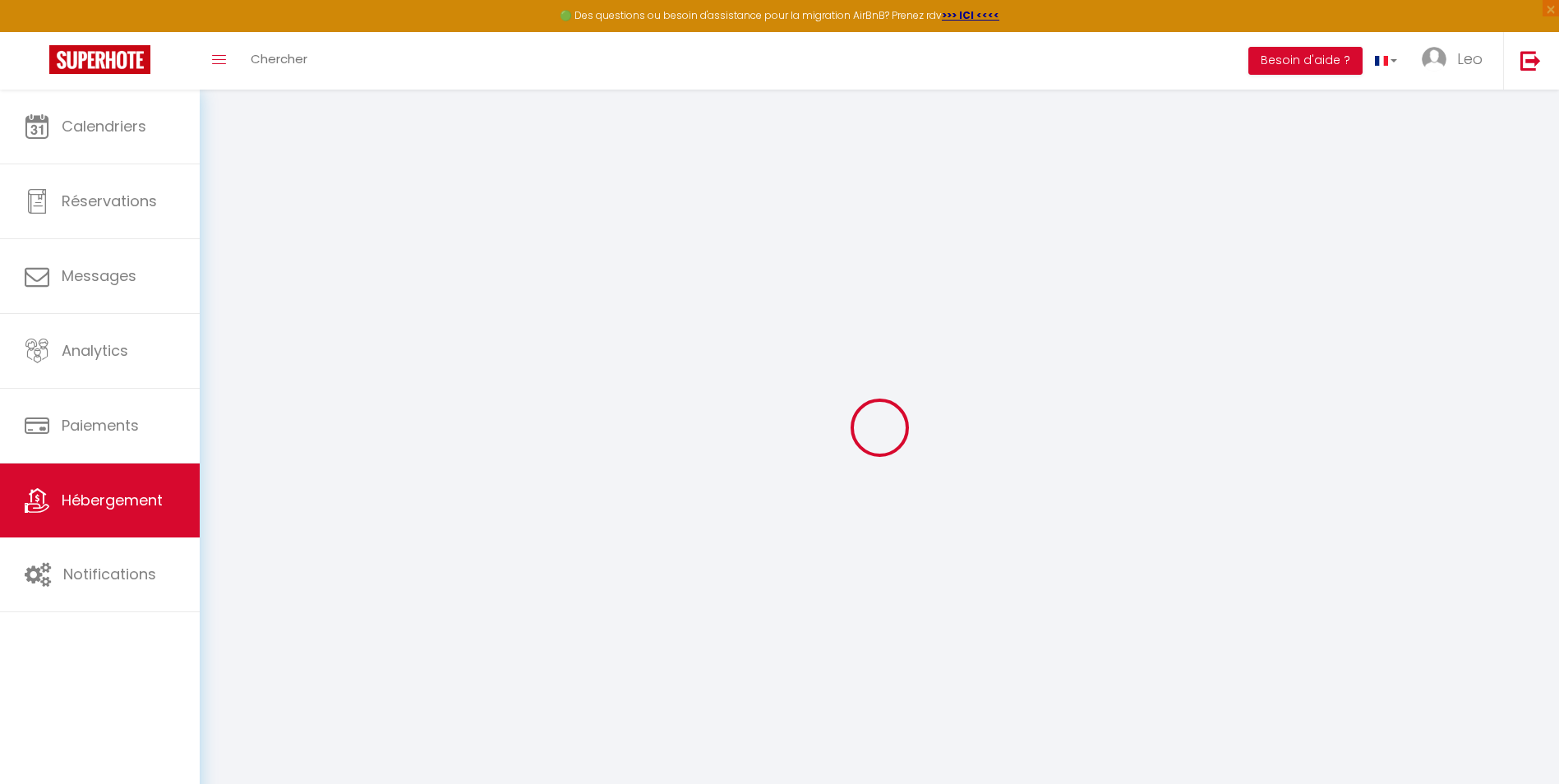
select select
checkbox input "false"
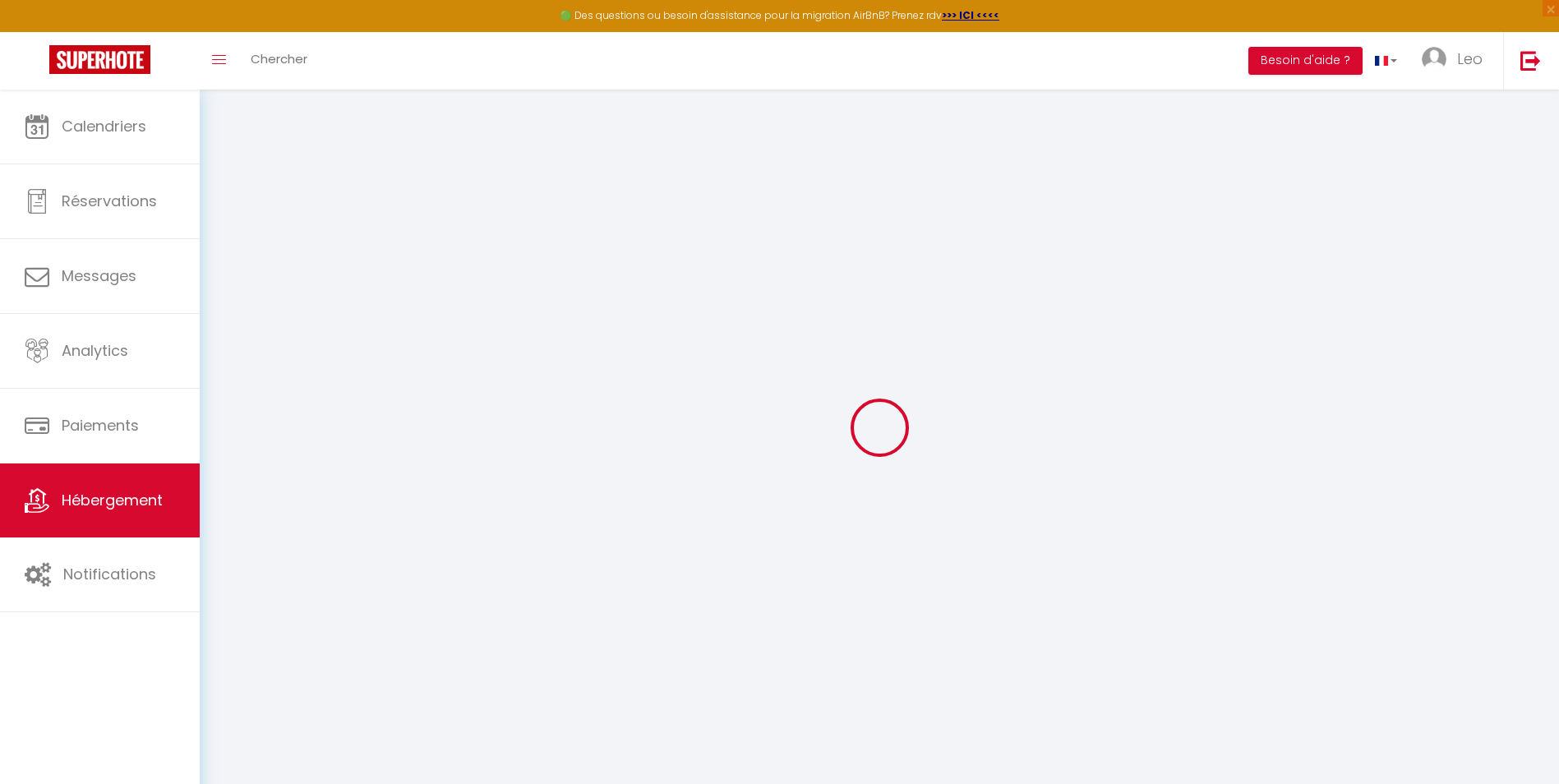
select select "16:00"
select select "23:45"
select select "11:00"
select select "30"
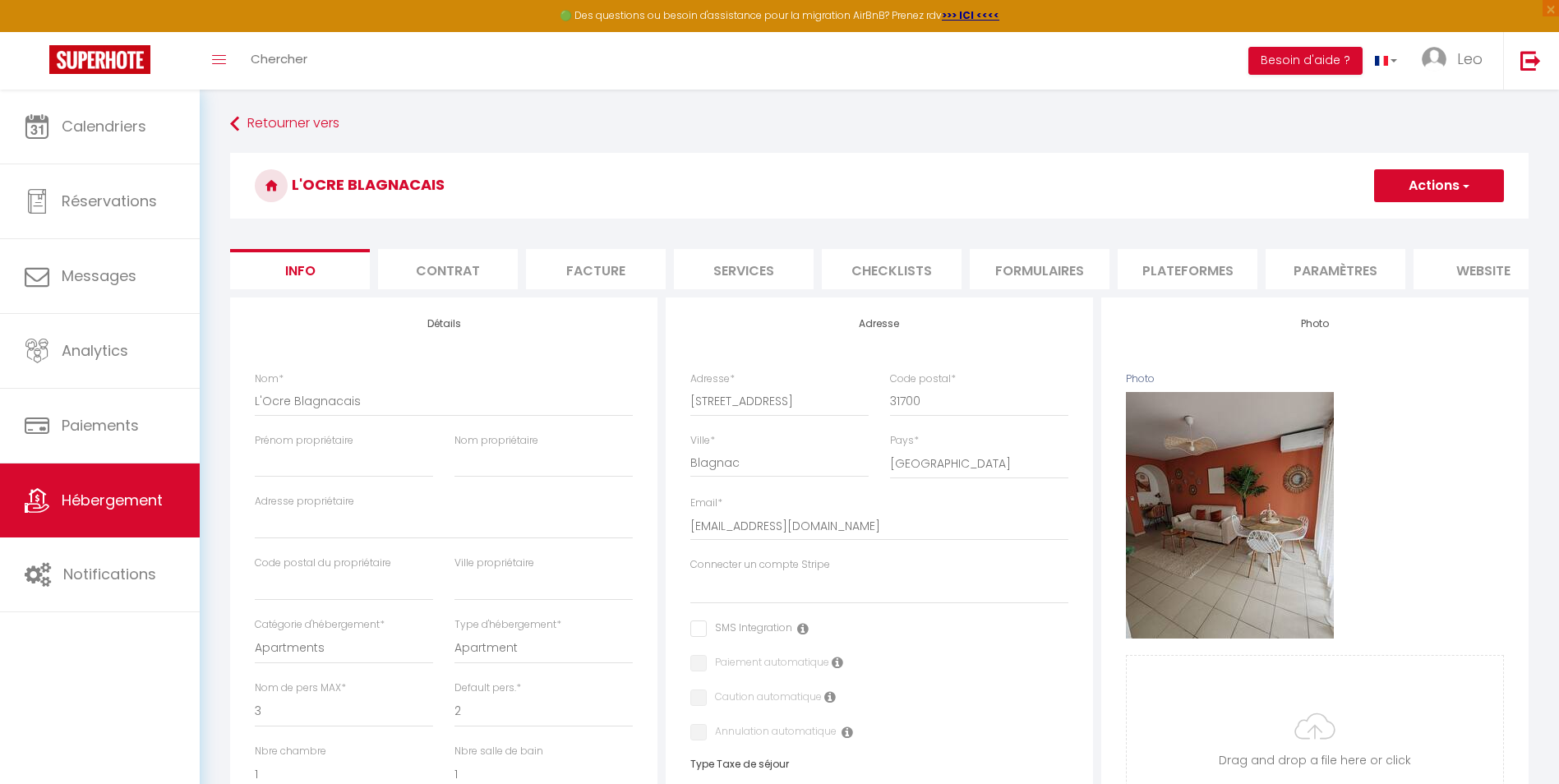
click at [907, 273] on li "Checklists" at bounding box center [892, 269] width 140 height 40
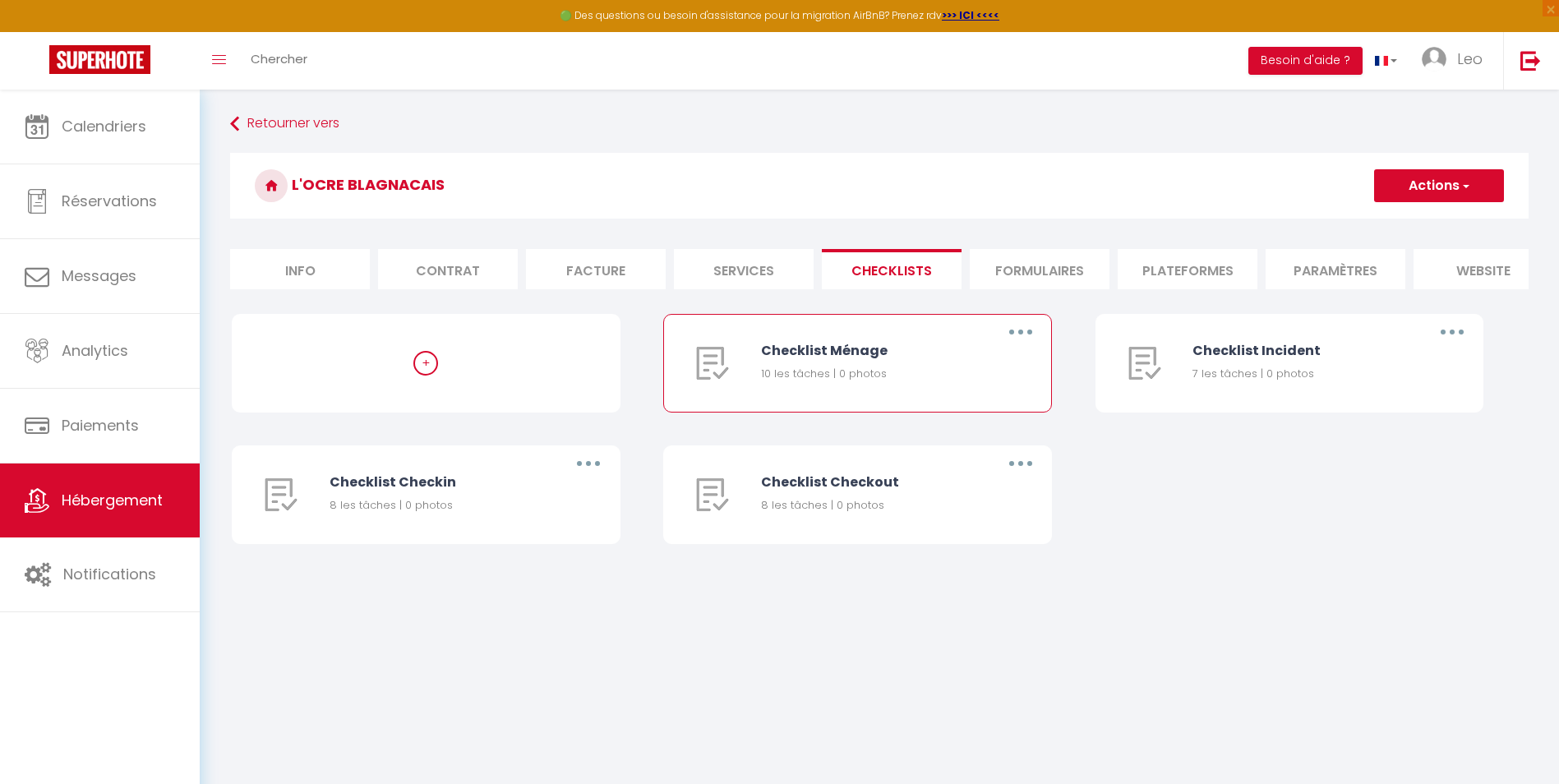
click at [914, 382] on div "10 les tâches | 0 photos" at bounding box center [868, 373] width 215 height 16
click at [939, 336] on div "Checklist Ménage 10 les tâches | 0 photos" at bounding box center [868, 362] width 215 height 97
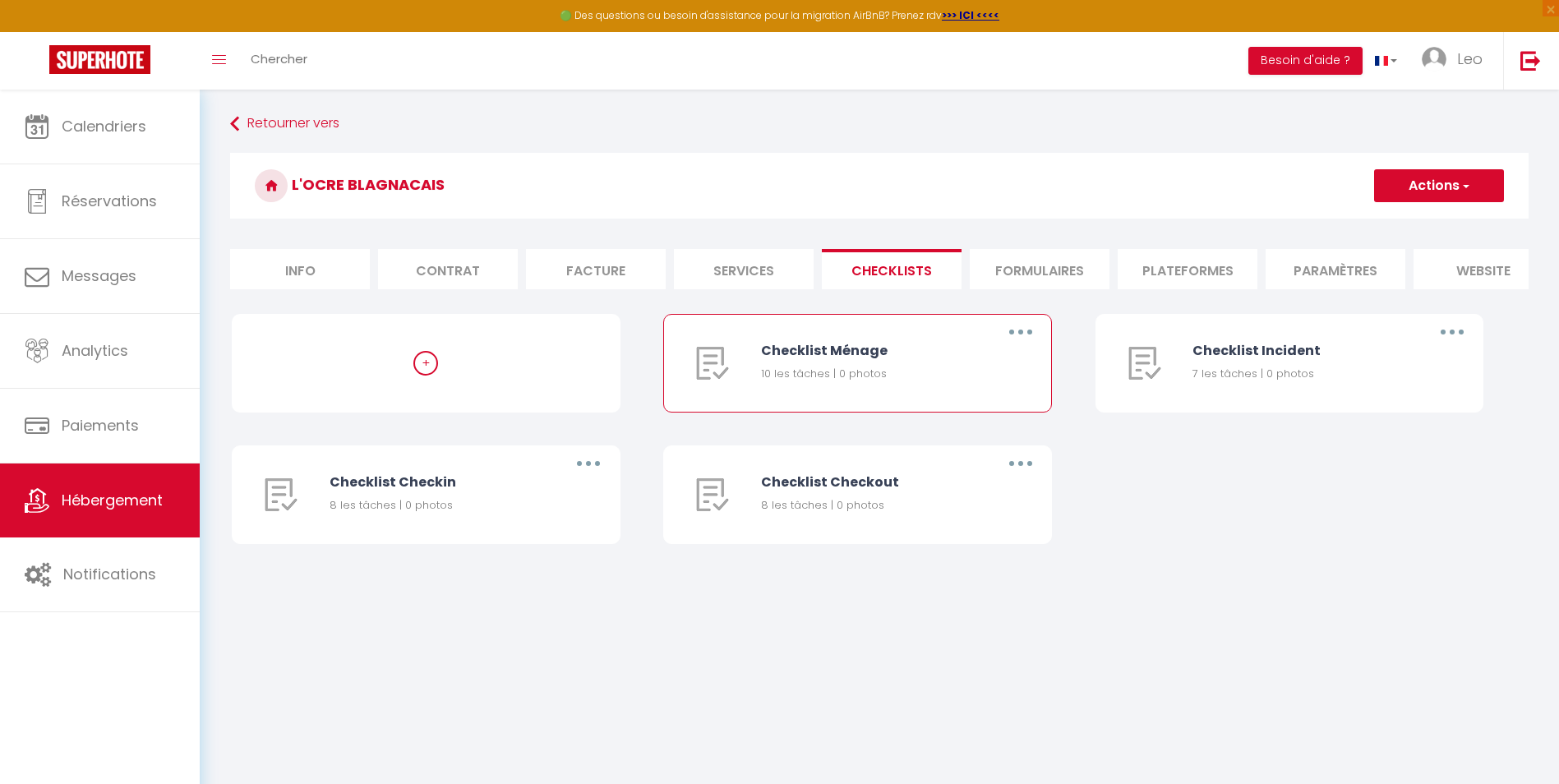
click at [1020, 337] on button "button" at bounding box center [1021, 332] width 46 height 26
click at [1145, 494] on div "+ Checklist Ménage 10 les tâches | 0 photos Editer Dupliquer Supprimer Checklis…" at bounding box center [879, 444] width 1295 height 263
click at [964, 402] on div "Checklist Ménage 10 les tâches | 0 photos" at bounding box center [868, 362] width 215 height 97
click at [1055, 280] on li "Formulaires" at bounding box center [1040, 269] width 140 height 40
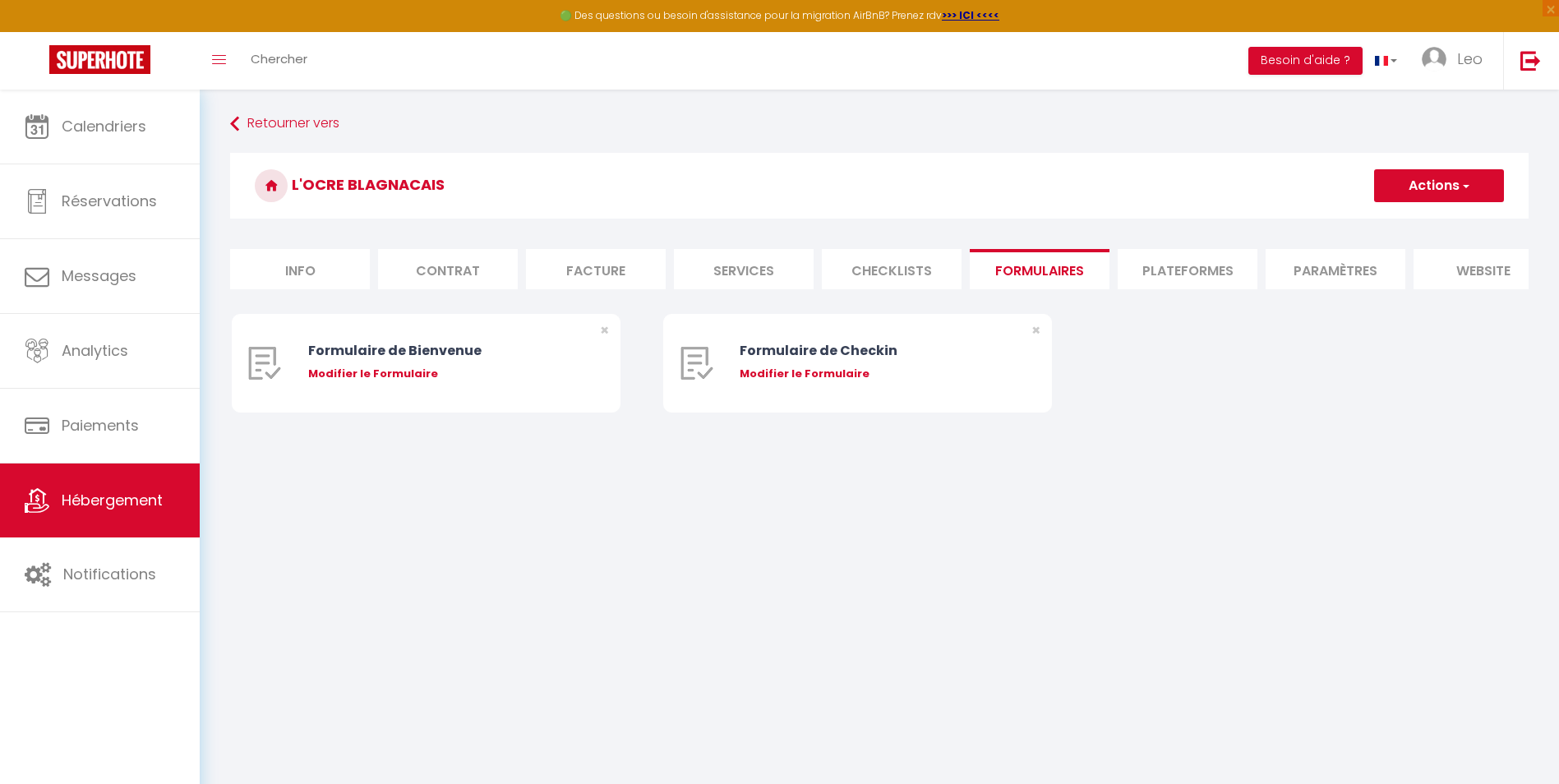
click at [1165, 264] on li "Plateformes" at bounding box center [1188, 269] width 140 height 40
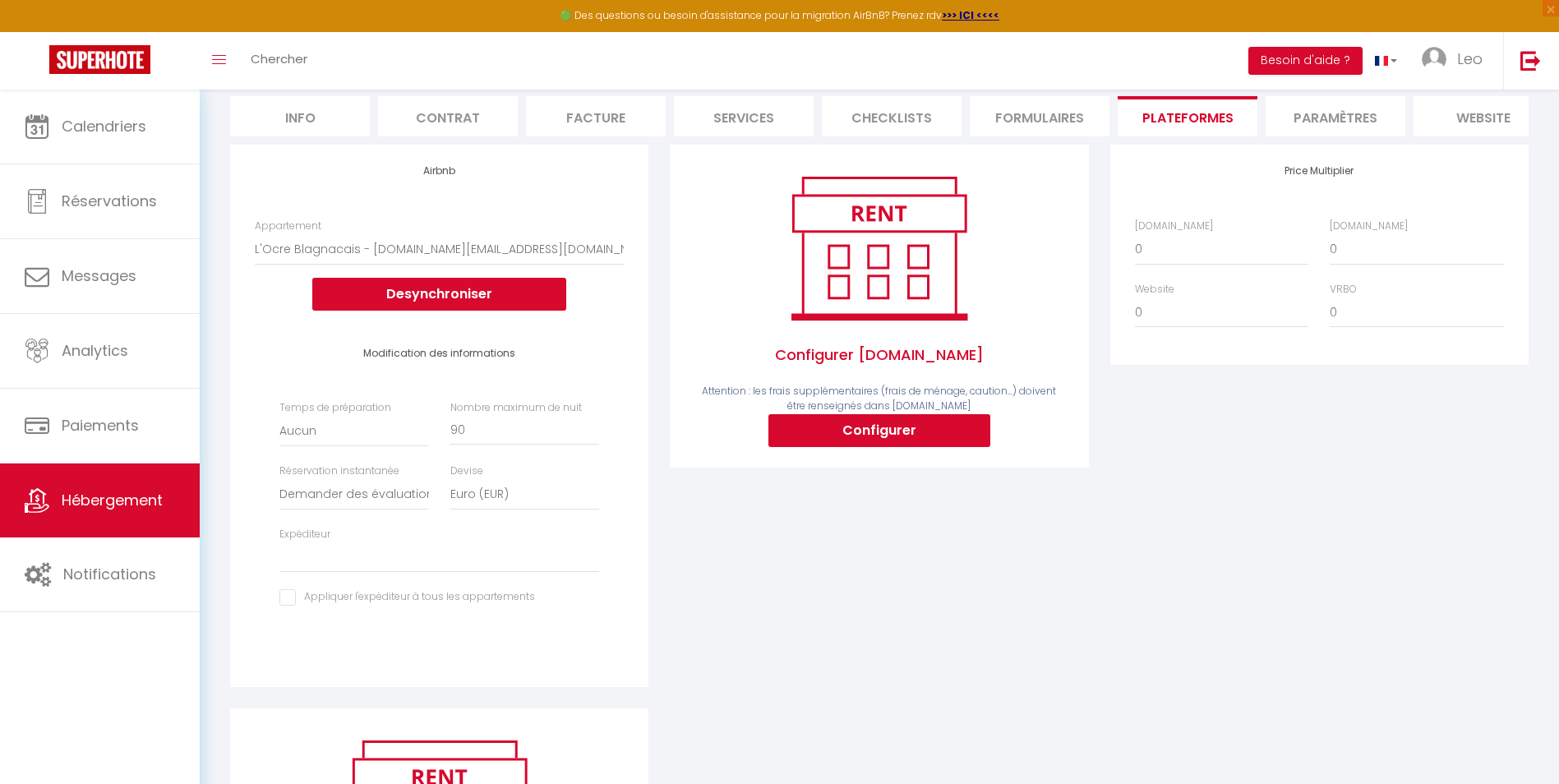
scroll to position [154, 0]
click at [394, 510] on select "Activée Demander des évaluations positives" at bounding box center [354, 493] width 149 height 31
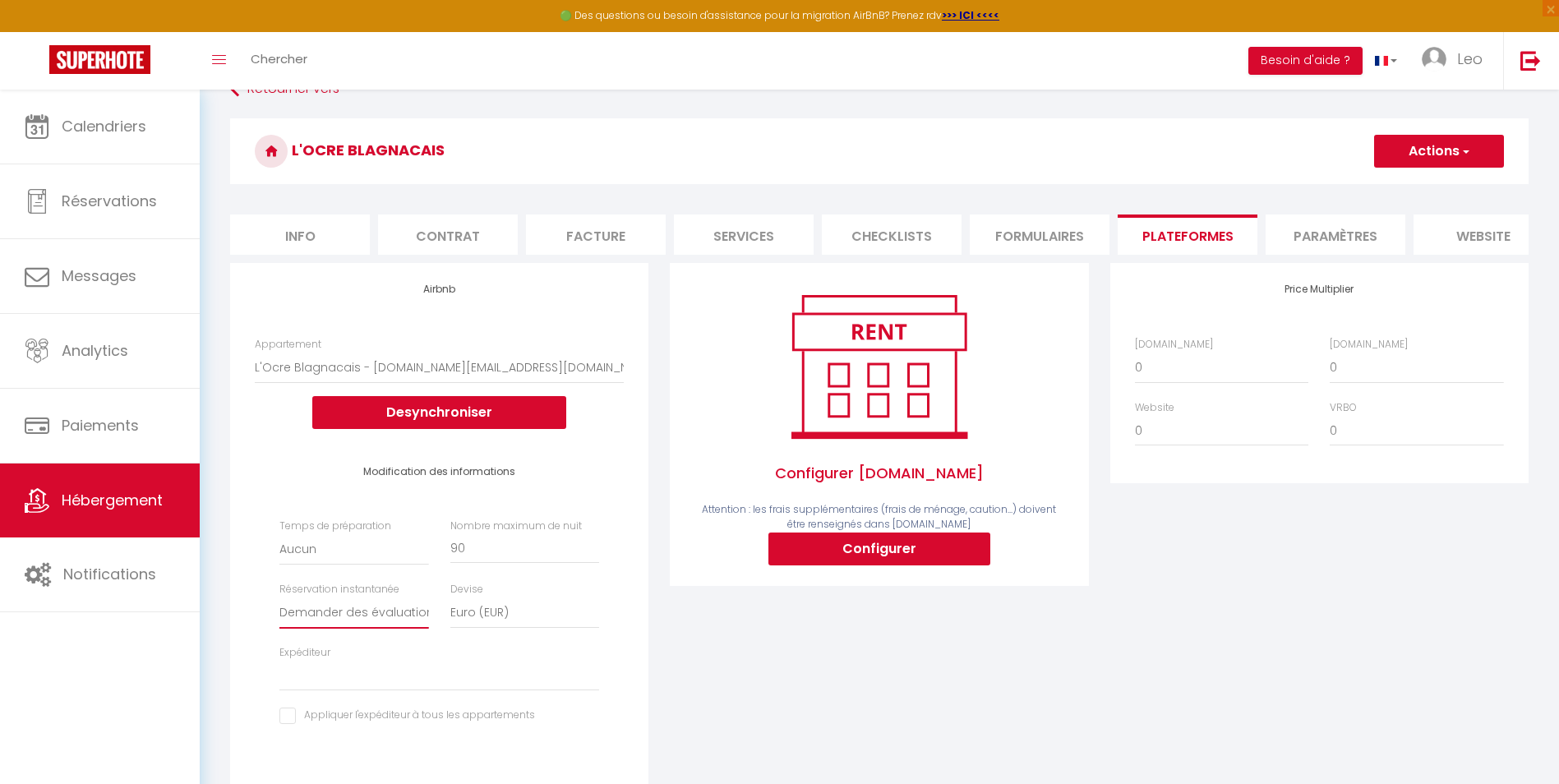
scroll to position [0, 0]
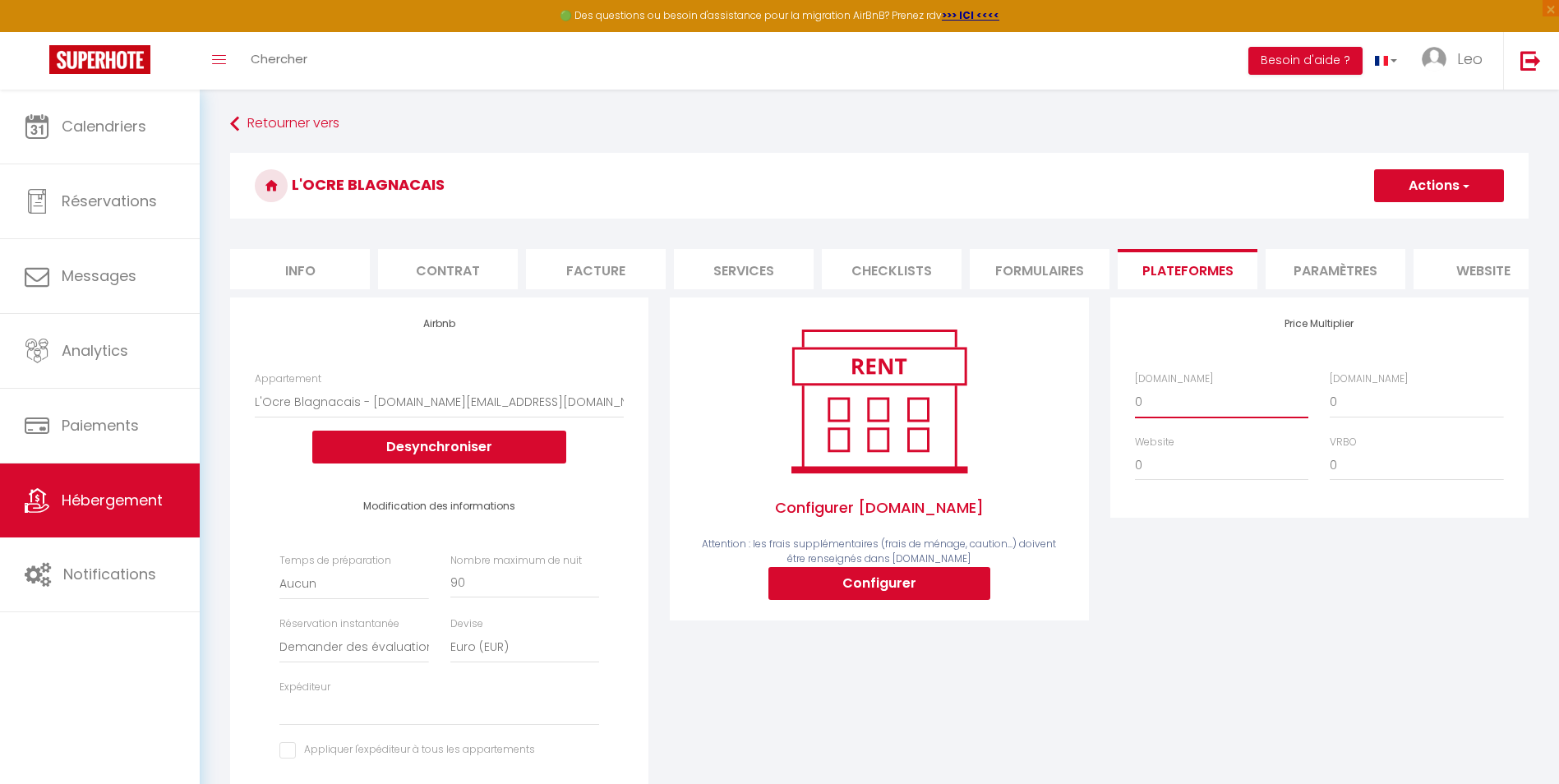
click at [1207, 414] on select "0 + 1 % + 2 % + 3 % + 4 % + 5 % + 6 % + 7 % + 8 % + 9 %" at bounding box center [1222, 402] width 174 height 31
click at [271, 258] on li "Info" at bounding box center [300, 269] width 140 height 40
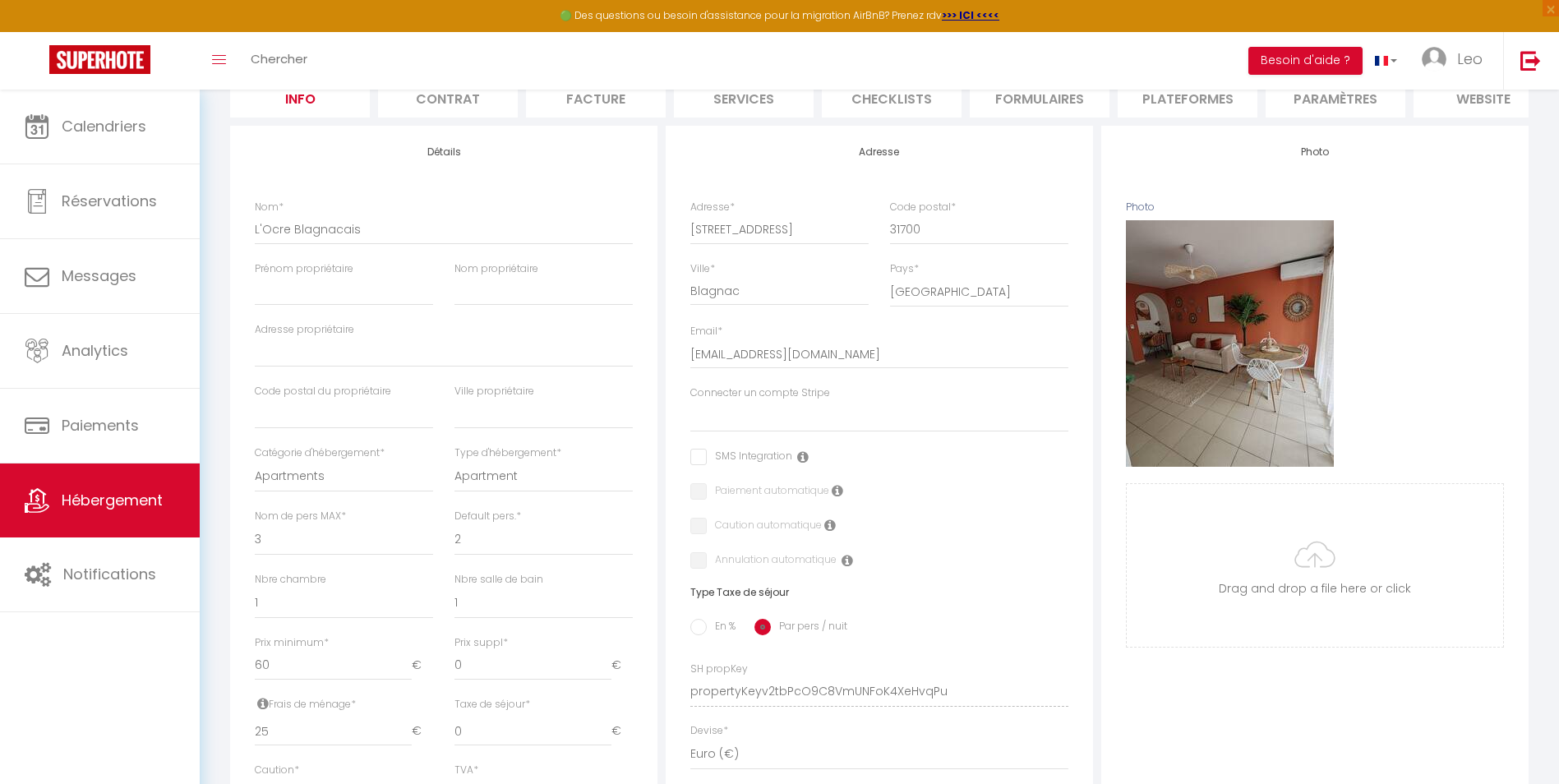
scroll to position [178, 0]
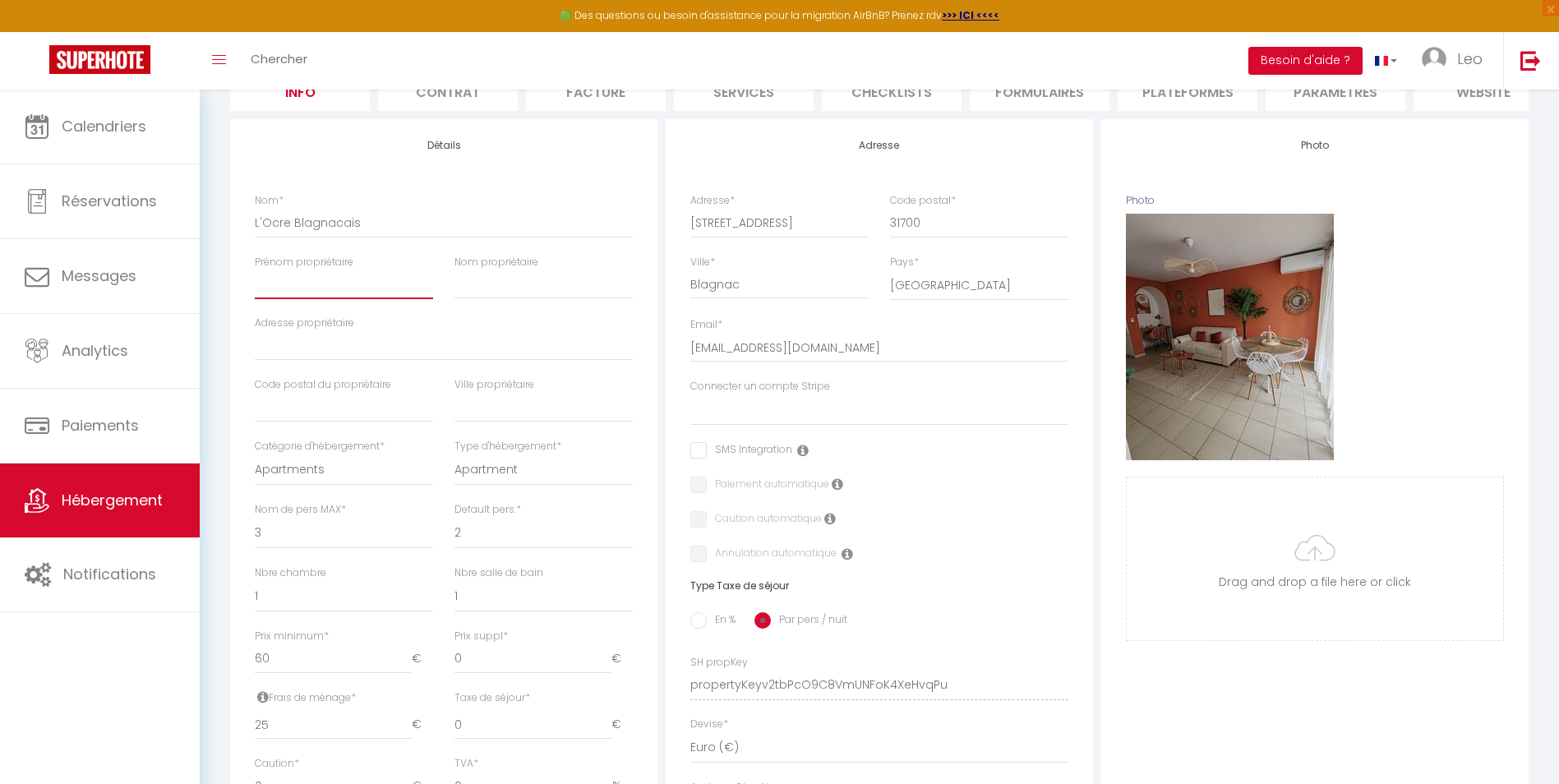
click at [370, 293] on input "Prénom propriétaire" at bounding box center [344, 284] width 178 height 30
click at [1184, 690] on div "Photo Photo Supprimer Drag and drop a file here or click Ooops, something wrong…" at bounding box center [1315, 673] width 427 height 1108
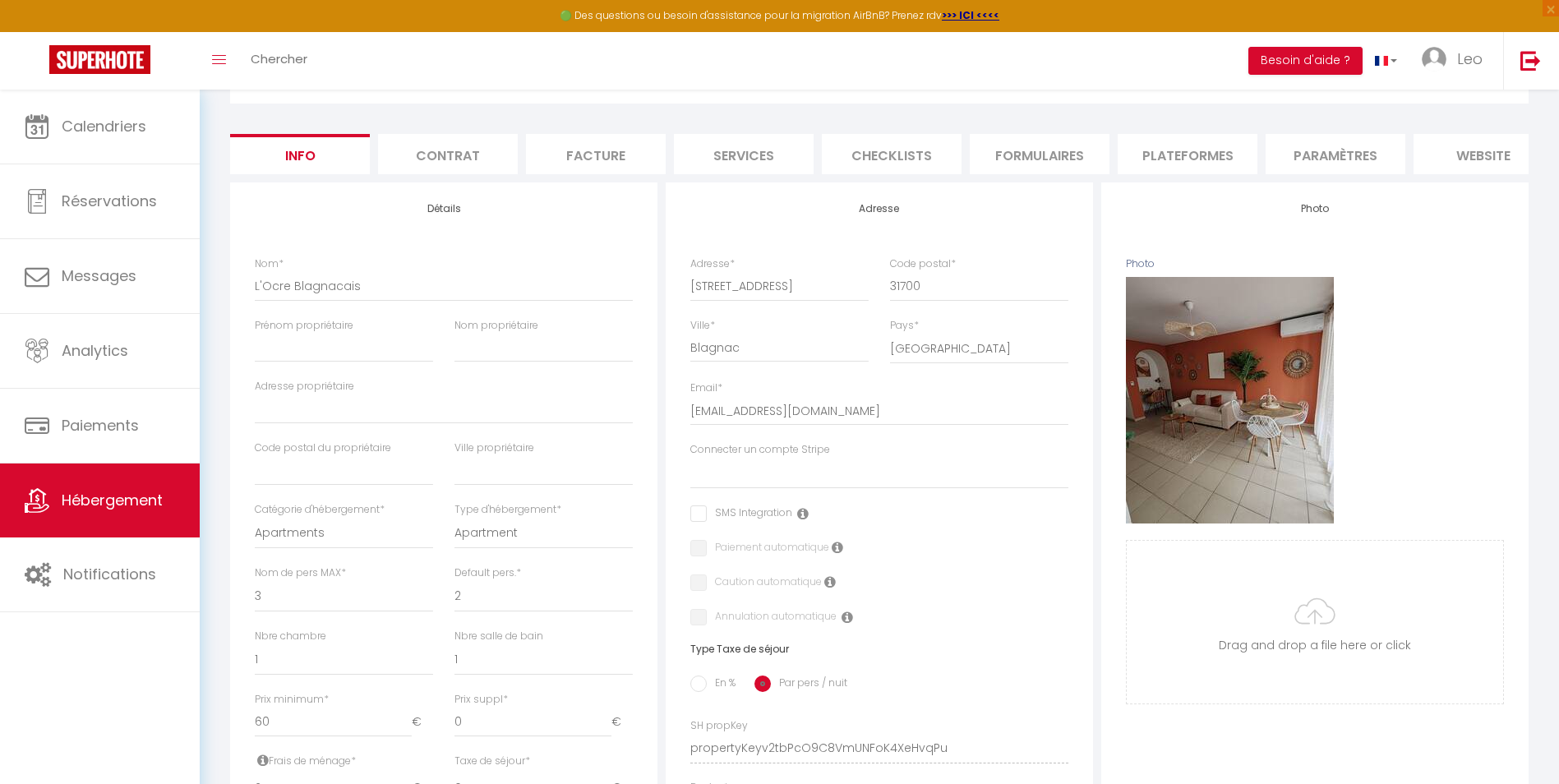
scroll to position [114, 0]
click at [352, 350] on input "Prénom propriétaire" at bounding box center [344, 348] width 178 height 30
click at [476, 361] on input "Nom propriétaire" at bounding box center [544, 348] width 178 height 30
click at [425, 424] on input "Adresse propriétaire" at bounding box center [444, 410] width 378 height 30
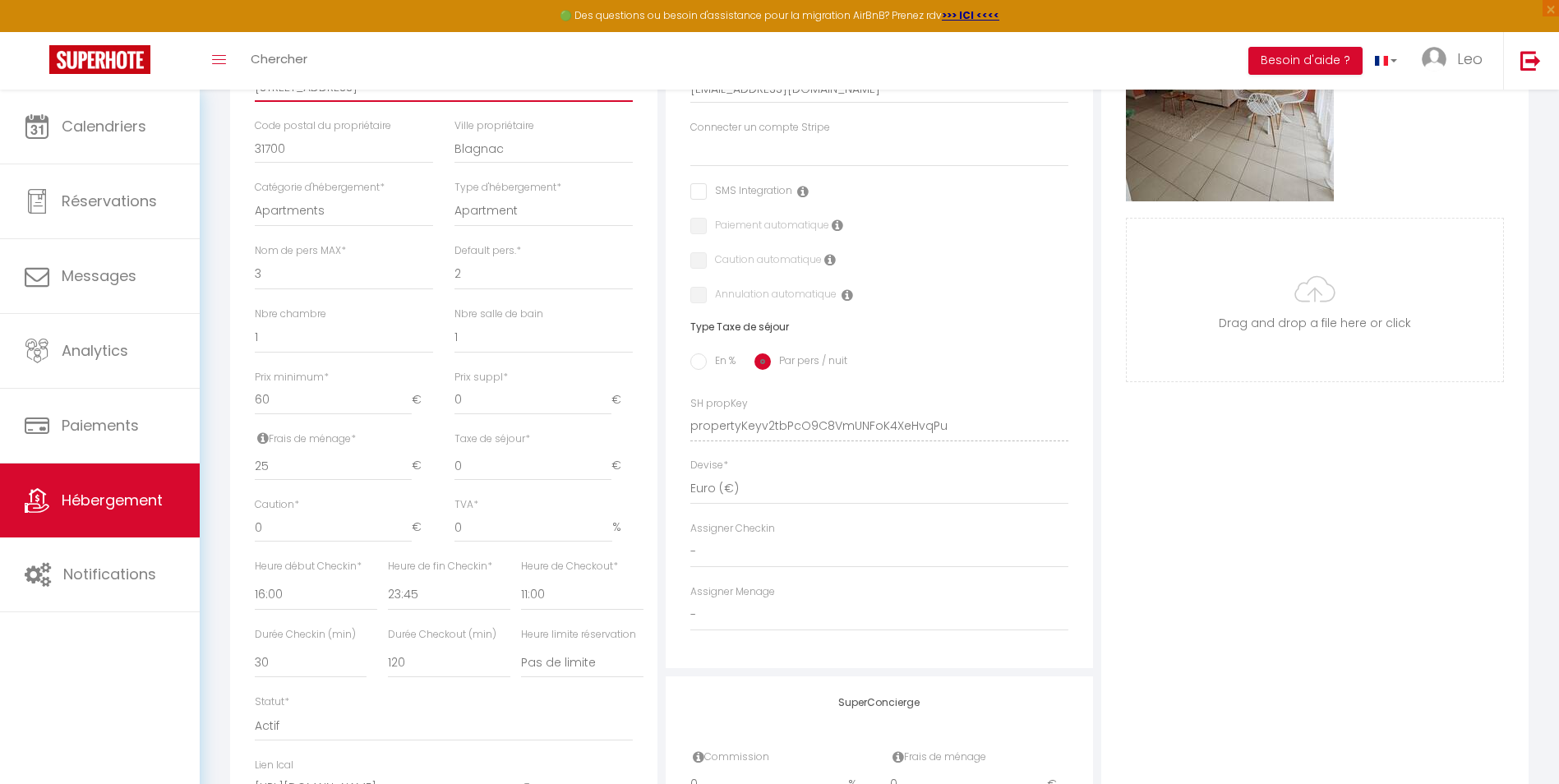
scroll to position [438, 0]
click at [382, 410] on input "60" at bounding box center [333, 399] width 157 height 30
click at [485, 414] on input "0" at bounding box center [533, 399] width 157 height 30
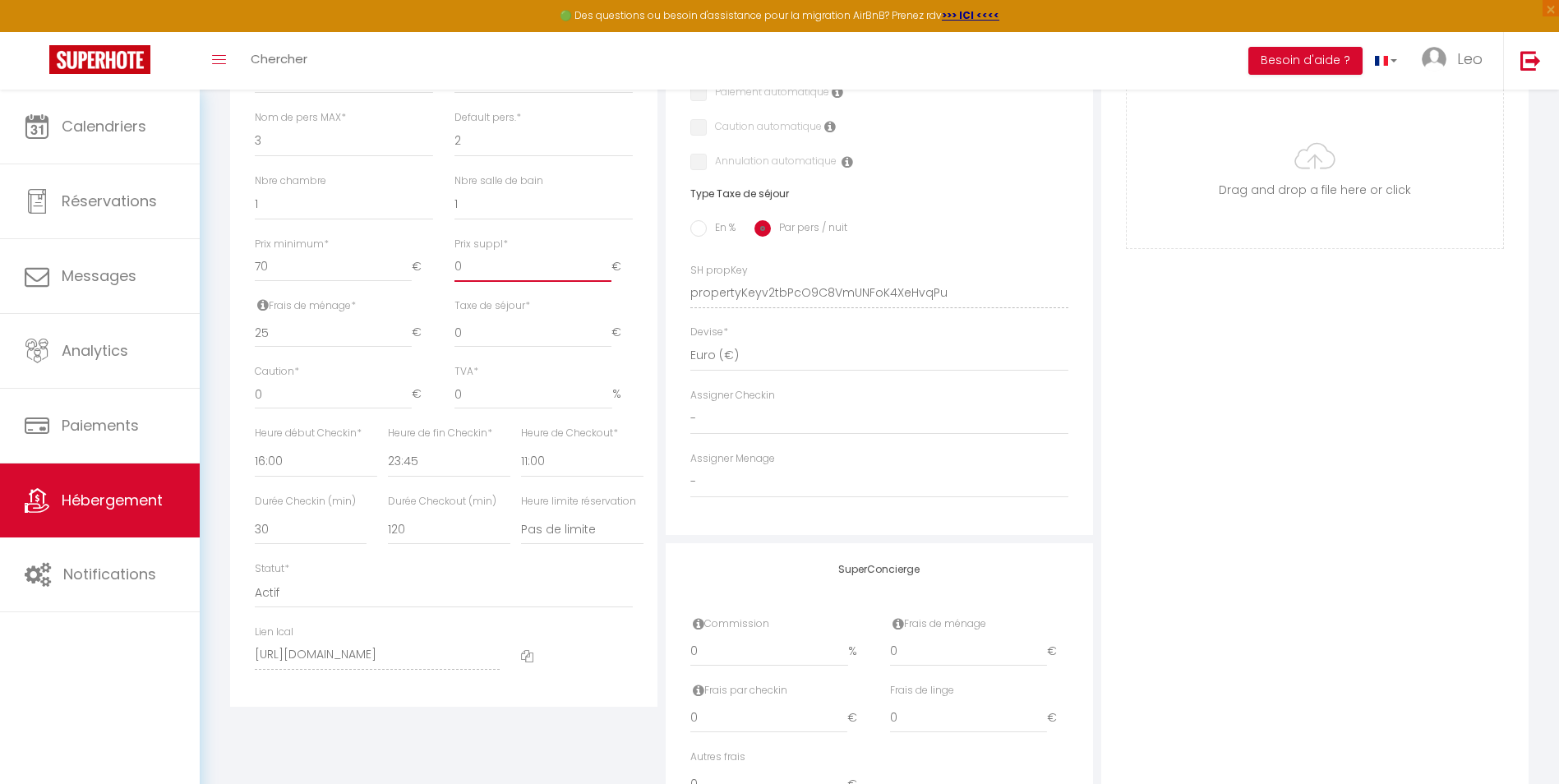
scroll to position [571, 0]
click at [503, 250] on span "*" at bounding box center [505, 242] width 5 height 14
click at [502, 254] on input "0" at bounding box center [533, 266] width 157 height 30
click at [505, 250] on span "*" at bounding box center [505, 242] width 5 height 14
click at [505, 253] on input "0" at bounding box center [533, 266] width 157 height 30
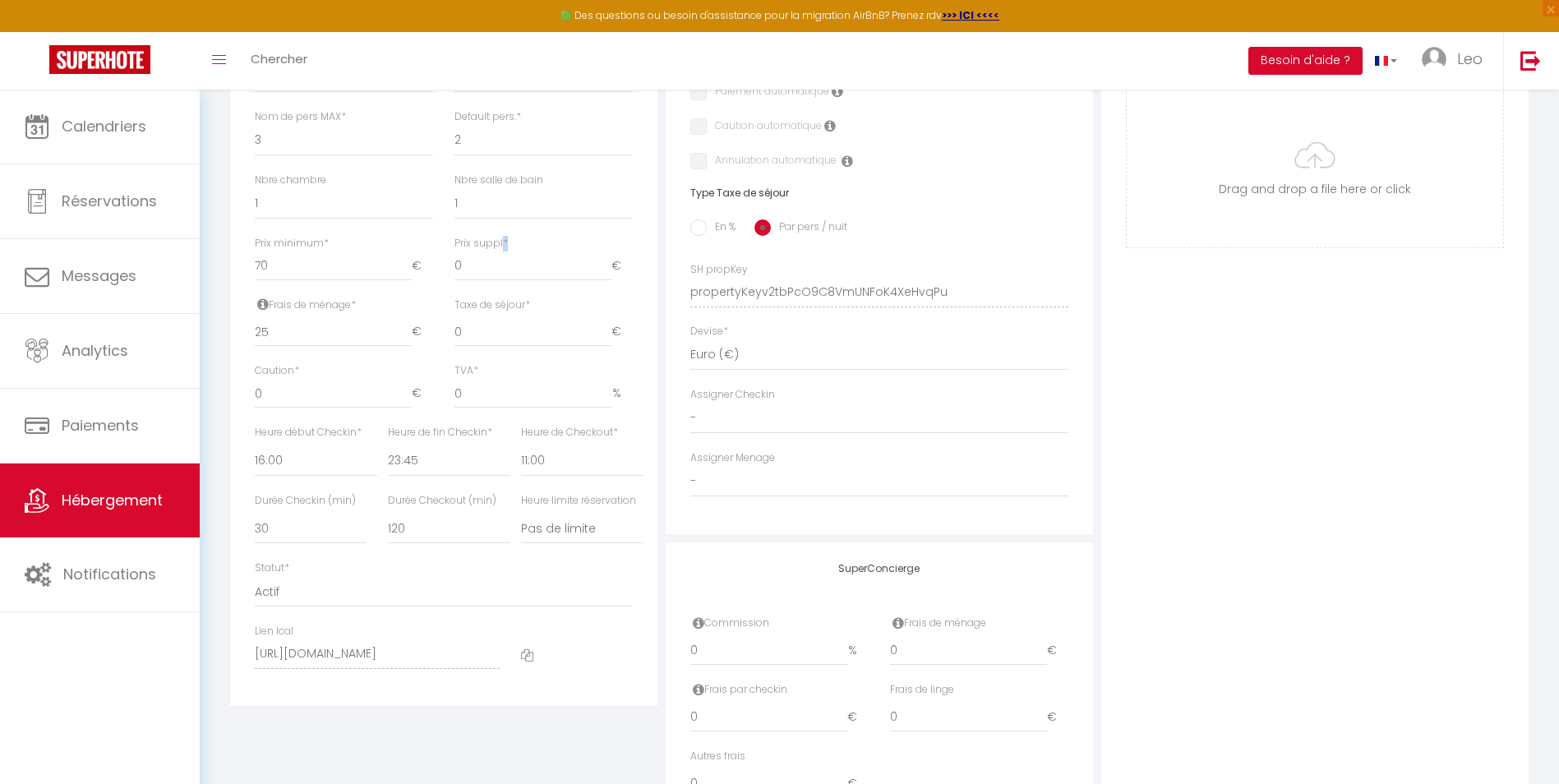
click at [505, 250] on span "*" at bounding box center [505, 242] width 5 height 14
click at [505, 253] on input "0" at bounding box center [533, 266] width 157 height 30
click at [505, 250] on span "*" at bounding box center [505, 242] width 5 height 14
click at [505, 253] on input "0" at bounding box center [533, 266] width 157 height 30
click at [535, 254] on div "Prix suppl * 0 €" at bounding box center [544, 258] width 178 height 45
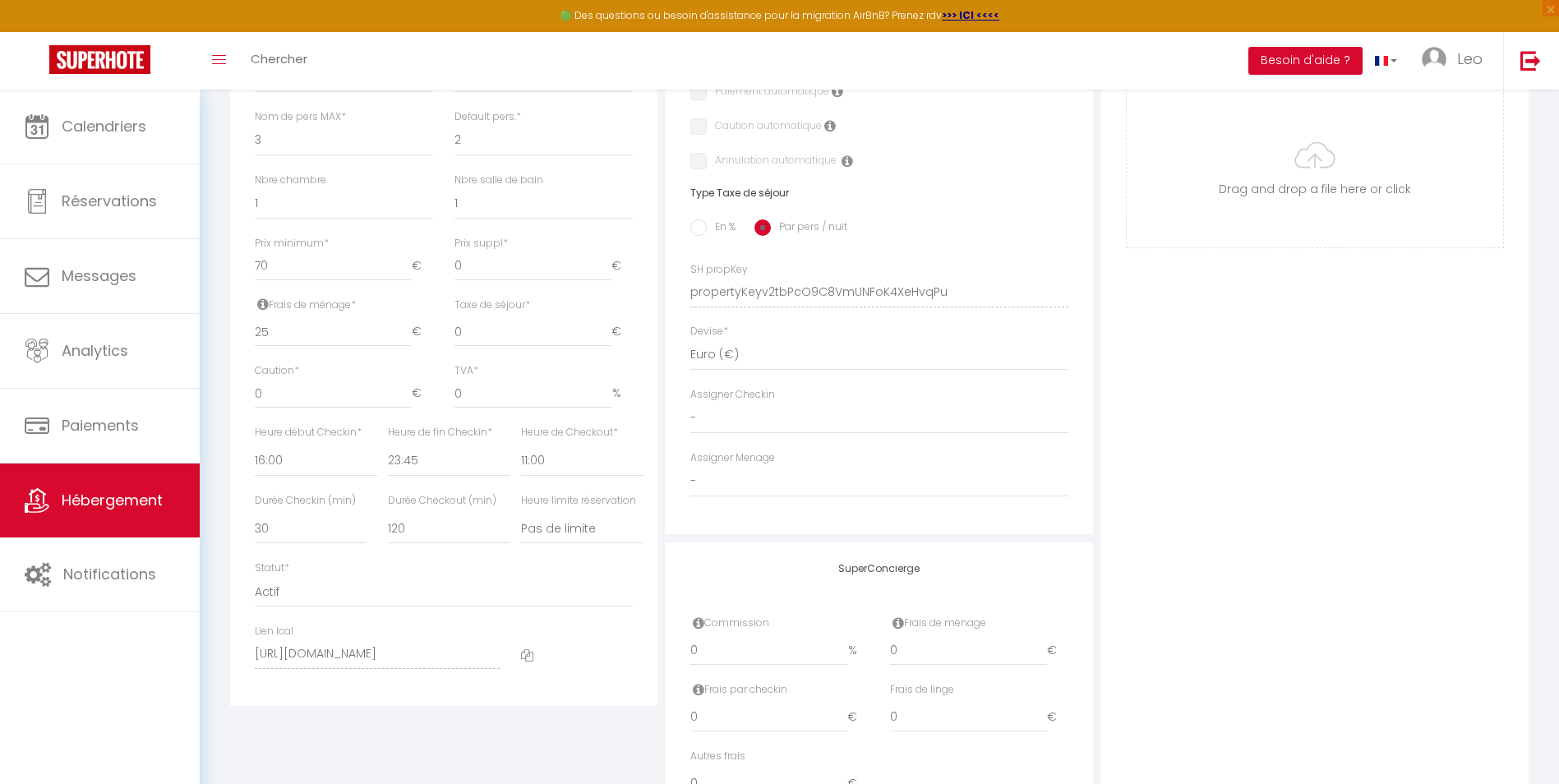
click at [531, 661] on icon at bounding box center [527, 655] width 13 height 13
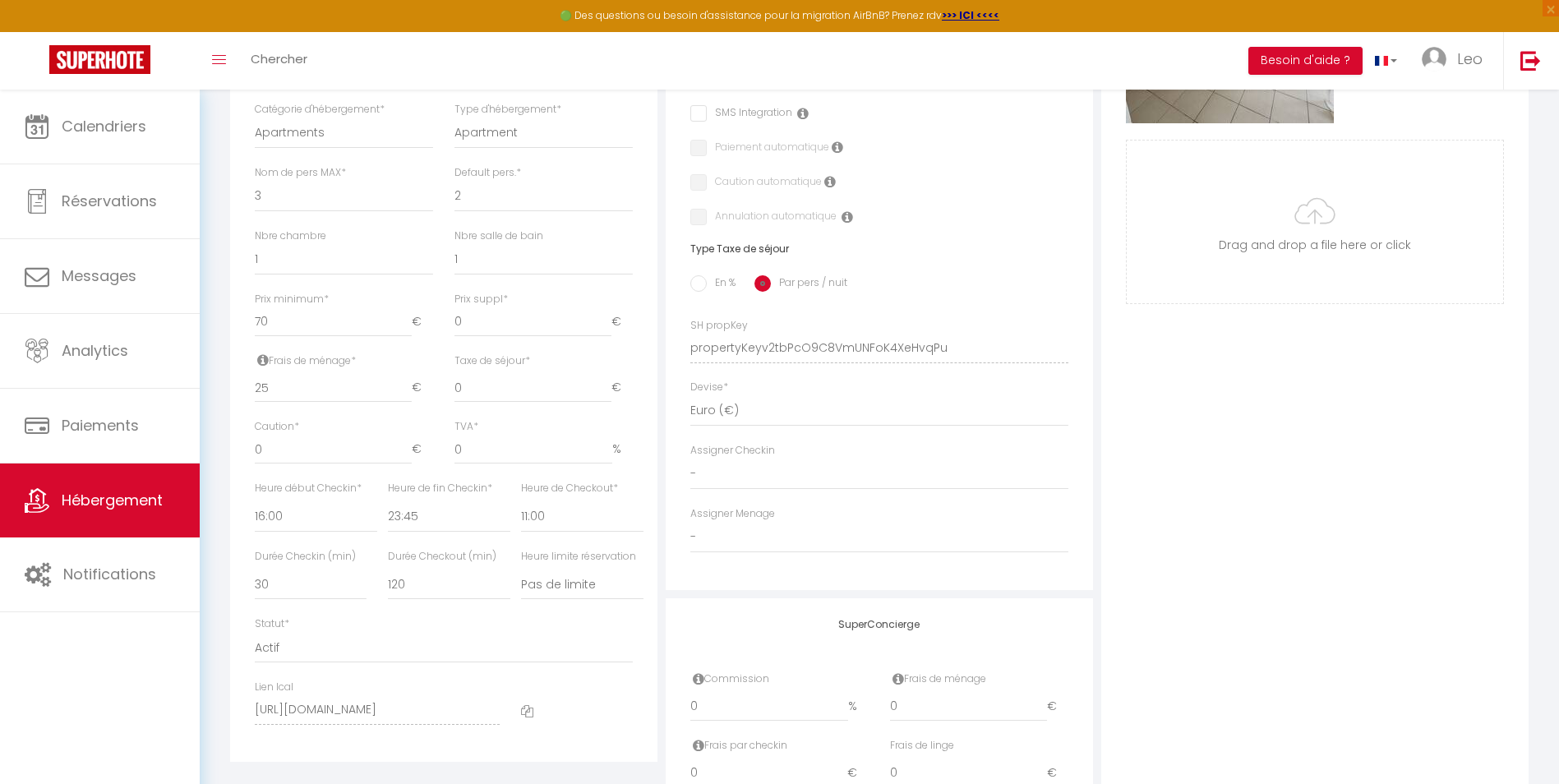
scroll to position [508, 0]
click at [322, 471] on input "0" at bounding box center [333, 456] width 157 height 30
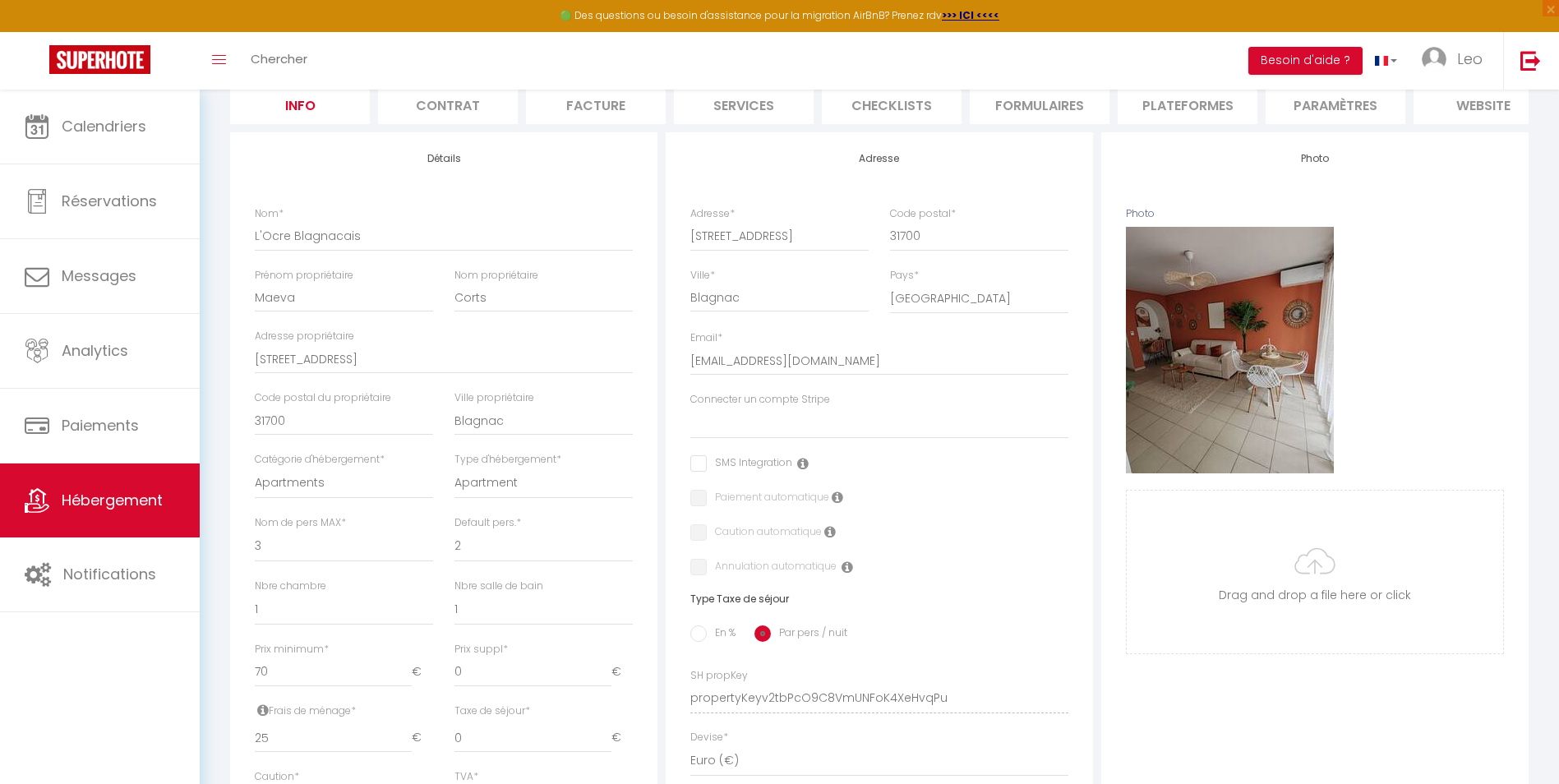
scroll to position [164, 0]
click at [879, 348] on div "Email * [EMAIL_ADDRESS][DOMAIN_NAME]" at bounding box center [879, 354] width 378 height 45
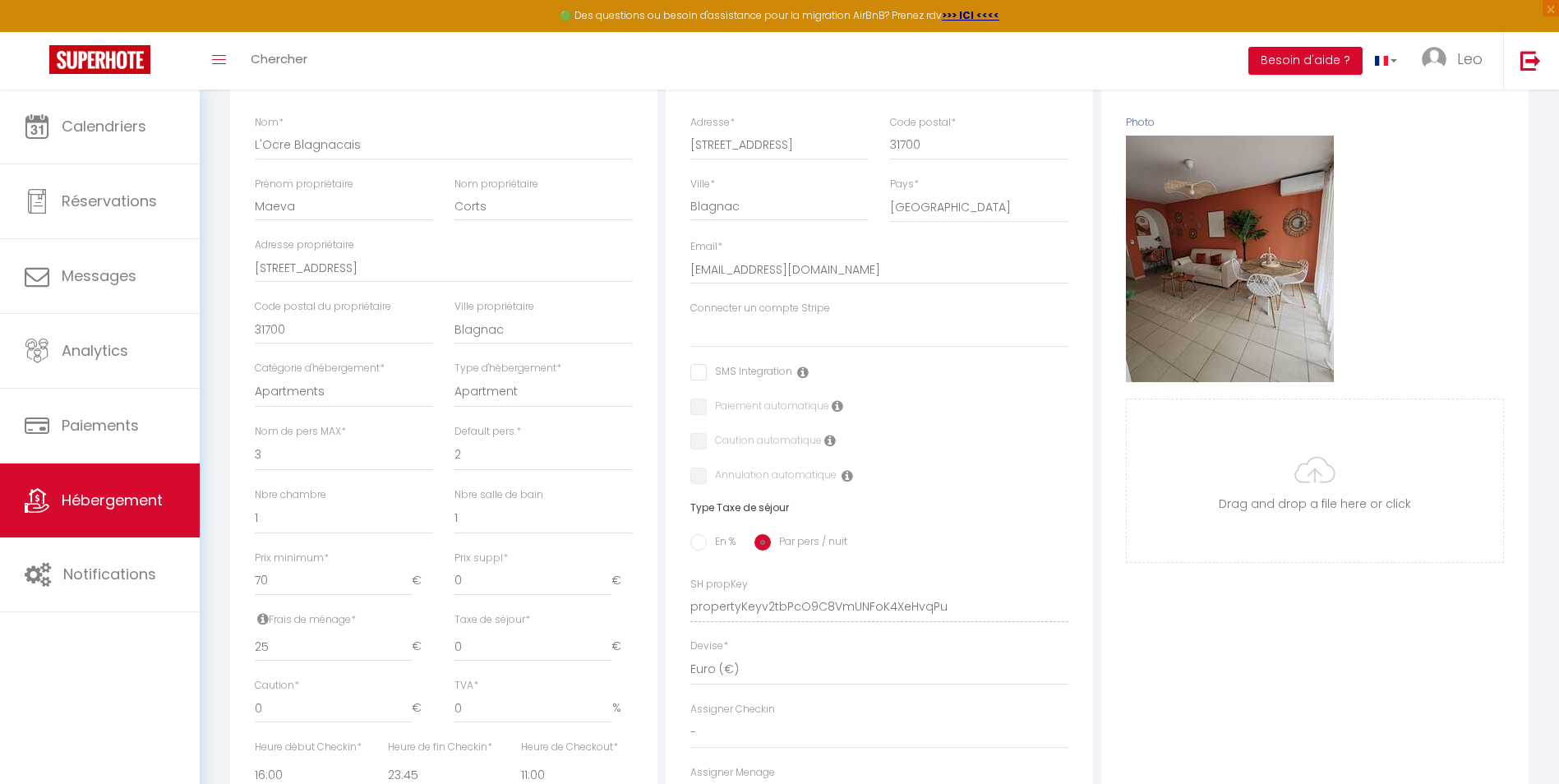
scroll to position [255, 0]
click at [783, 348] on select "Connecter un compte Stripe" at bounding box center [879, 332] width 378 height 31
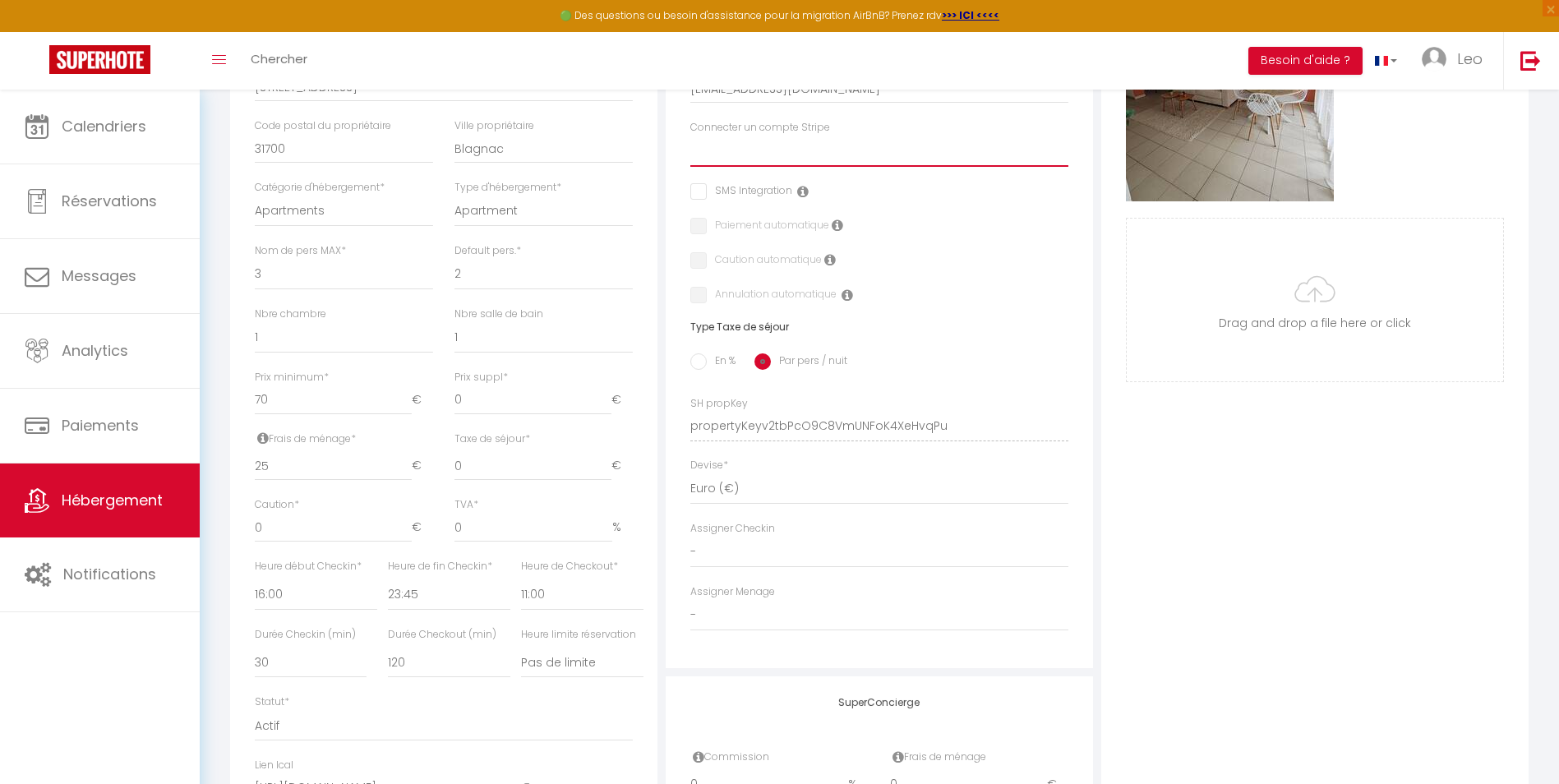
scroll to position [447, 0]
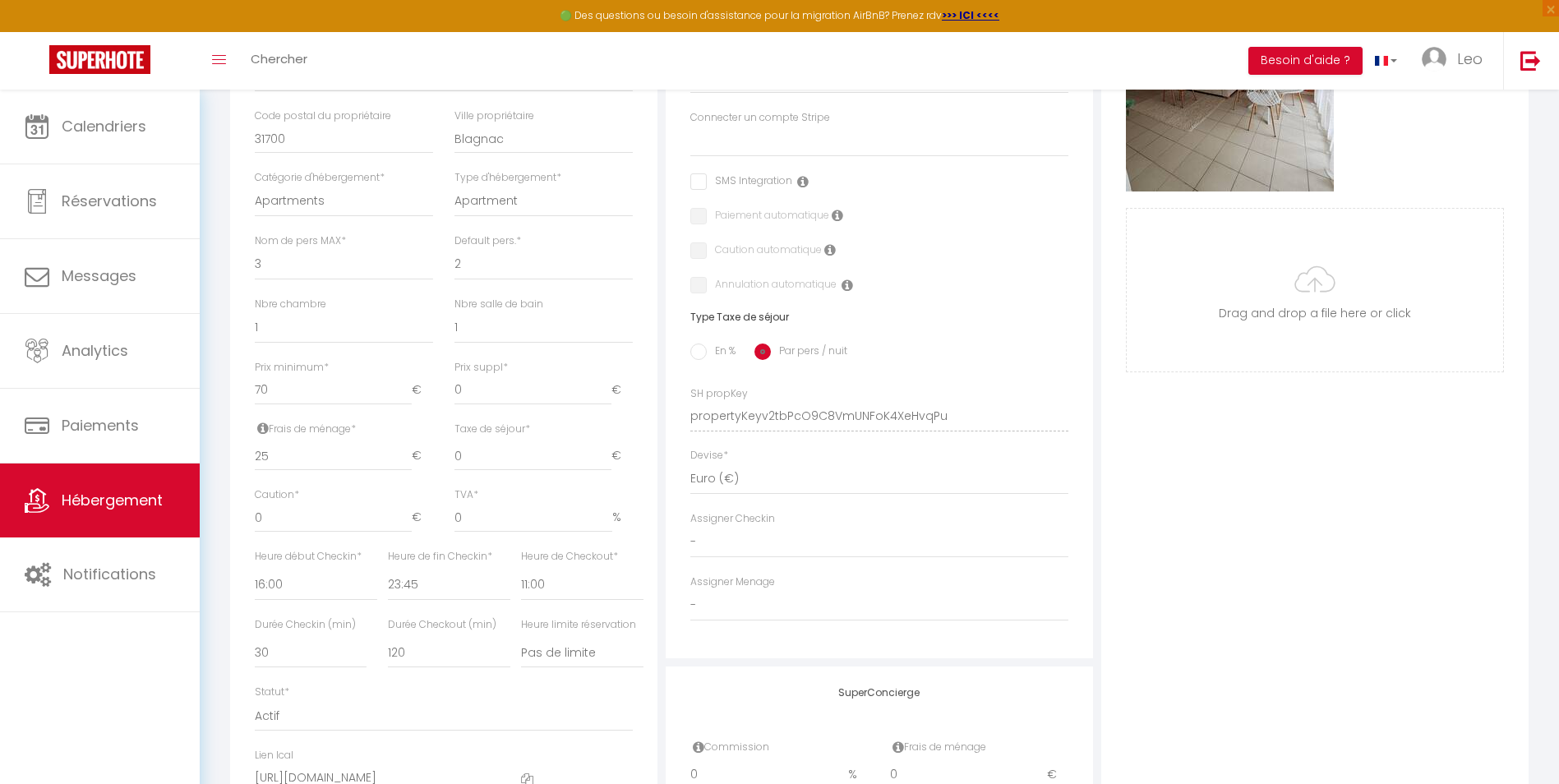
click at [725, 362] on label "En %" at bounding box center [722, 352] width 29 height 18
click at [707, 360] on input "En %" at bounding box center [698, 352] width 16 height 16
click at [766, 357] on input "Par pers / nuit" at bounding box center [763, 352] width 16 height 16
click at [691, 360] on input "En %" at bounding box center [698, 352] width 16 height 16
click at [425, 462] on input "0" at bounding box center [444, 456] width 112 height 30
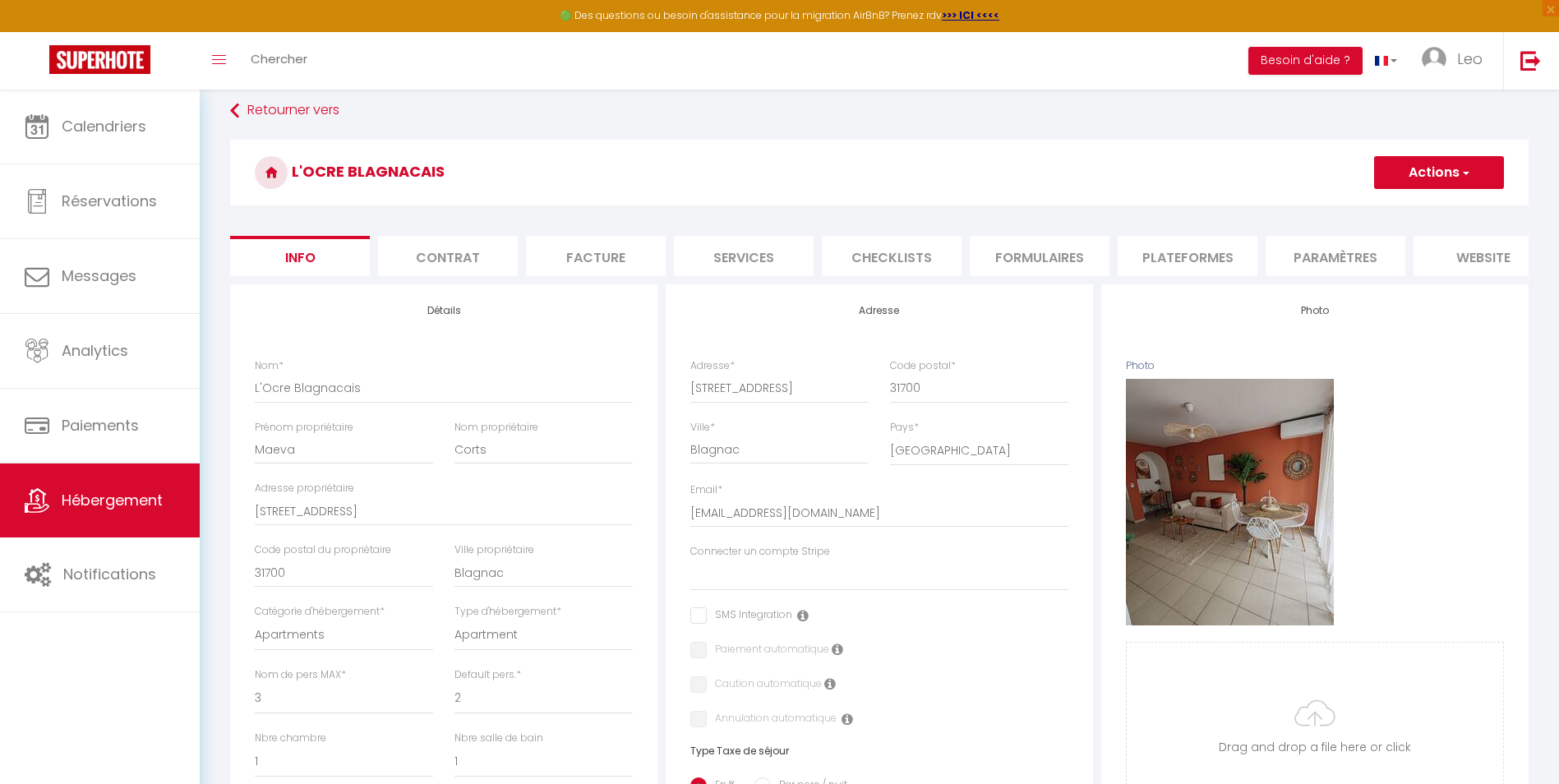
scroll to position [0, 0]
